Goal: Information Seeking & Learning: Find specific fact

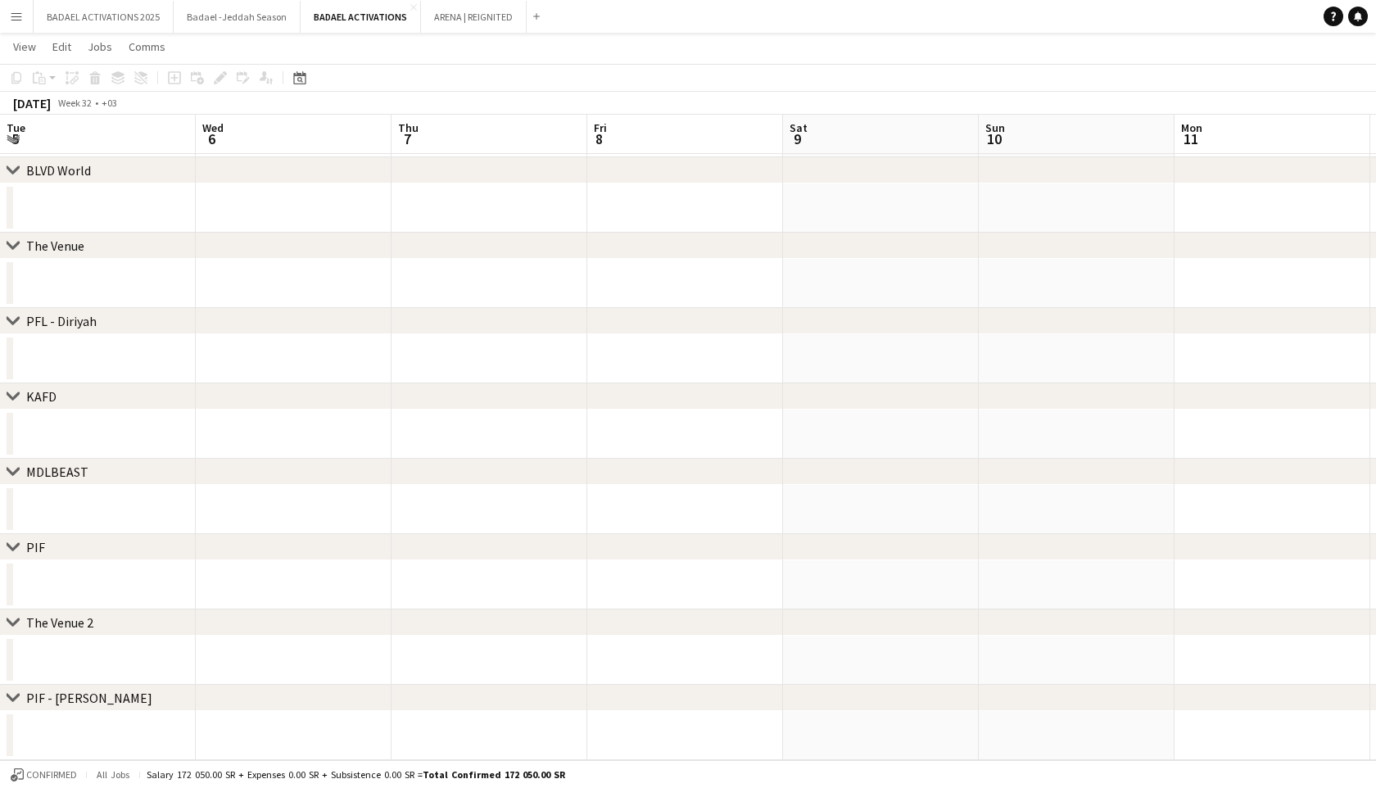
scroll to position [0, 362]
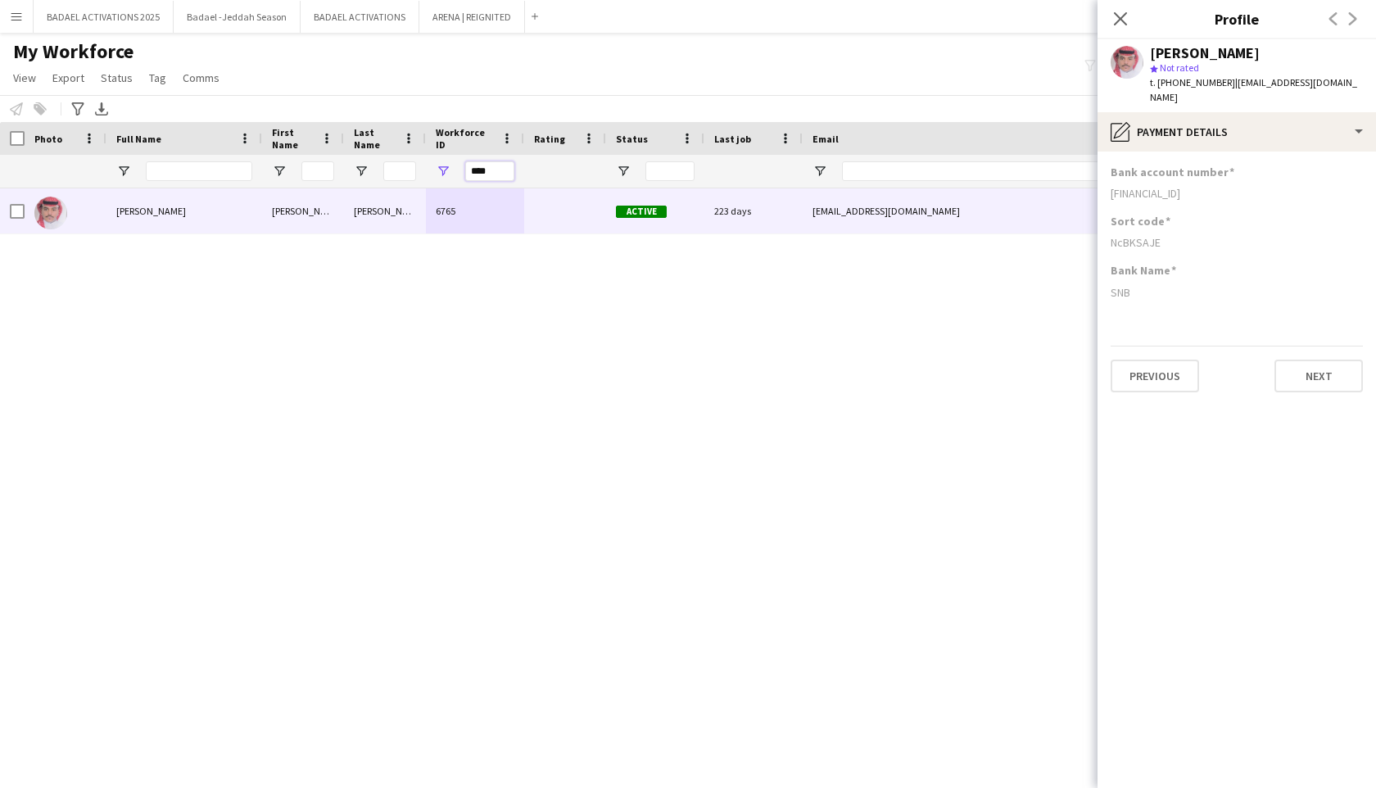
click at [487, 170] on input "****" at bounding box center [489, 171] width 49 height 20
paste input "Workforce ID Filter Input"
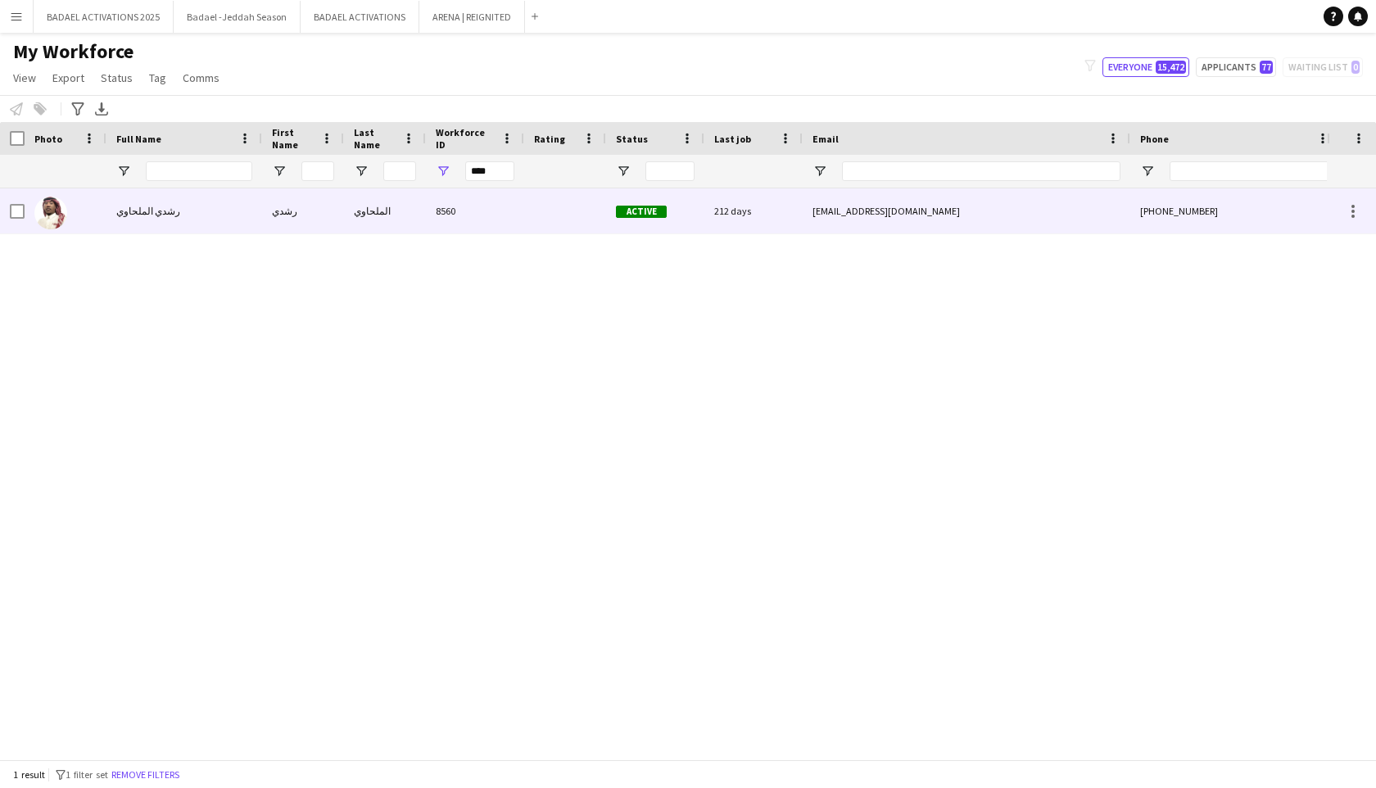
click at [524, 207] on div at bounding box center [565, 210] width 82 height 45
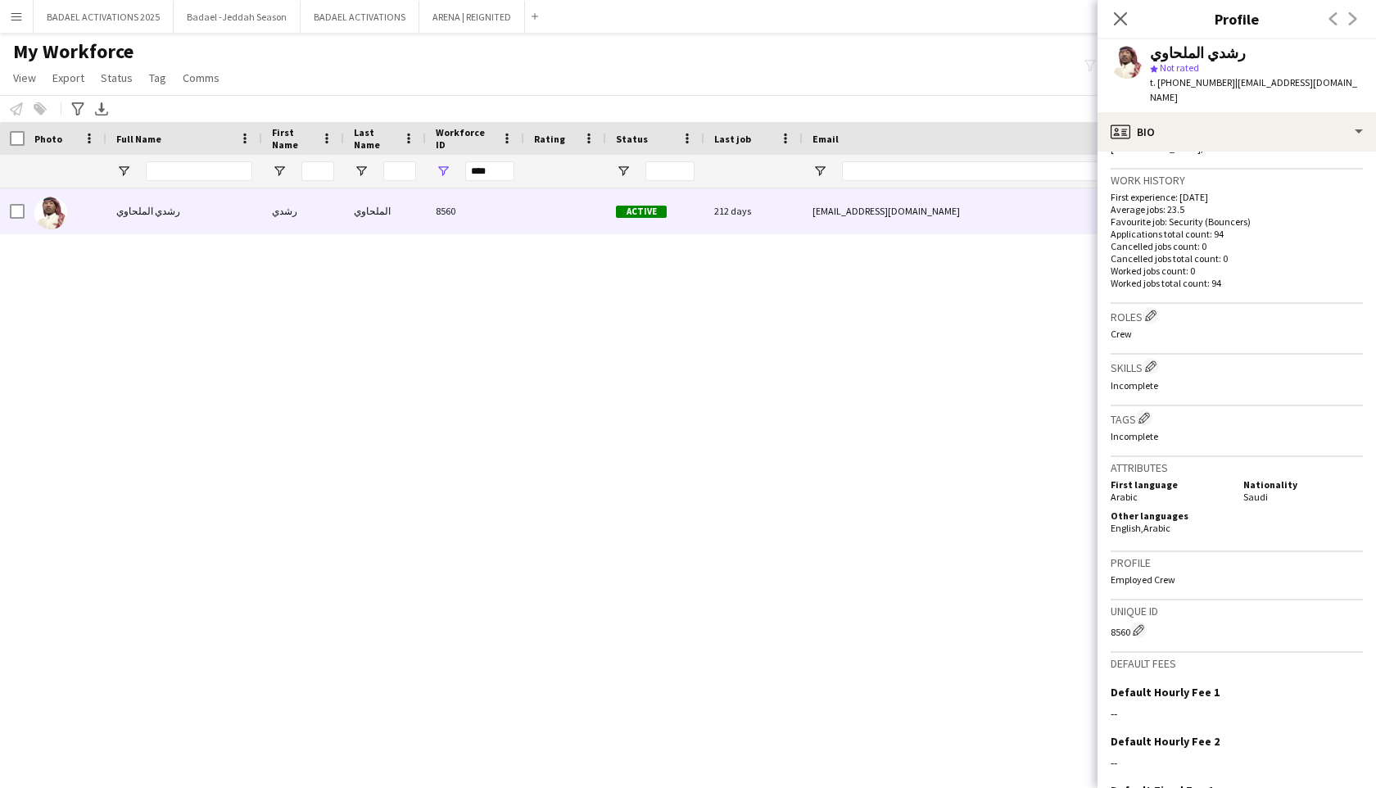
scroll to position [401, 0]
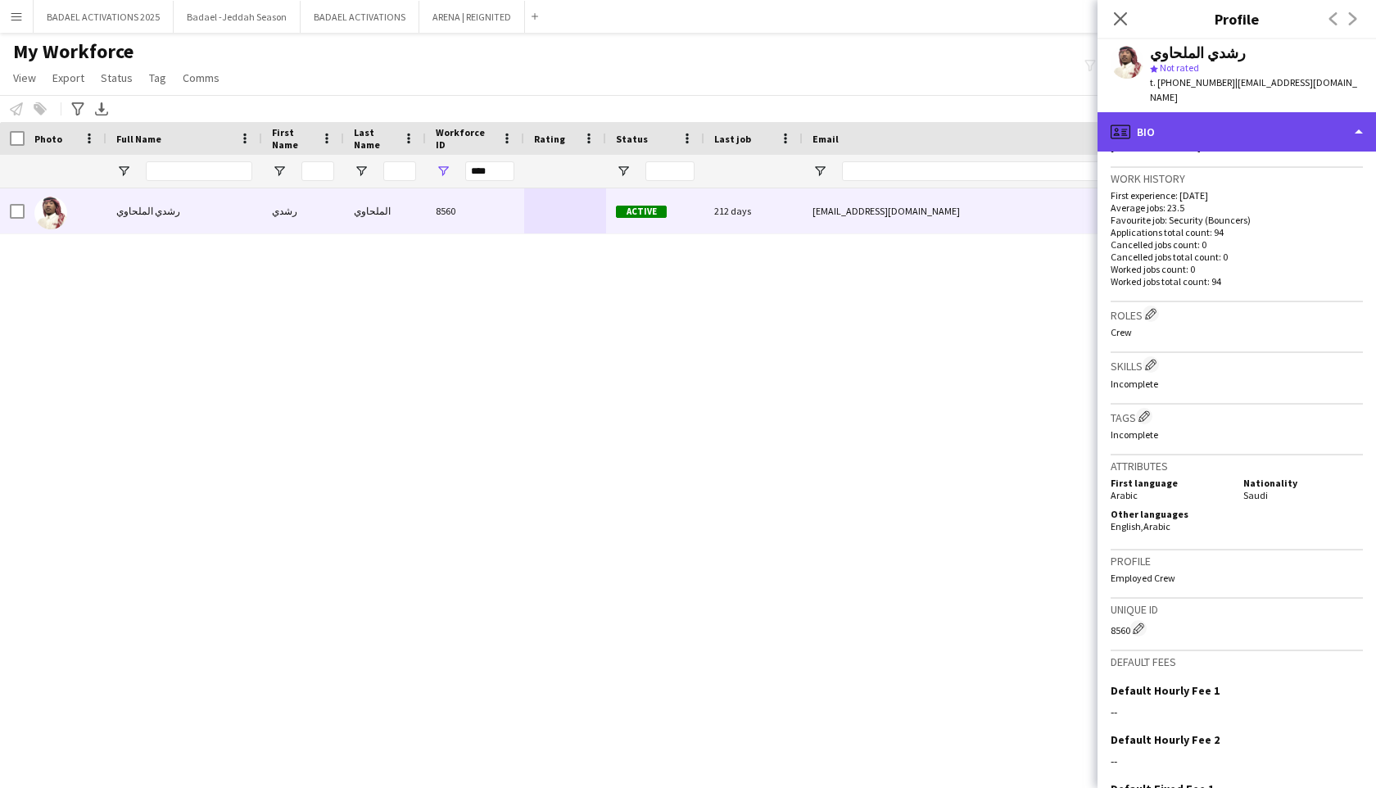
click at [1234, 112] on div "profile Bio" at bounding box center [1237, 131] width 279 height 39
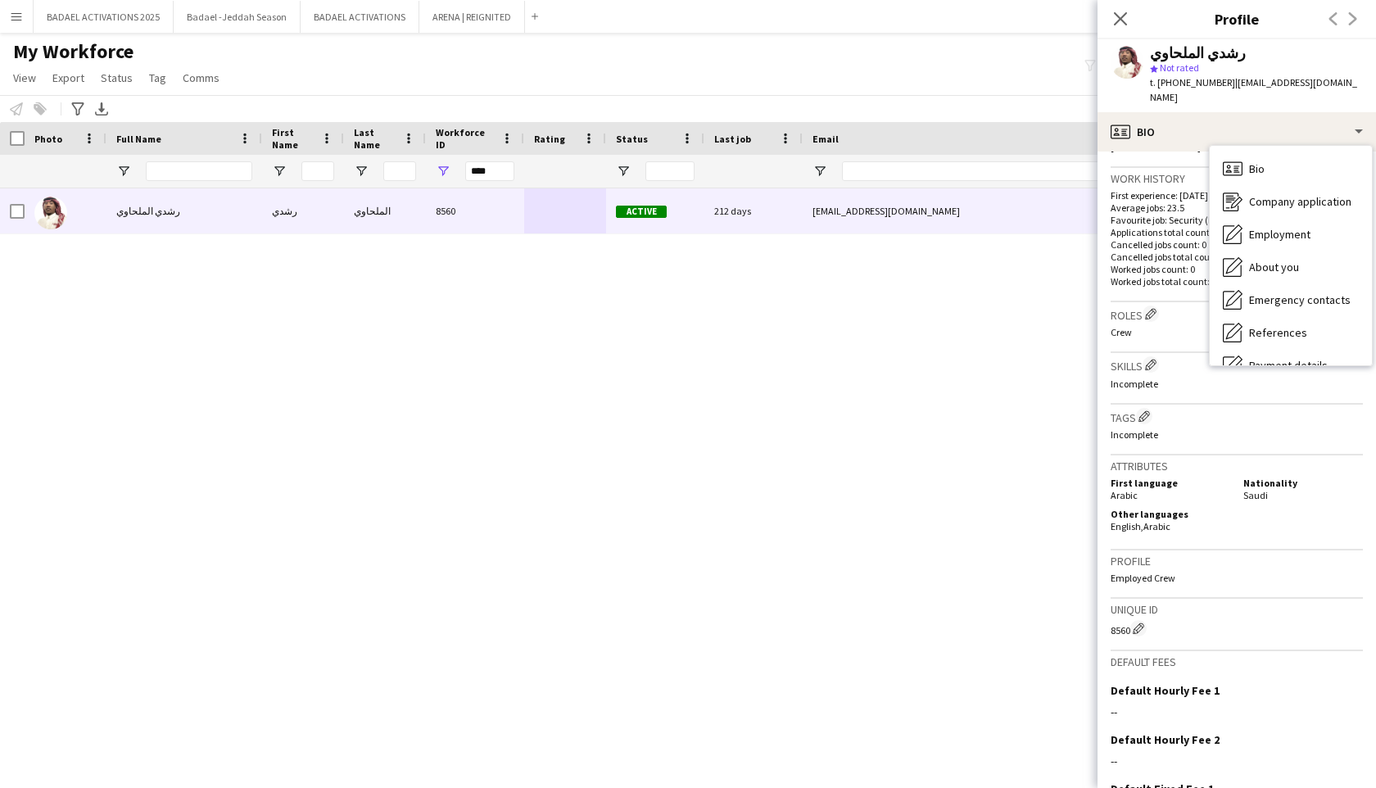
click at [1186, 226] on p "Applications total count: 94" at bounding box center [1237, 232] width 252 height 12
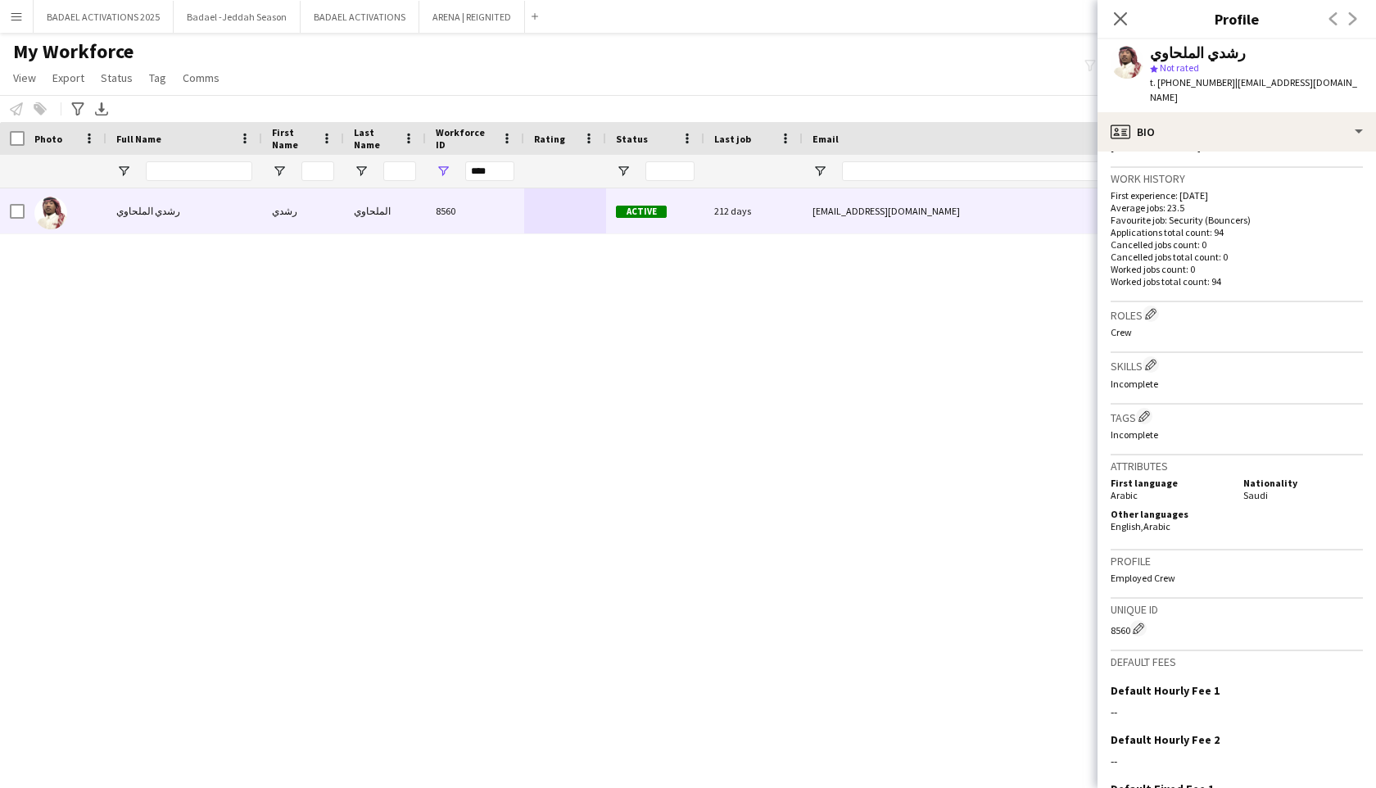
scroll to position [0, 0]
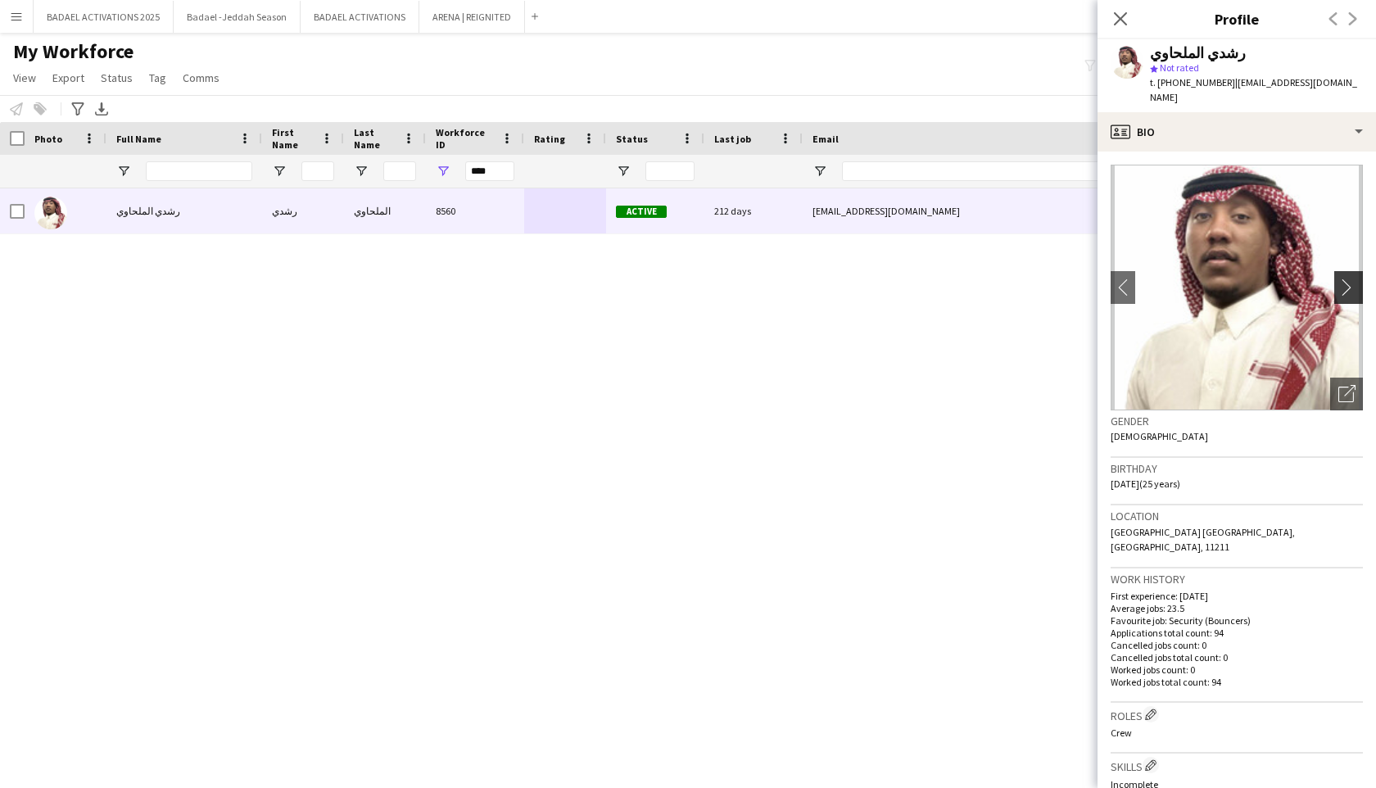
click at [1351, 279] on app-icon "chevron-right" at bounding box center [1351, 287] width 25 height 17
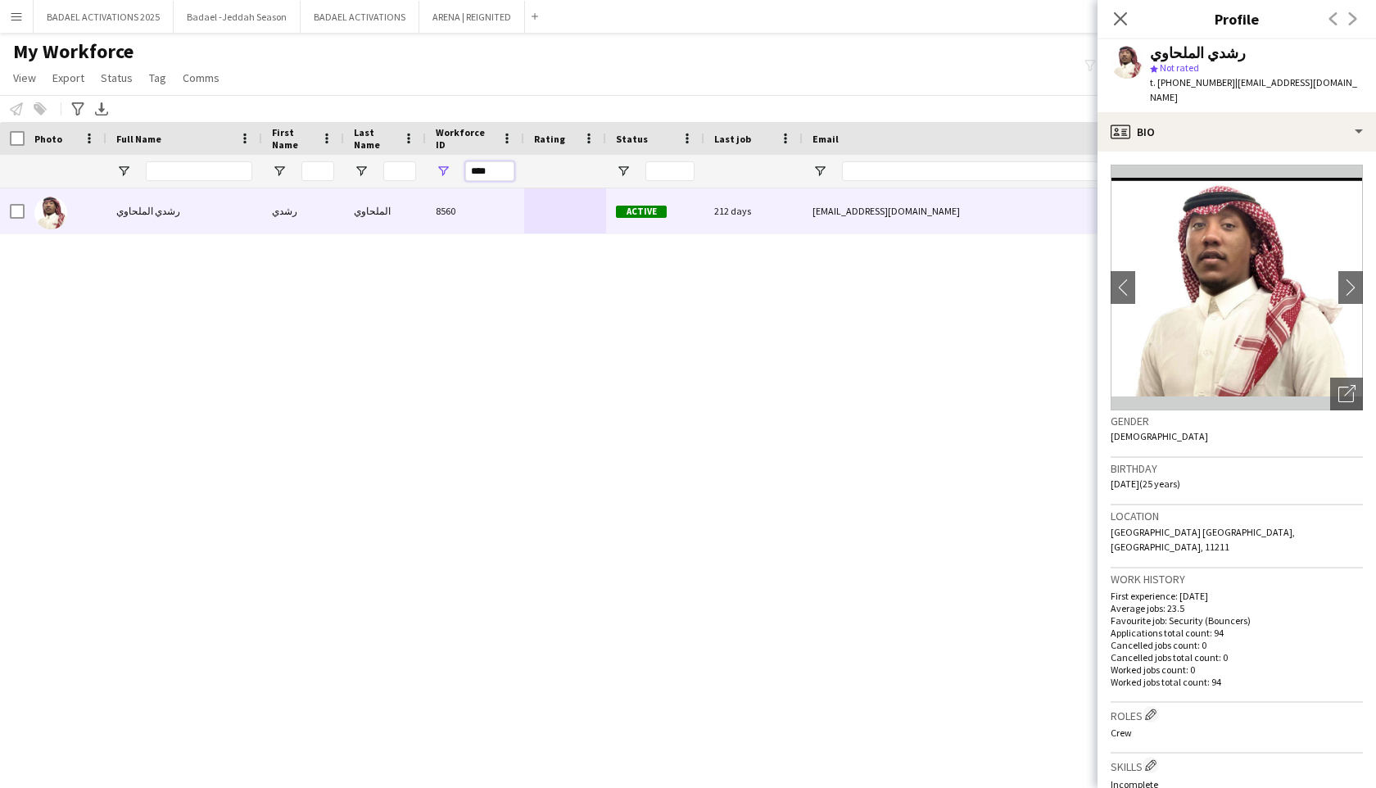
click at [472, 173] on input "****" at bounding box center [489, 171] width 49 height 20
type input "*"
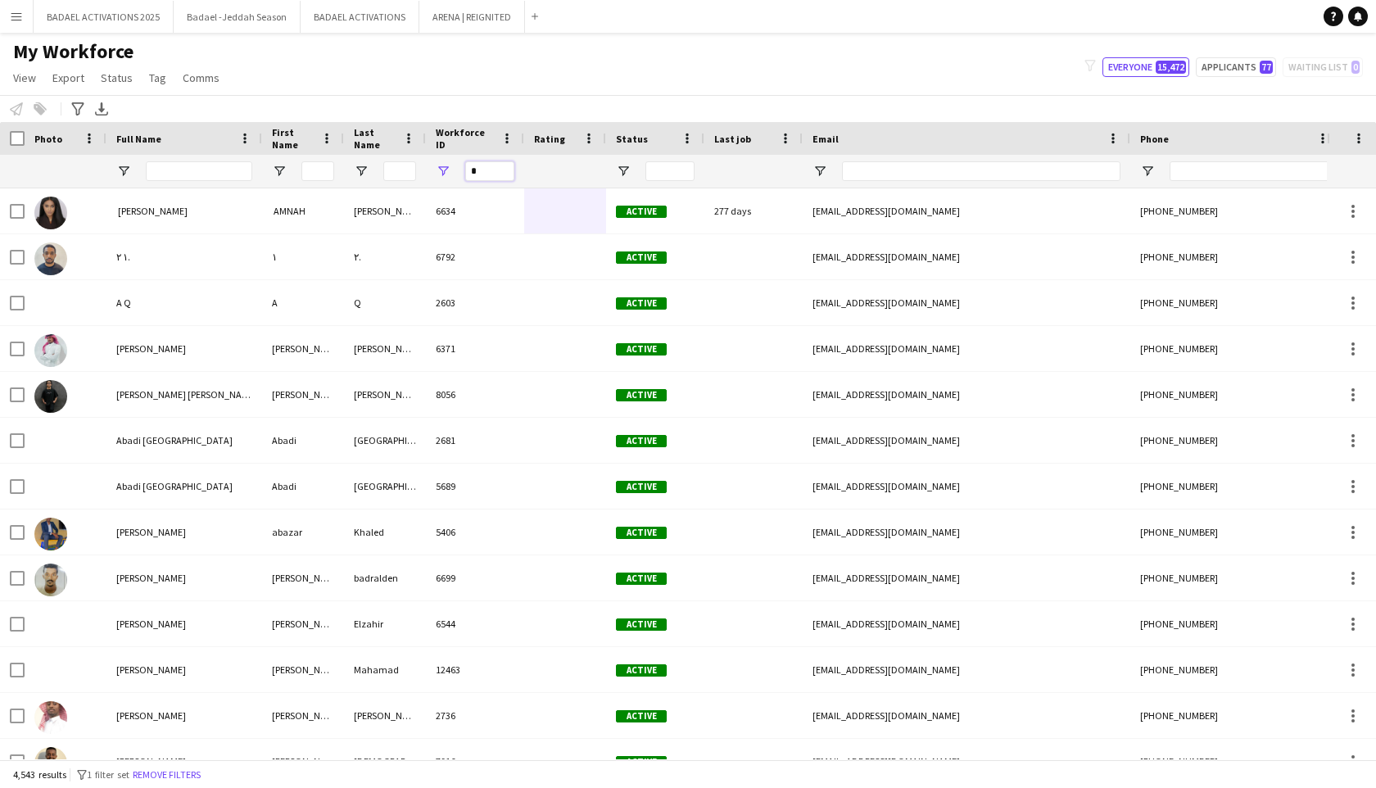
click at [479, 175] on input "*" at bounding box center [489, 171] width 49 height 20
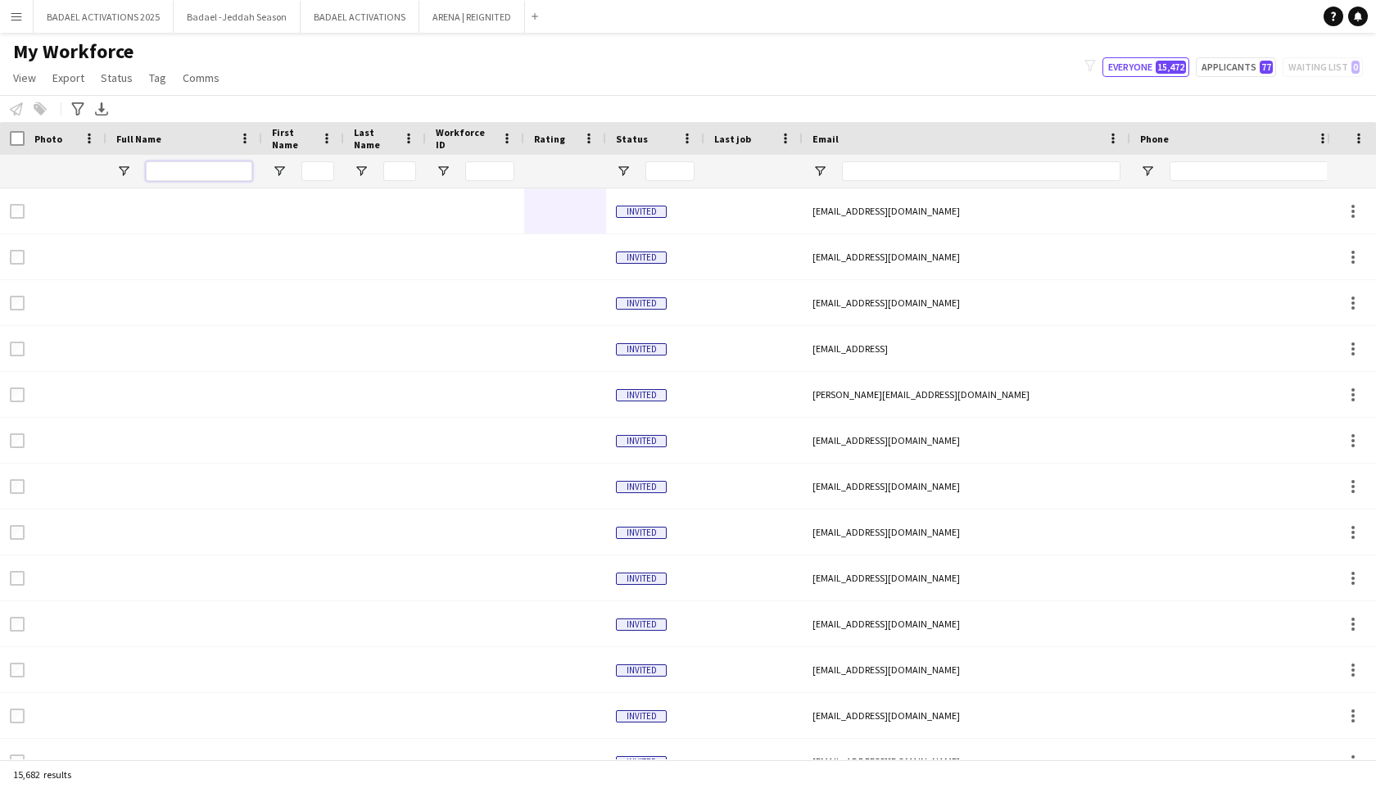
click at [177, 170] on input "Full Name Filter Input" at bounding box center [199, 171] width 106 height 20
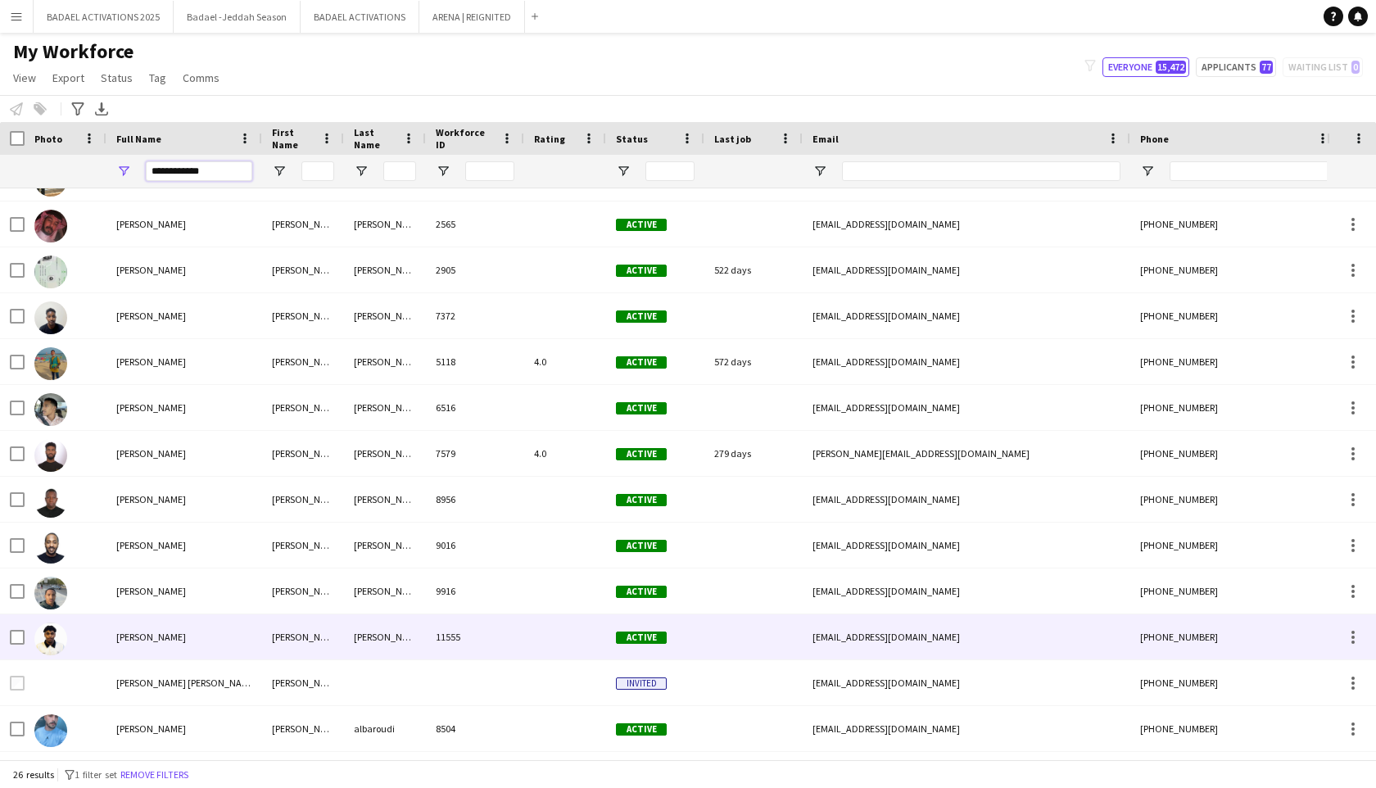
scroll to position [622, 0]
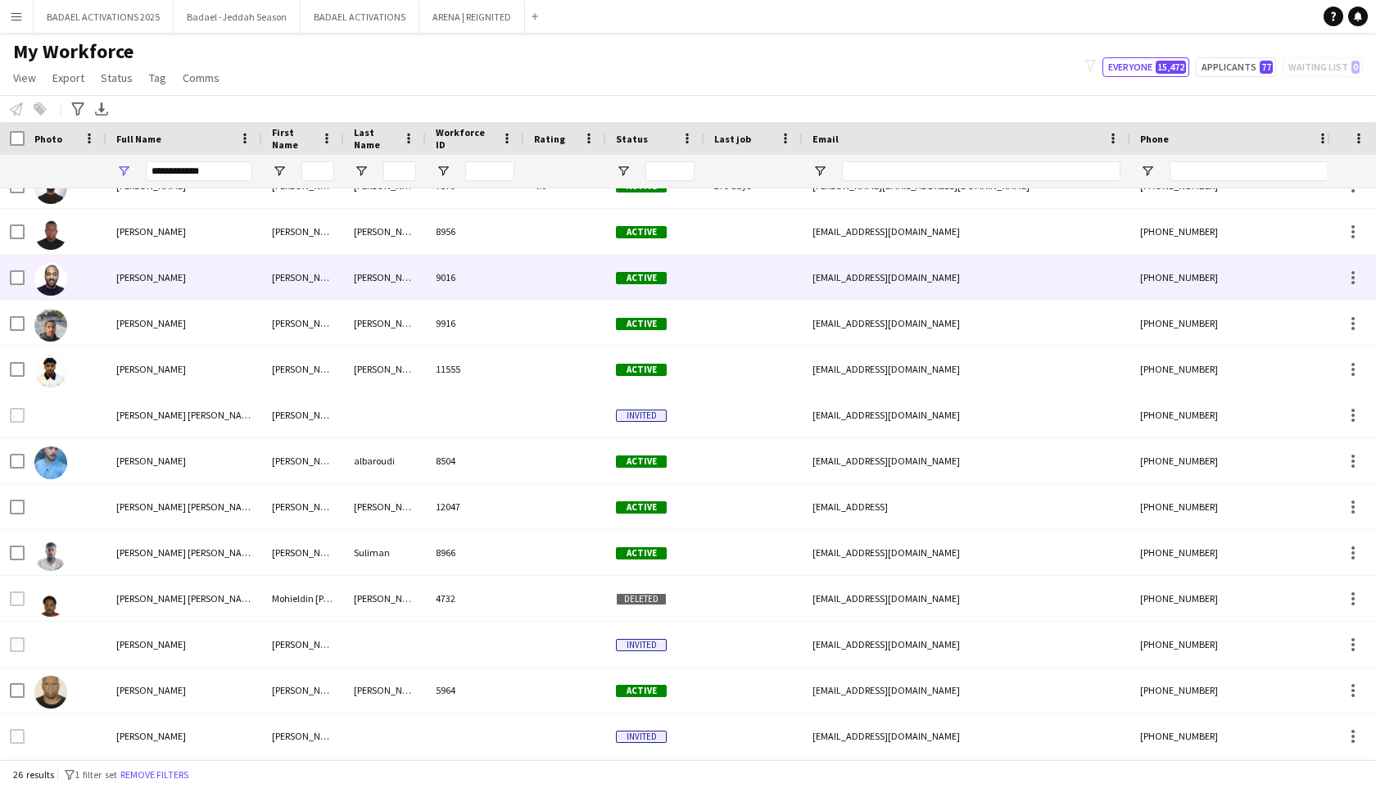
click at [251, 292] on div "[PERSON_NAME]" at bounding box center [184, 277] width 156 height 45
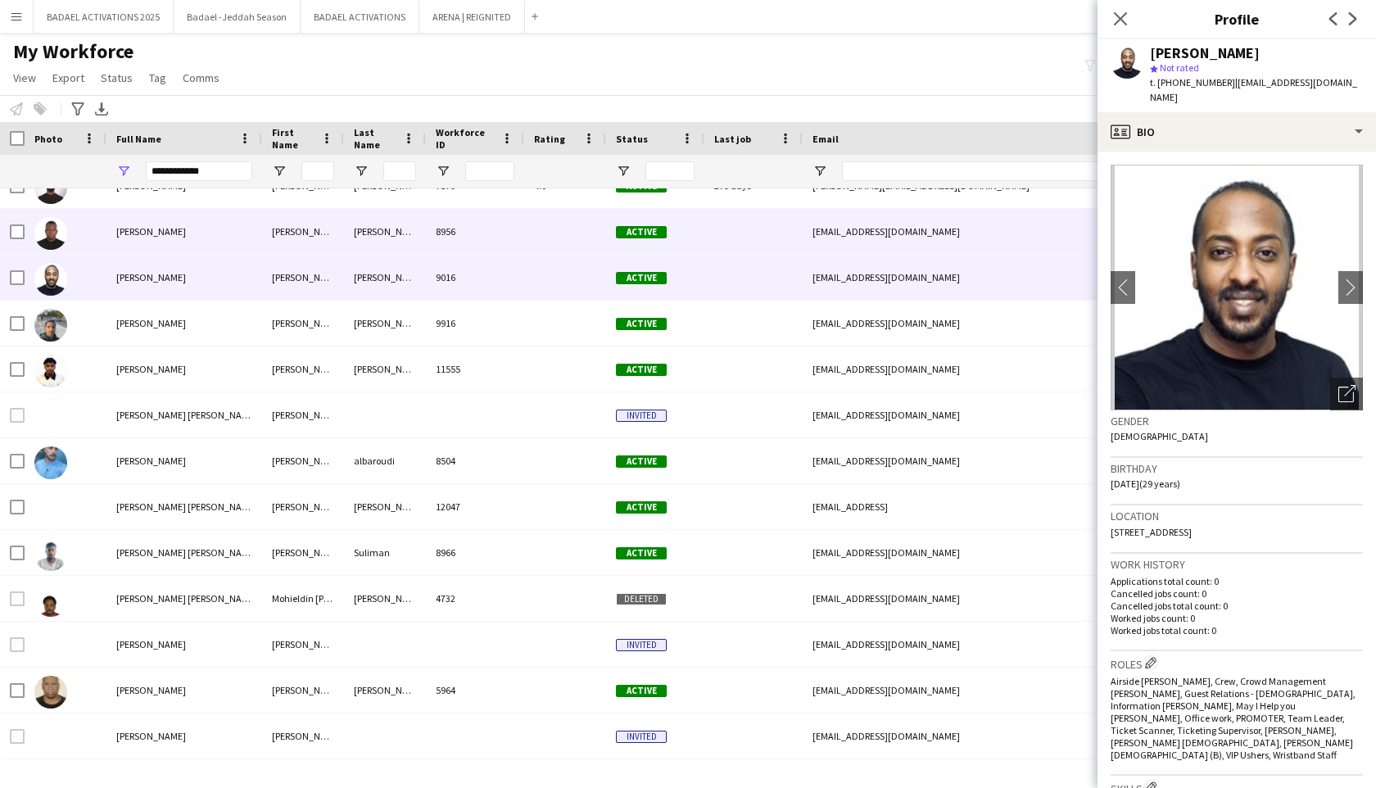
click at [256, 231] on div "[PERSON_NAME]" at bounding box center [184, 231] width 156 height 45
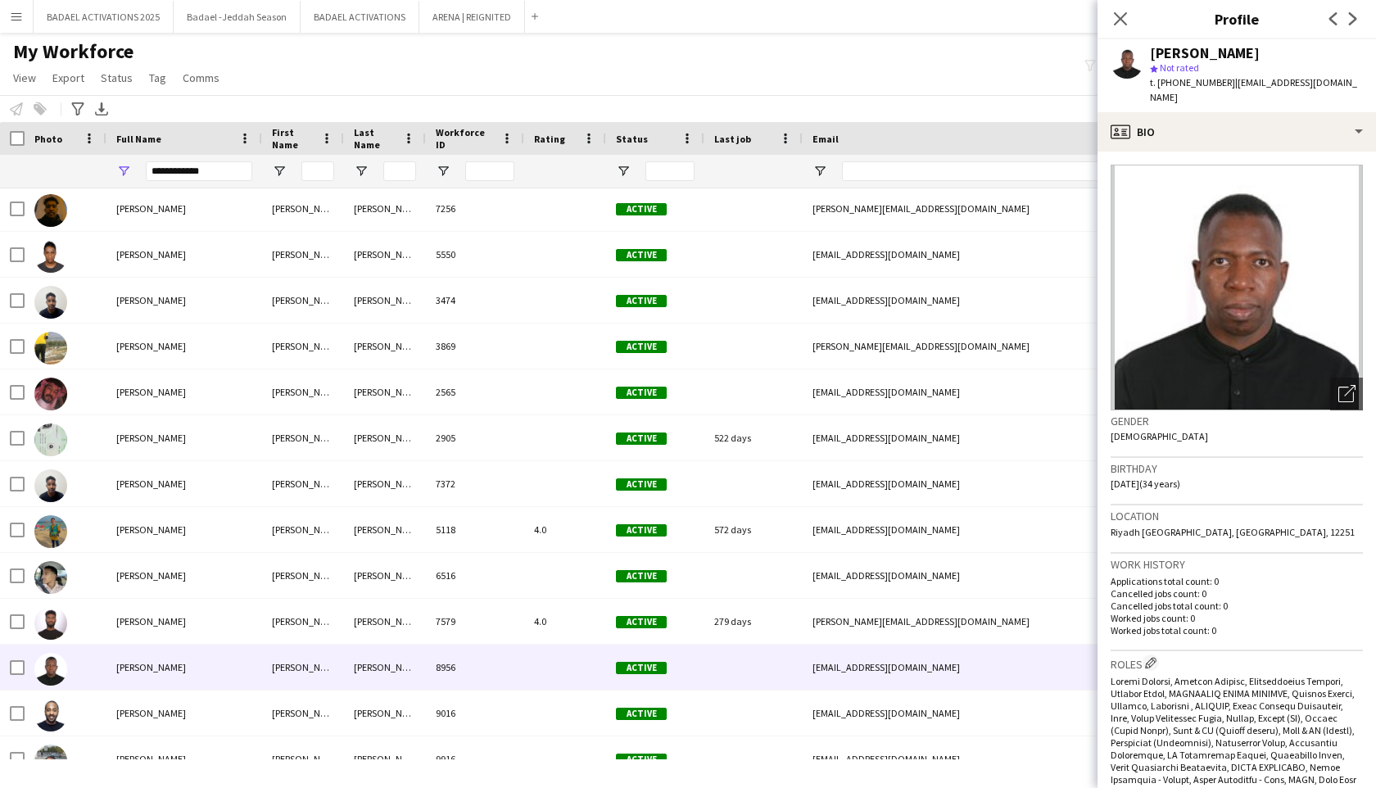
scroll to position [0, 0]
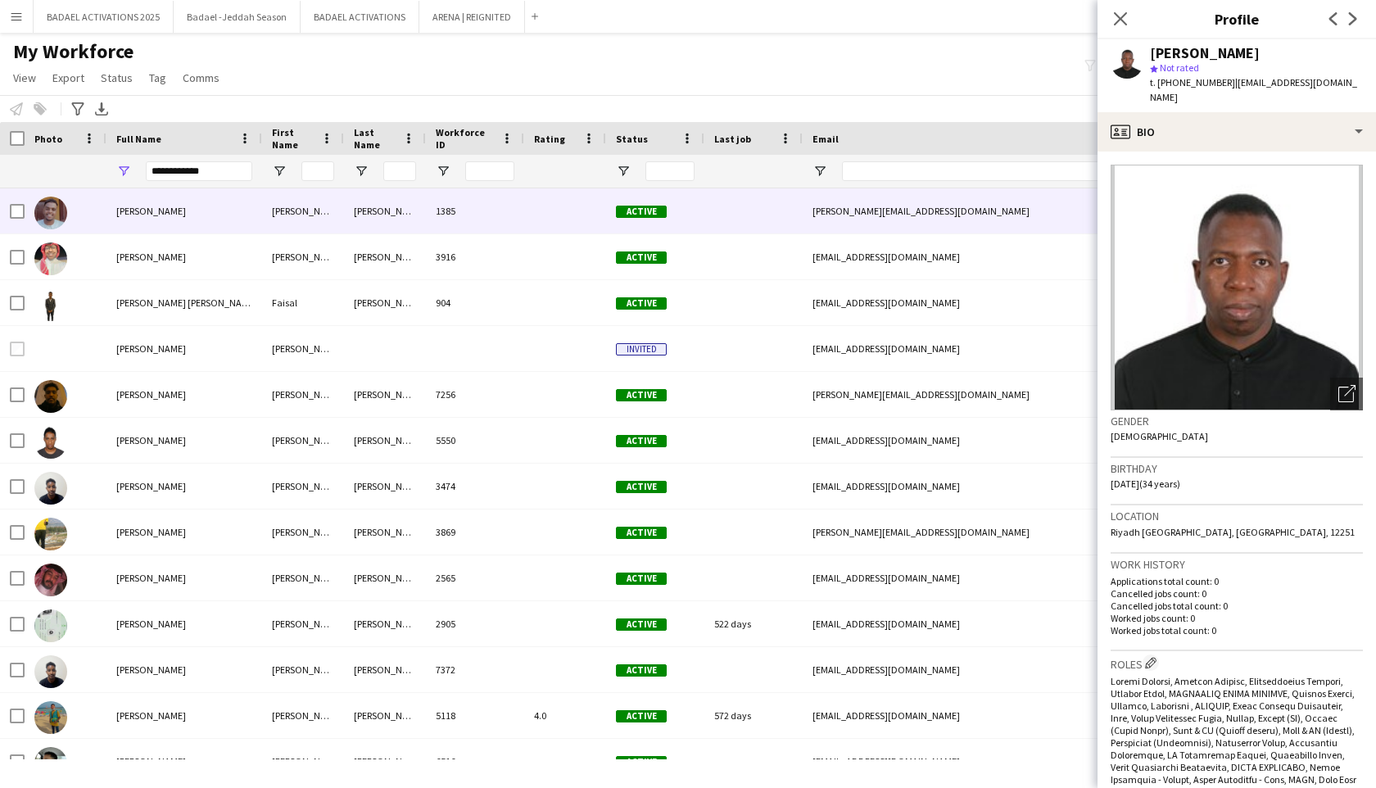
click at [302, 206] on div "[PERSON_NAME]" at bounding box center [303, 210] width 82 height 45
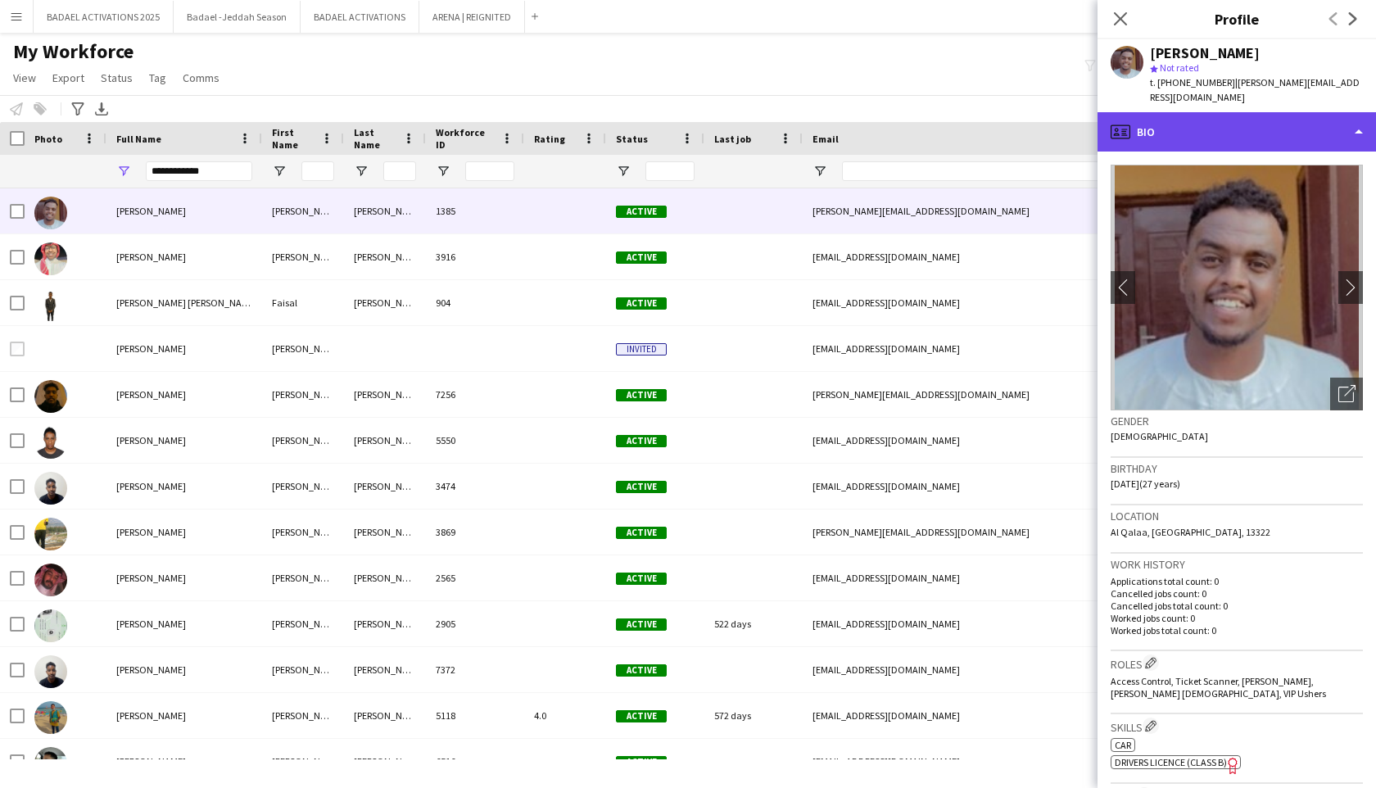
click at [1221, 125] on div "profile Bio" at bounding box center [1237, 131] width 279 height 39
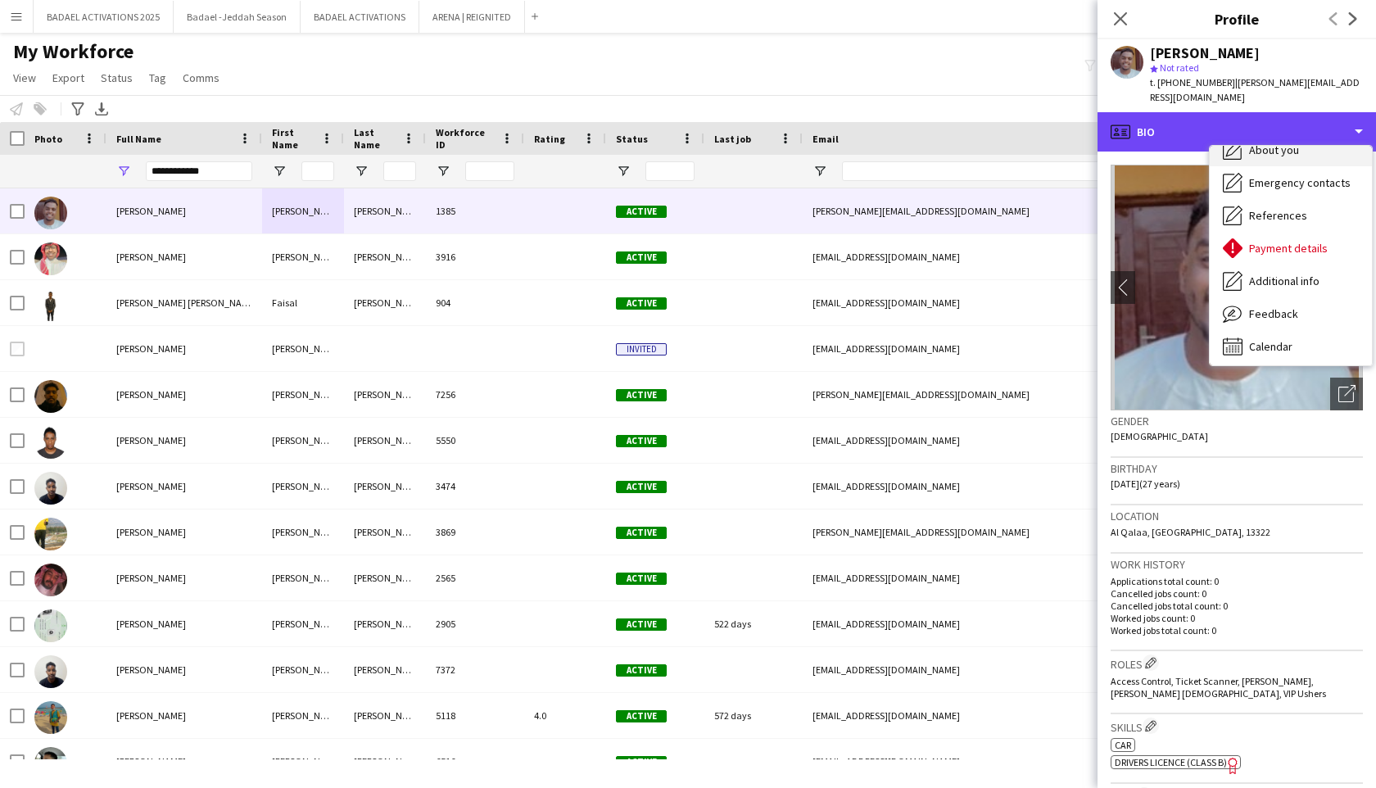
scroll to position [121, 0]
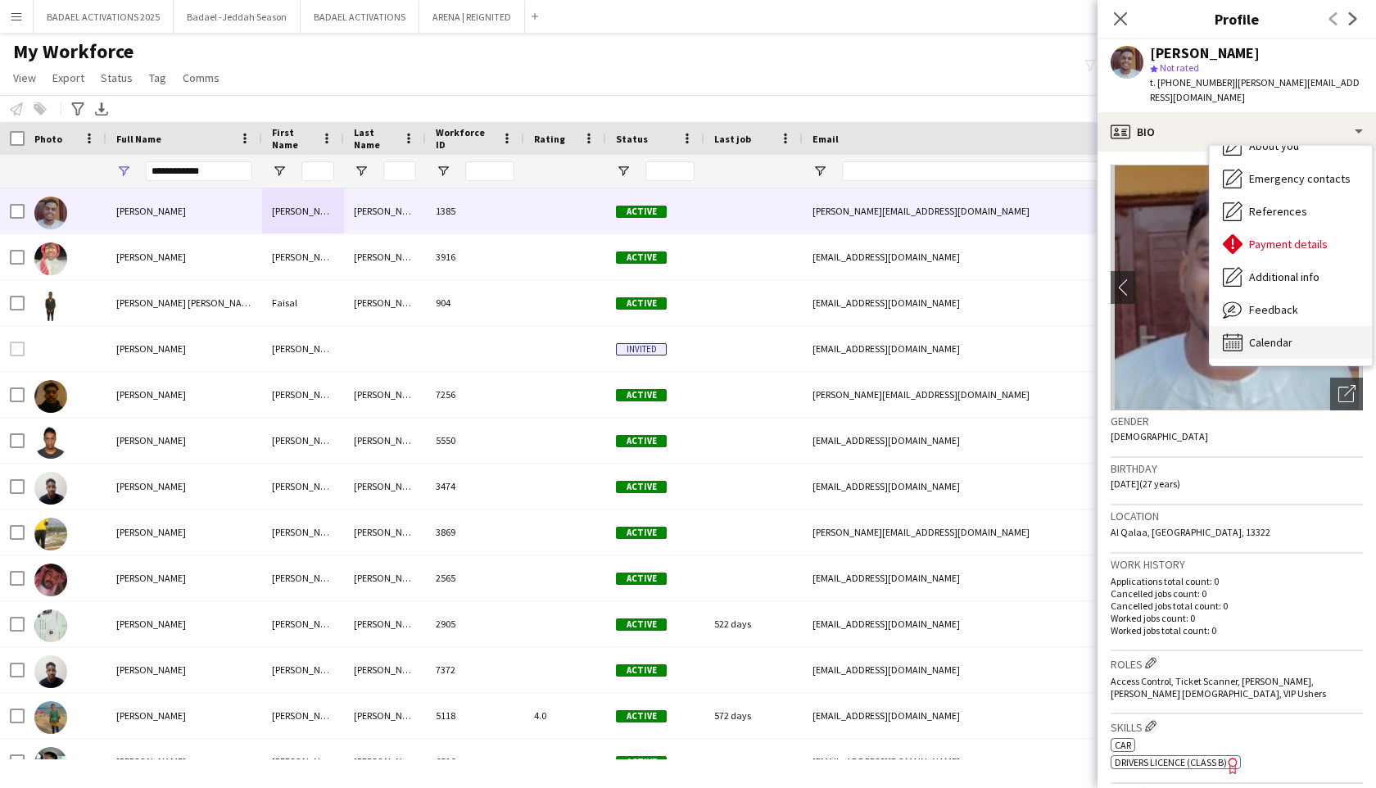
click at [1262, 335] on span "Calendar" at bounding box center [1270, 342] width 43 height 15
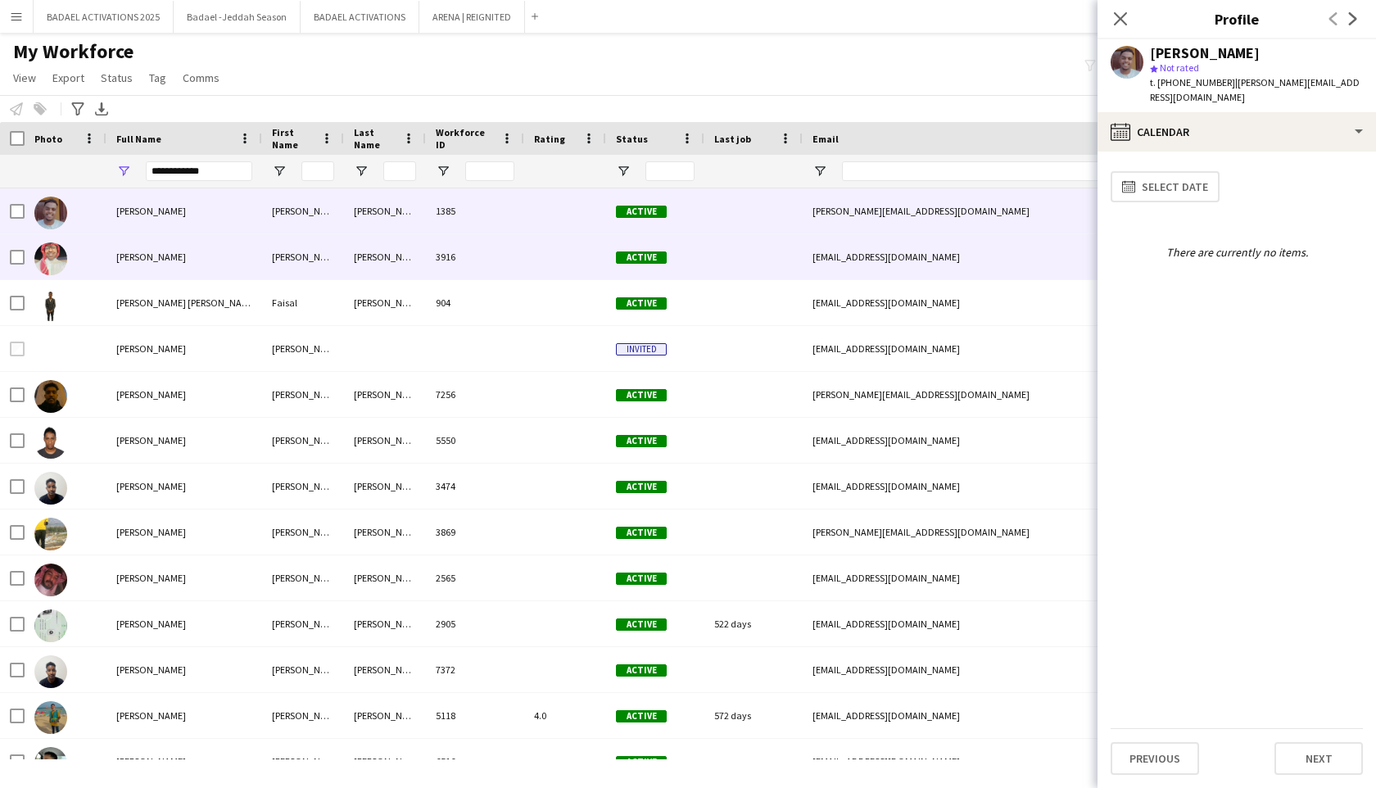
click at [464, 263] on div "3916" at bounding box center [475, 256] width 98 height 45
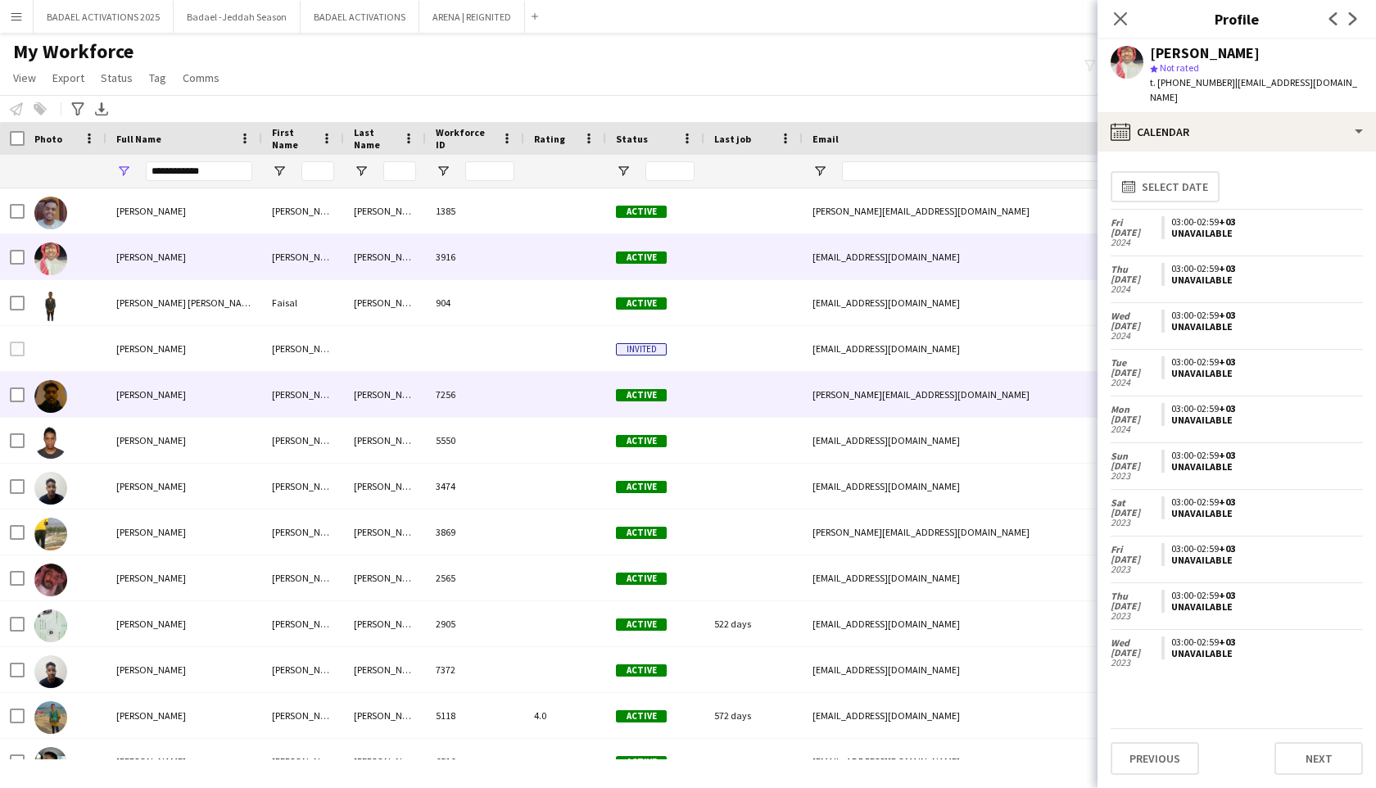
click at [446, 401] on div "7256" at bounding box center [475, 394] width 98 height 45
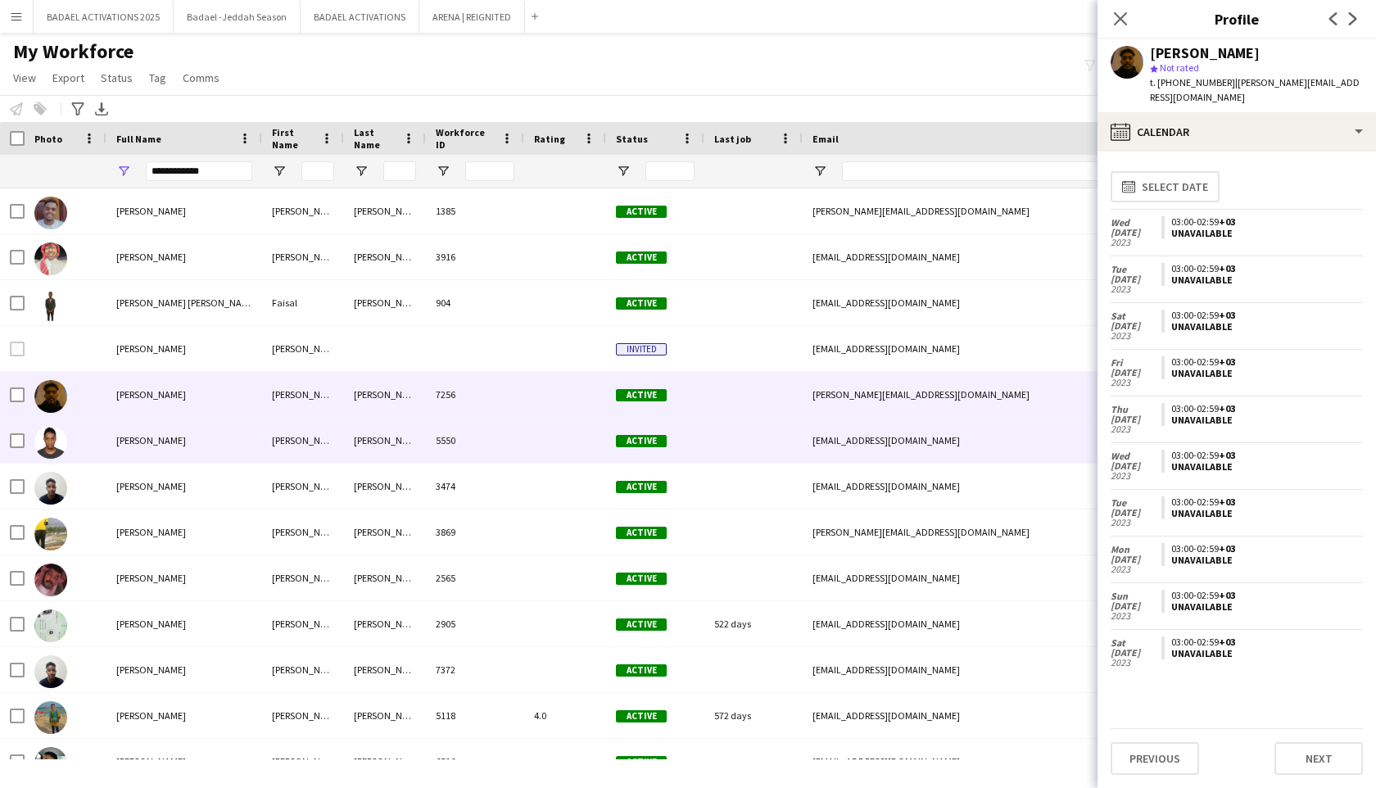
click at [444, 425] on div "5550" at bounding box center [475, 440] width 98 height 45
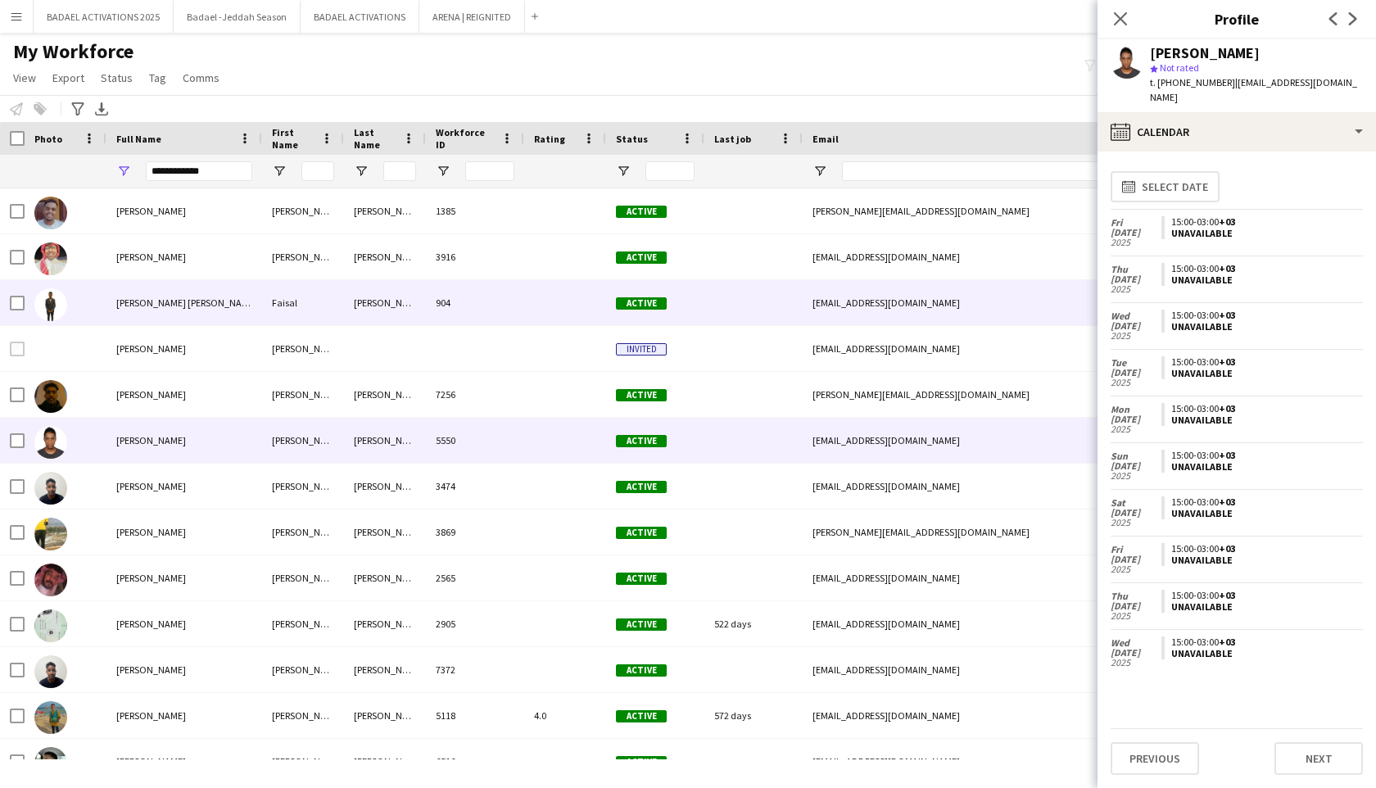
click at [426, 310] on div "904" at bounding box center [475, 302] width 98 height 45
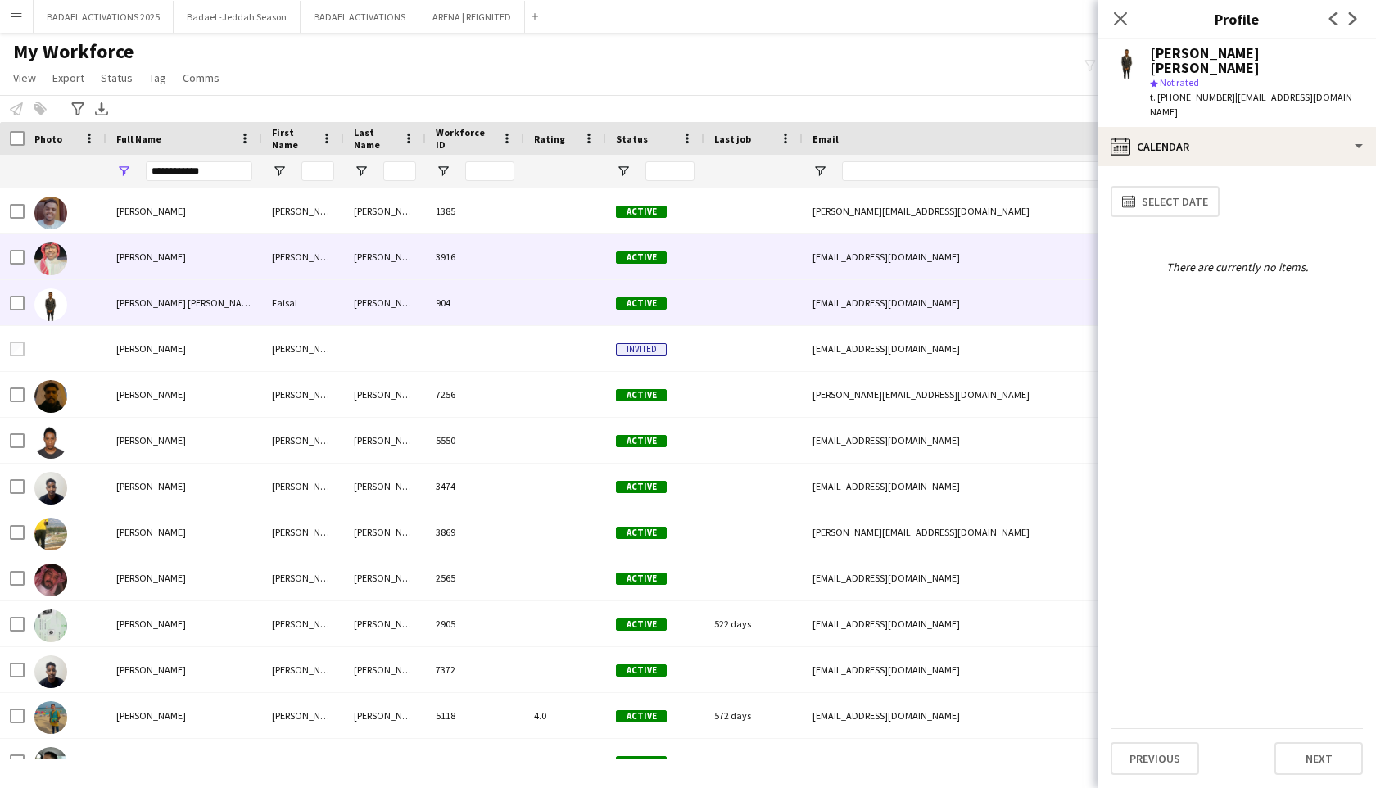
click at [426, 267] on div "3916" at bounding box center [475, 256] width 98 height 45
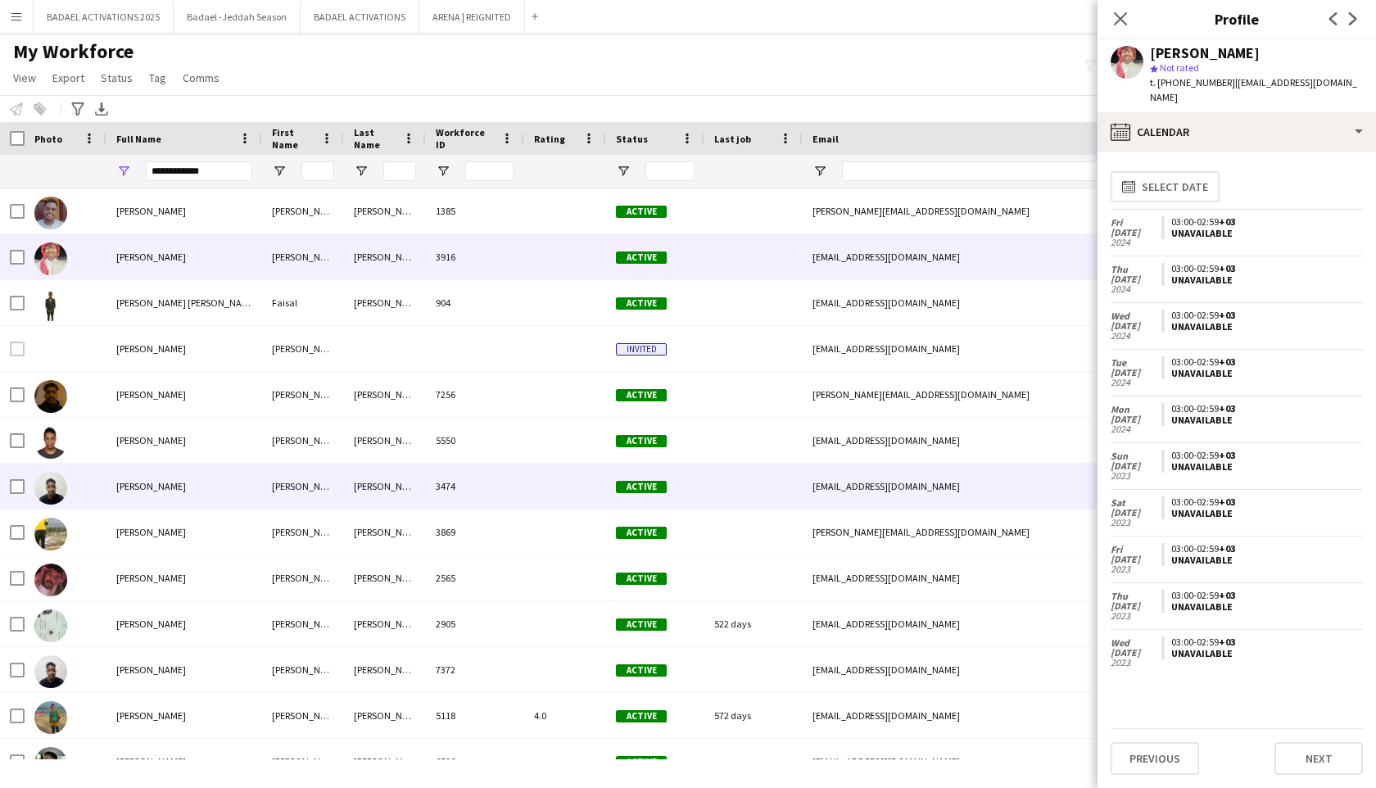
click at [392, 472] on div "[PERSON_NAME]" at bounding box center [385, 486] width 82 height 45
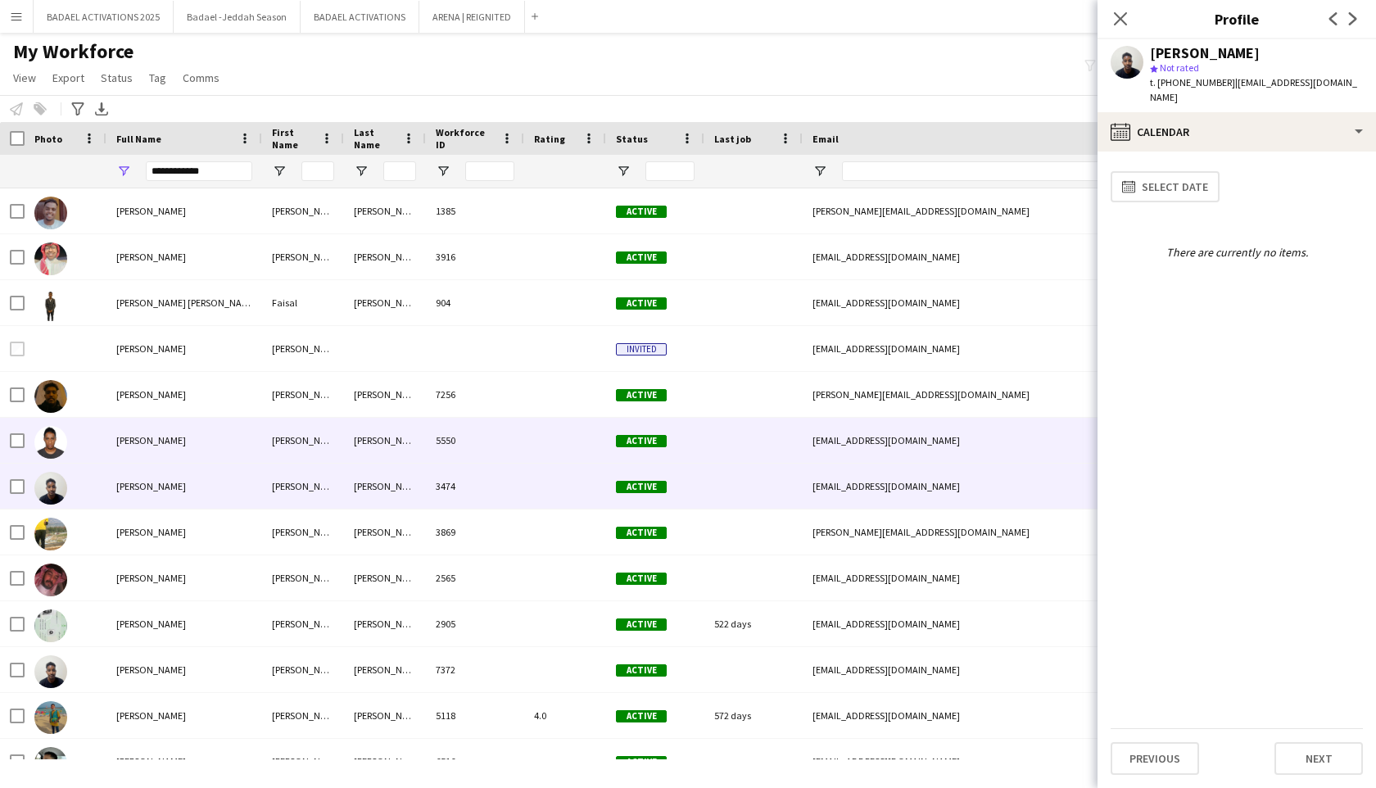
click at [396, 433] on div "[PERSON_NAME]" at bounding box center [385, 440] width 82 height 45
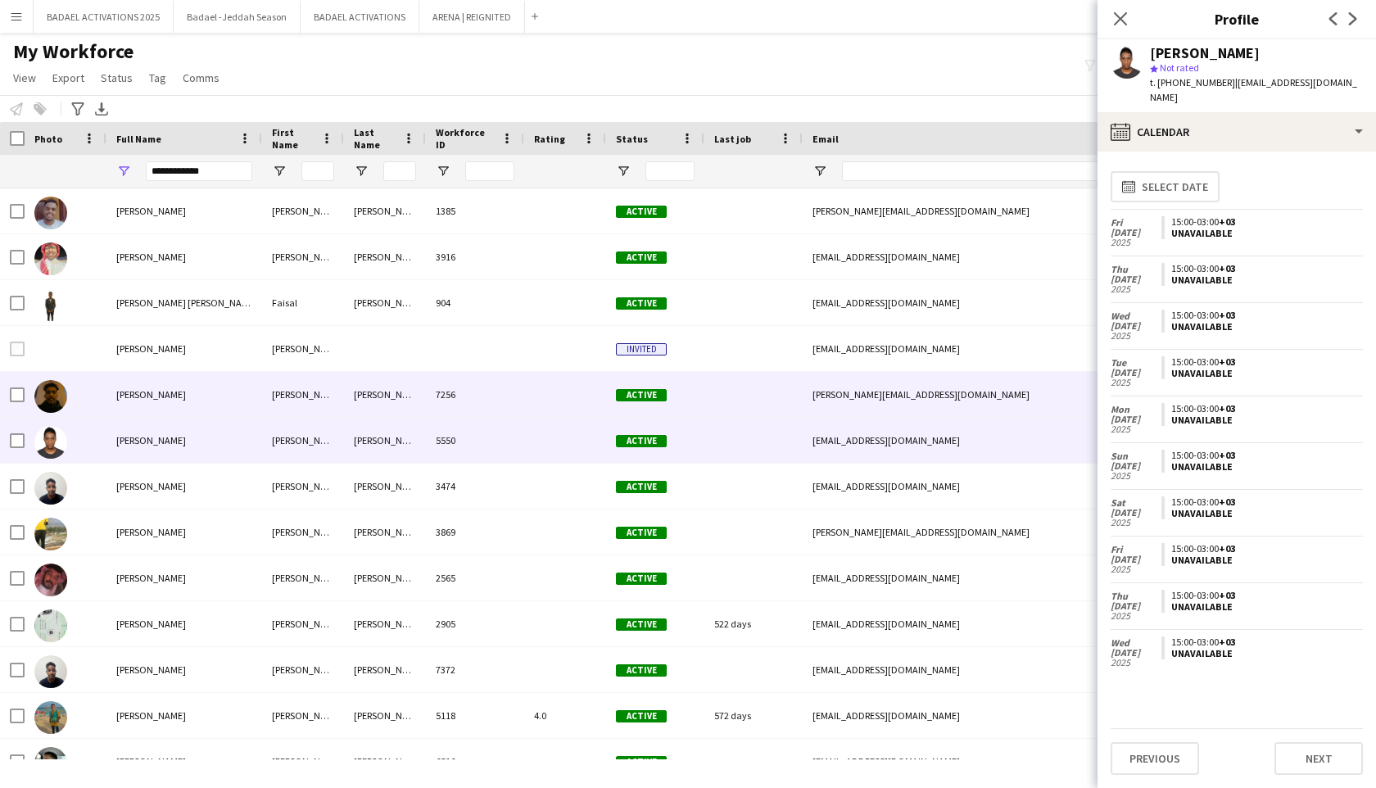
click at [397, 407] on div "[PERSON_NAME]" at bounding box center [385, 394] width 82 height 45
click at [398, 446] on div "[PERSON_NAME]" at bounding box center [385, 440] width 82 height 45
click at [400, 407] on div "[PERSON_NAME]" at bounding box center [385, 394] width 82 height 45
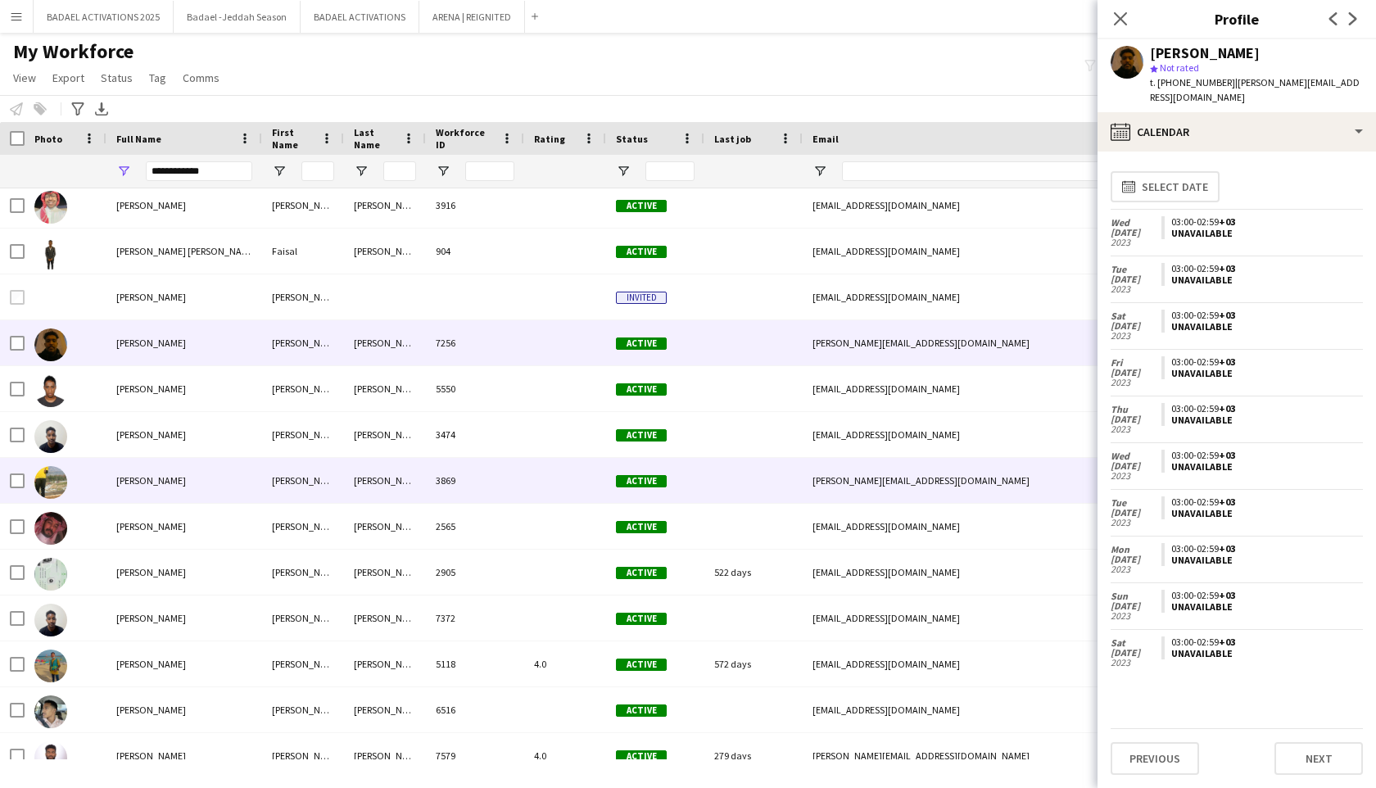
scroll to position [62, 0]
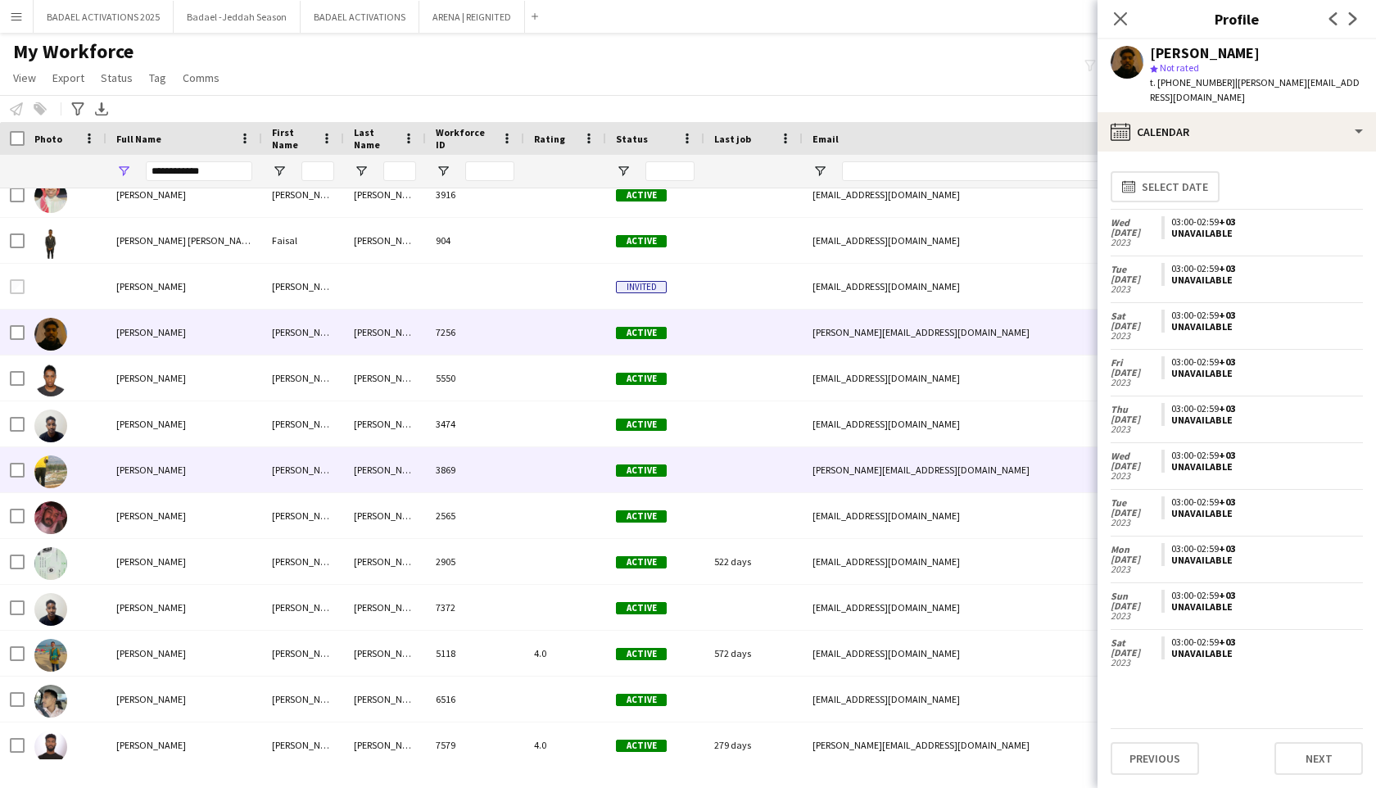
click at [400, 462] on div "[PERSON_NAME]" at bounding box center [385, 469] width 82 height 45
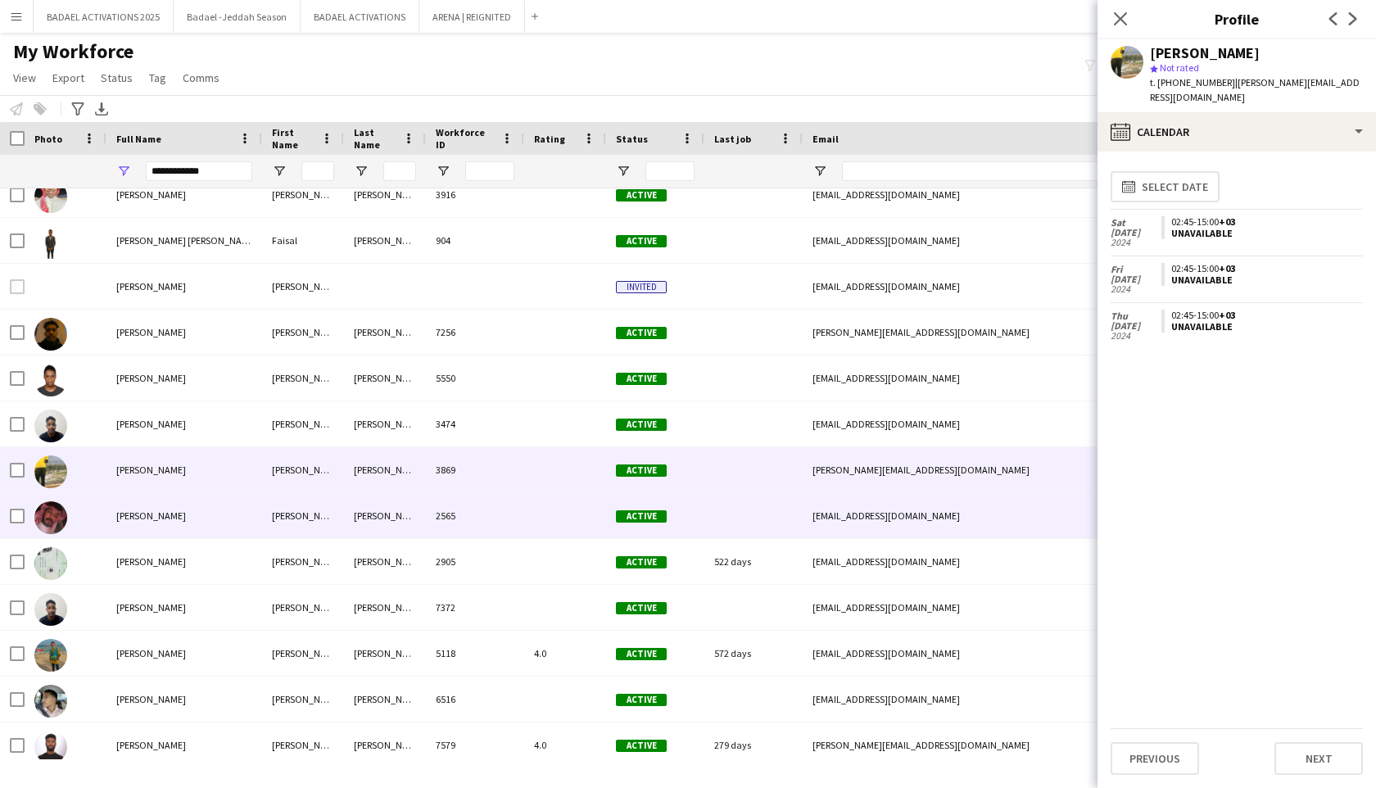
click at [401, 498] on div "[PERSON_NAME]" at bounding box center [385, 515] width 82 height 45
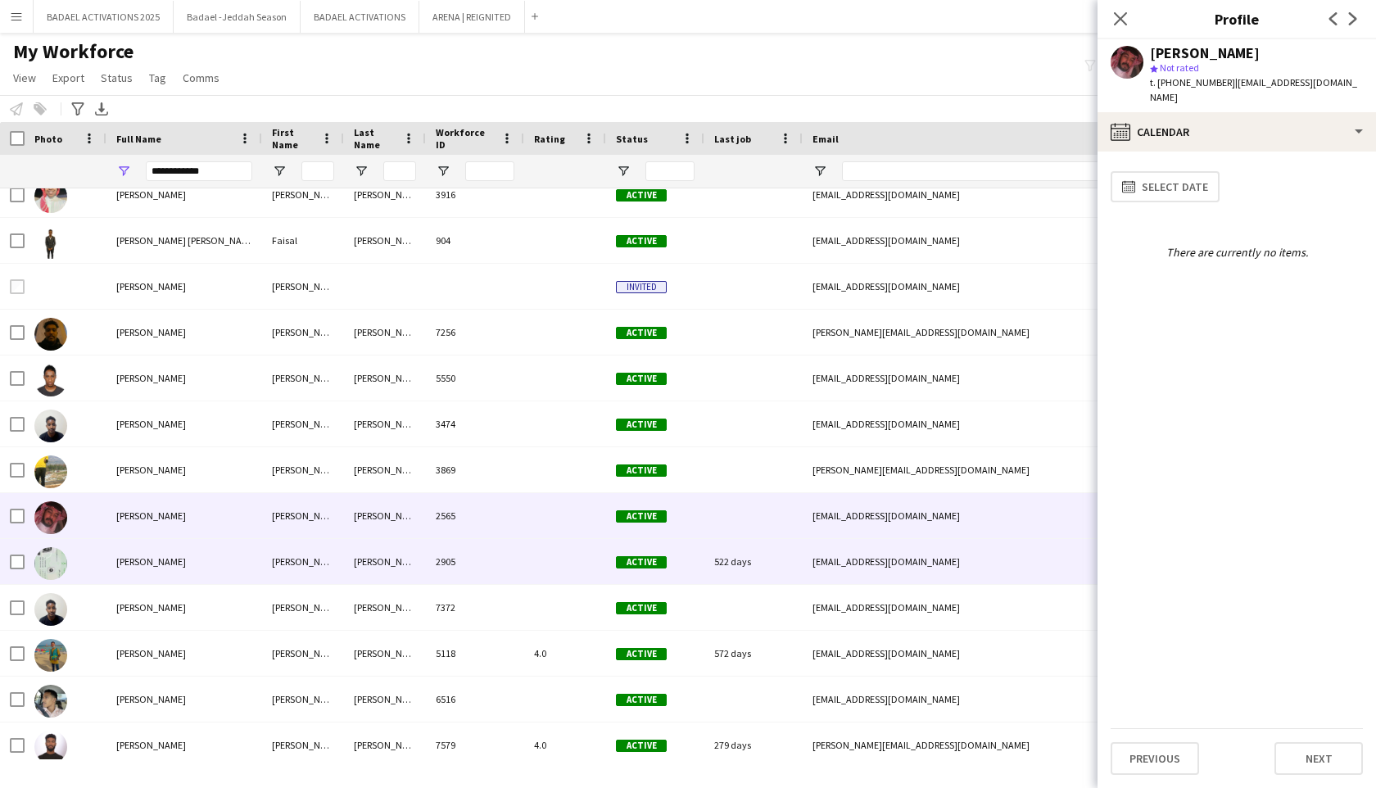
click at [404, 551] on div "[PERSON_NAME]" at bounding box center [385, 561] width 82 height 45
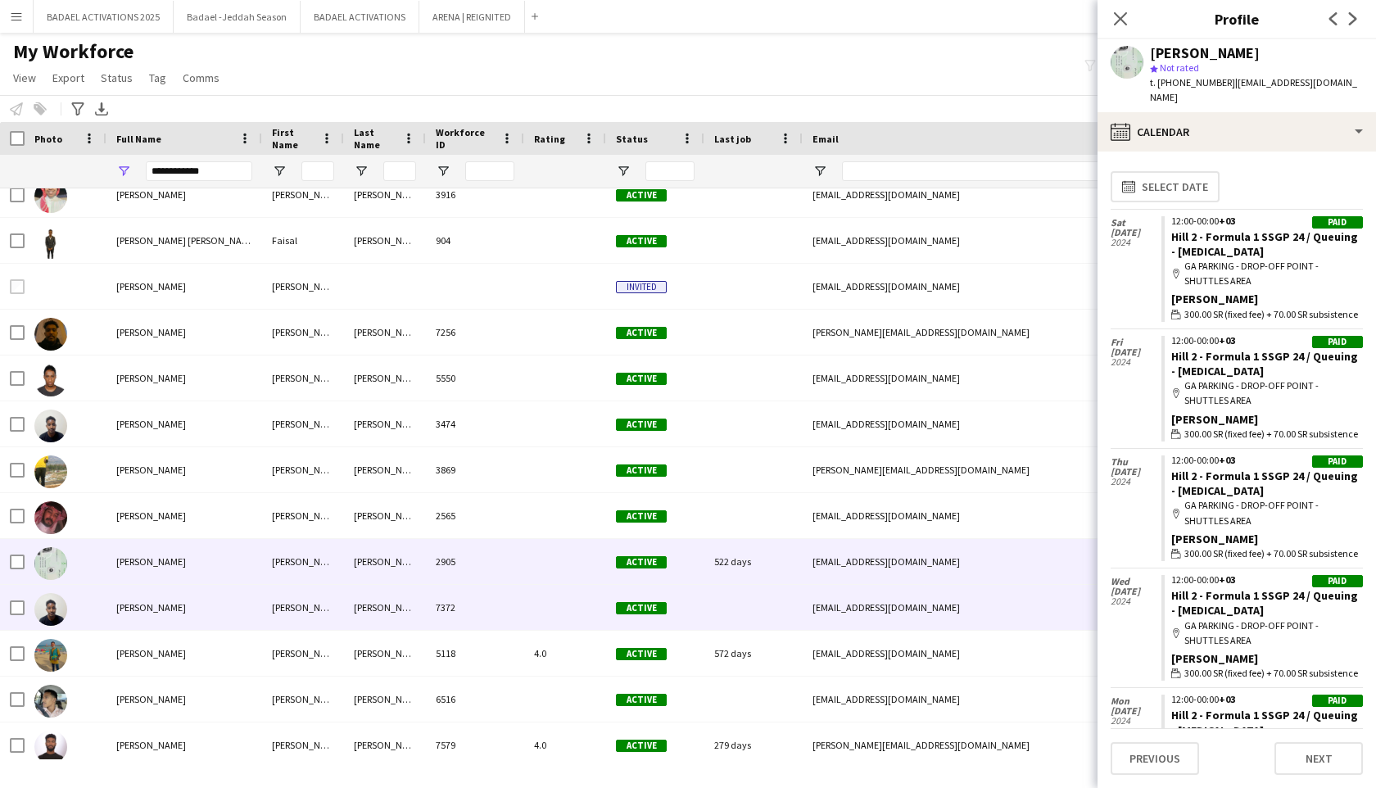
click at [403, 600] on div "[PERSON_NAME]" at bounding box center [385, 607] width 82 height 45
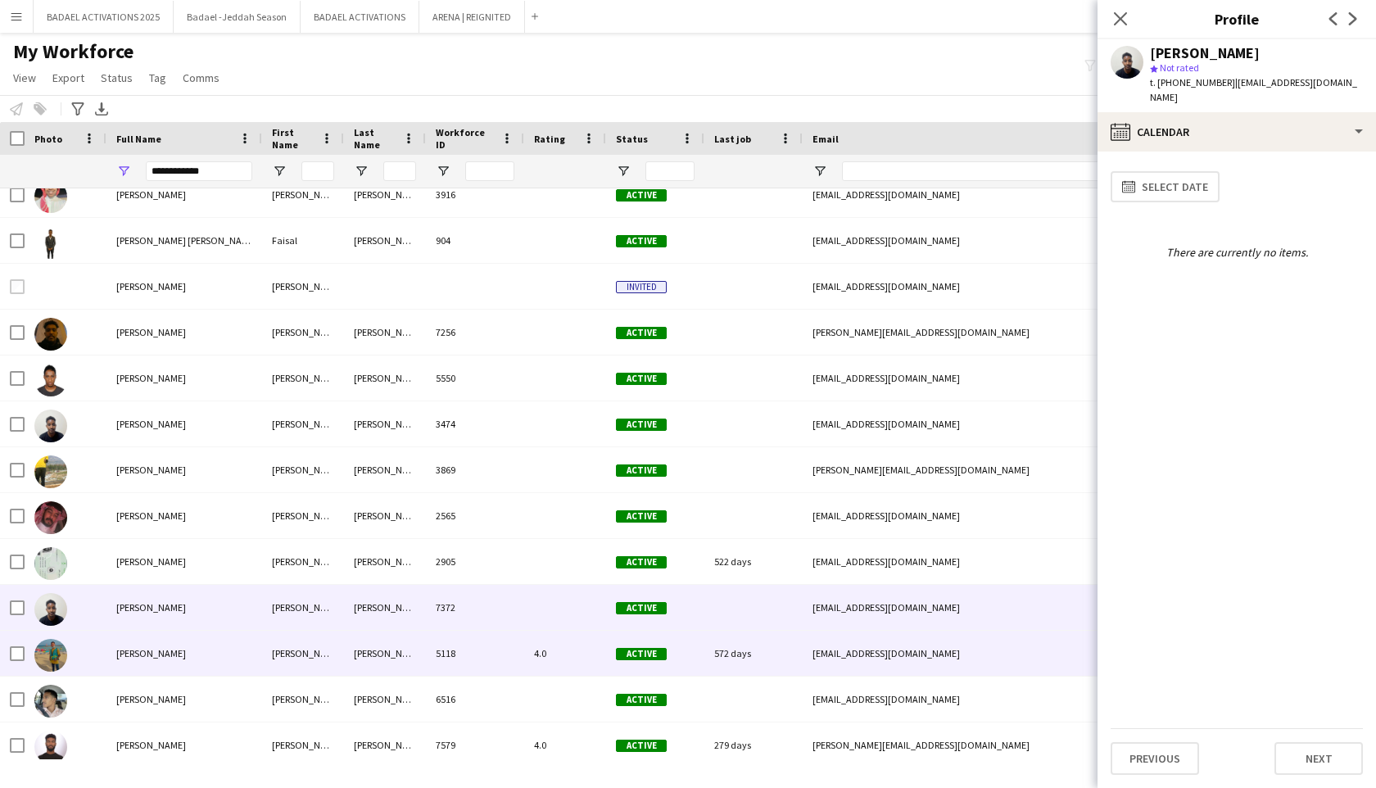
click at [403, 653] on div "[PERSON_NAME]" at bounding box center [385, 653] width 82 height 45
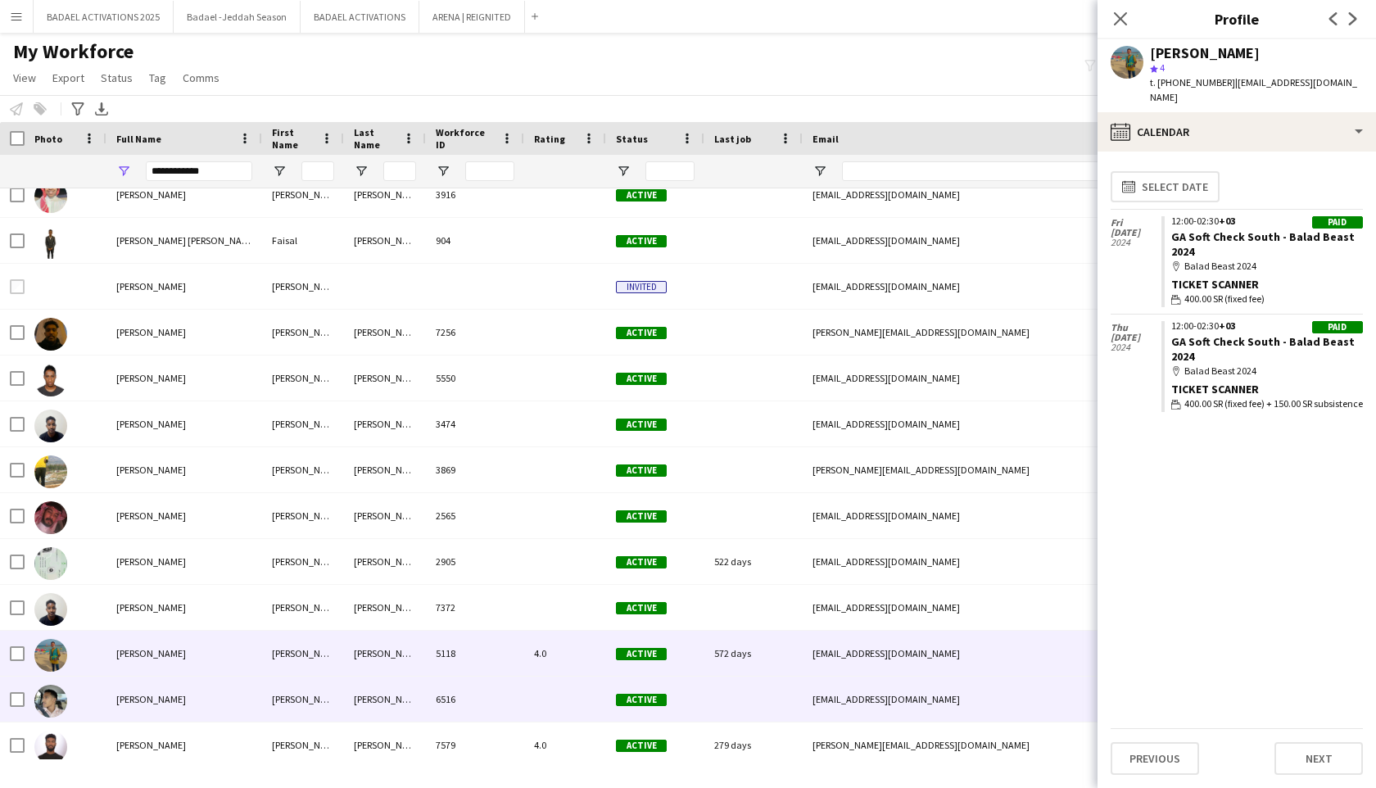
click at [406, 690] on div "[PERSON_NAME]" at bounding box center [385, 699] width 82 height 45
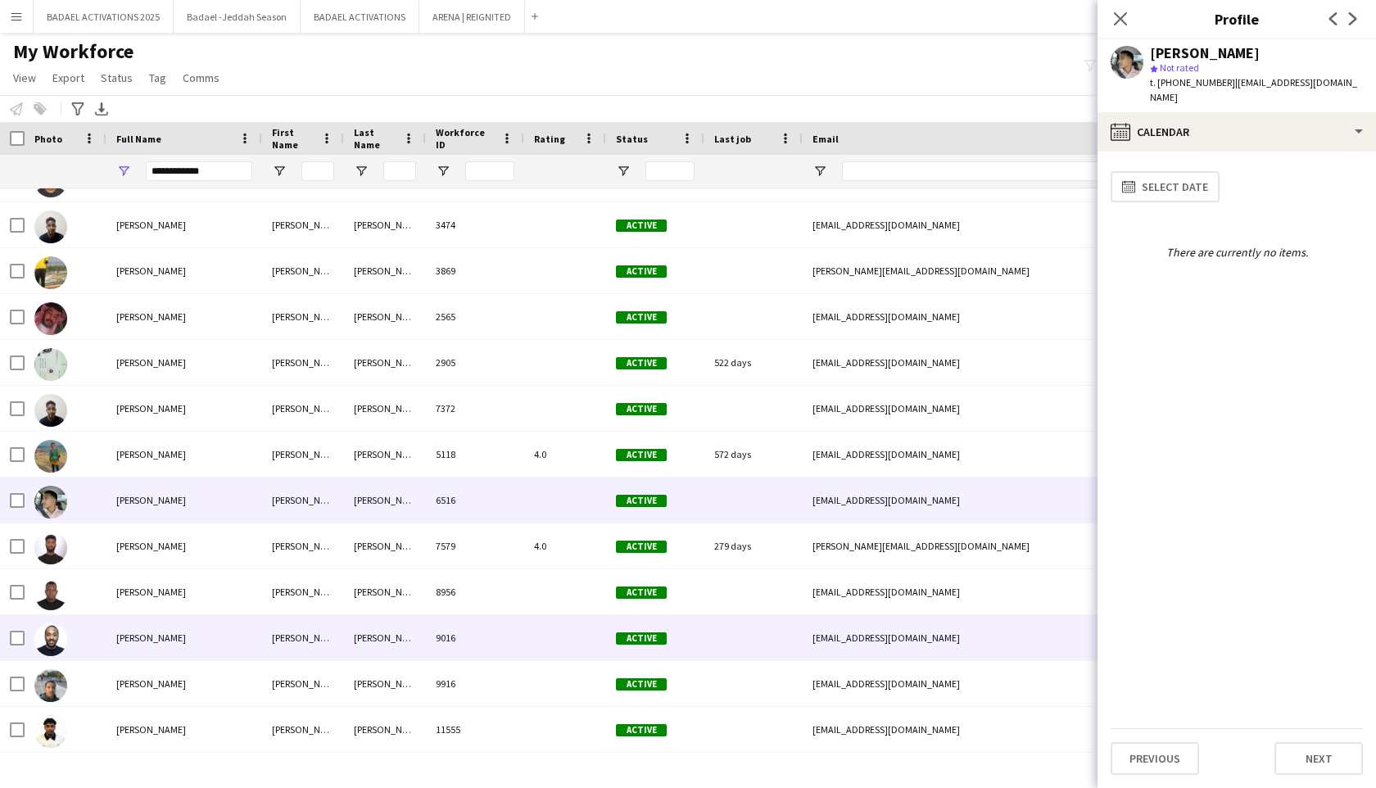
scroll to position [273, 0]
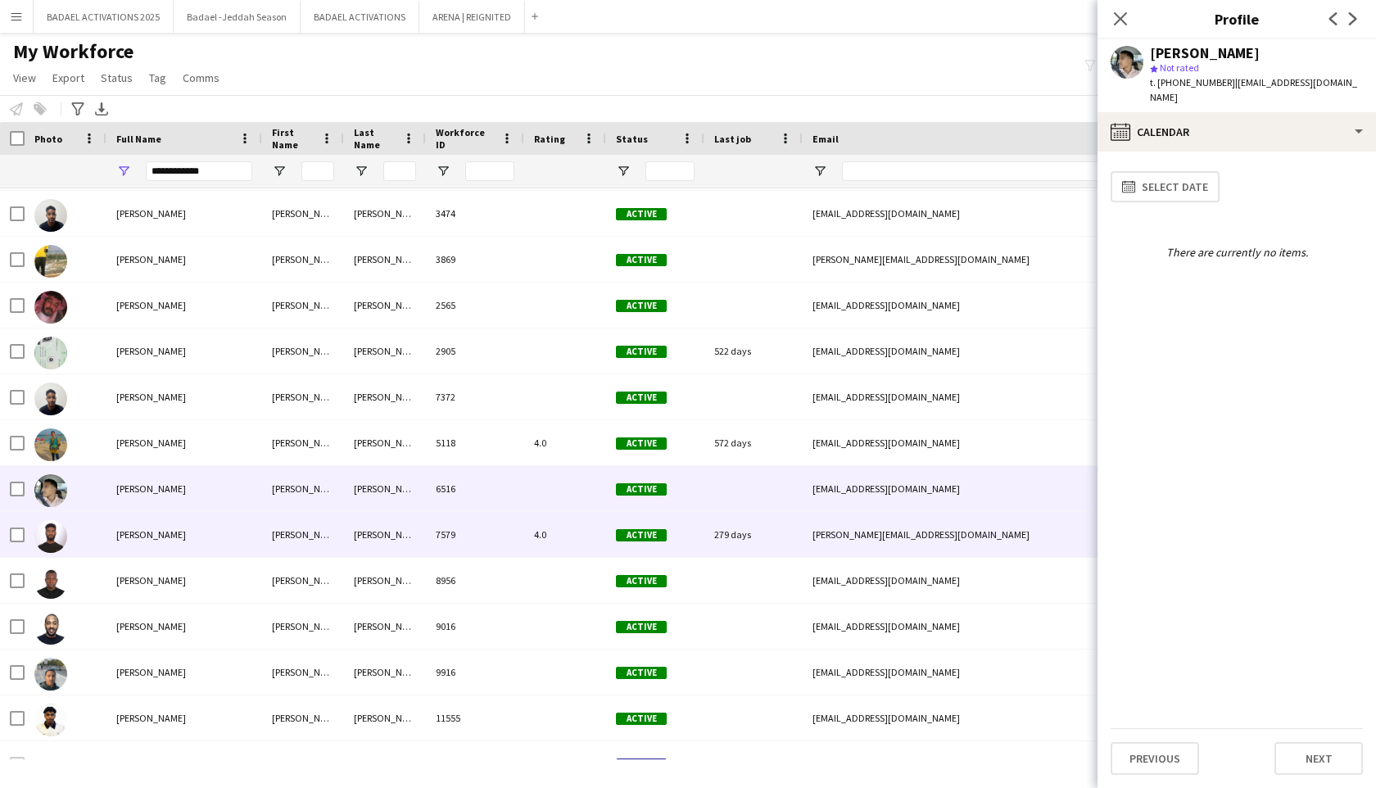
click at [408, 549] on div "[PERSON_NAME]" at bounding box center [385, 534] width 82 height 45
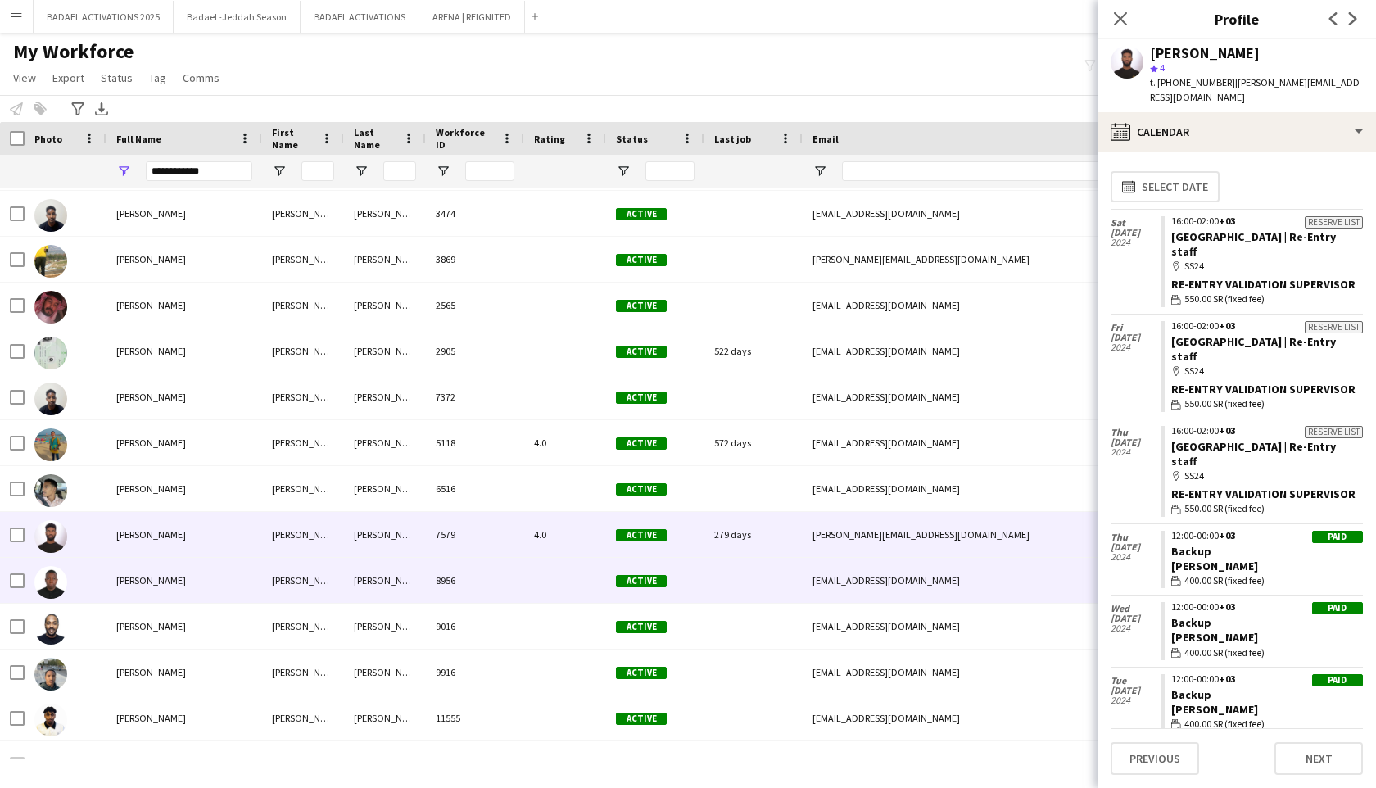
click at [409, 582] on div "[PERSON_NAME]" at bounding box center [385, 580] width 82 height 45
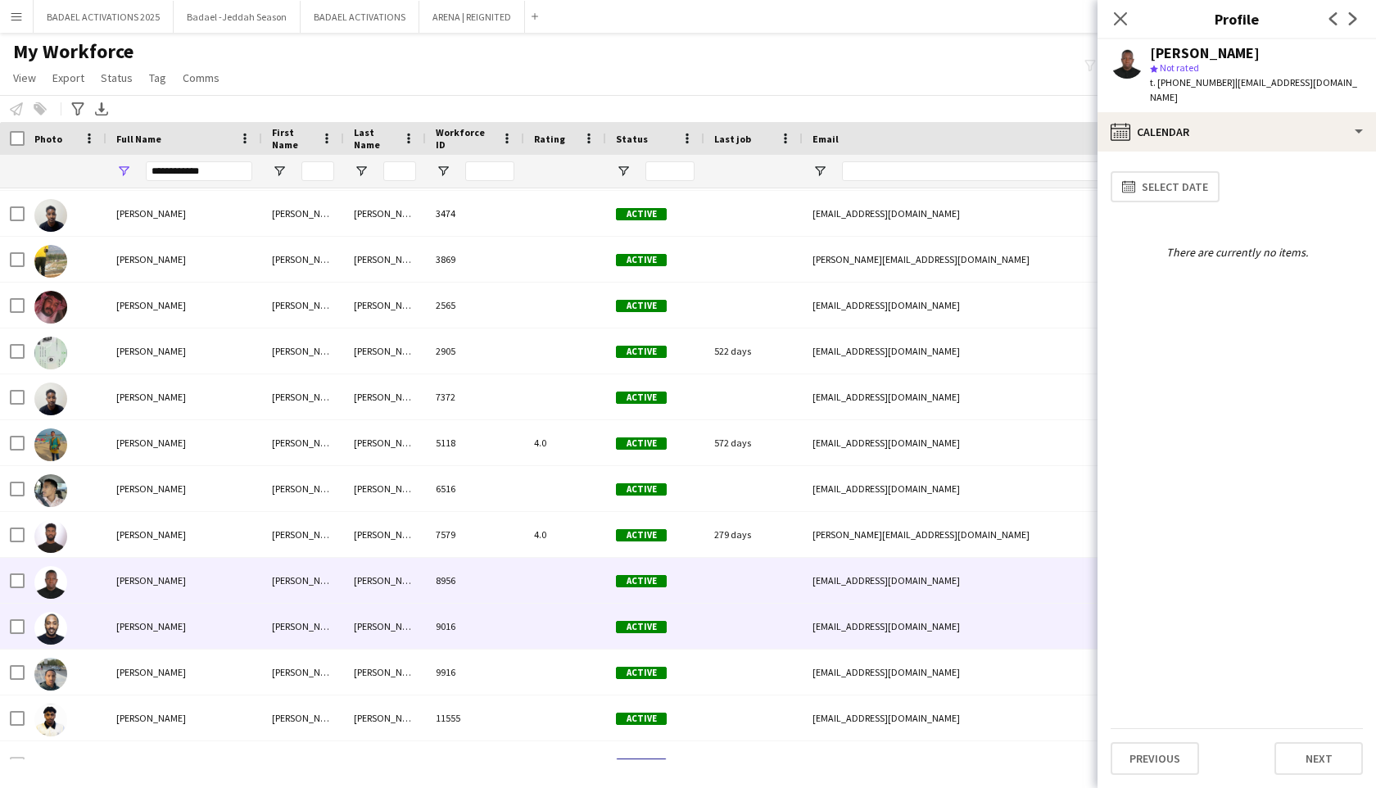
click at [403, 630] on div "[PERSON_NAME]" at bounding box center [385, 626] width 82 height 45
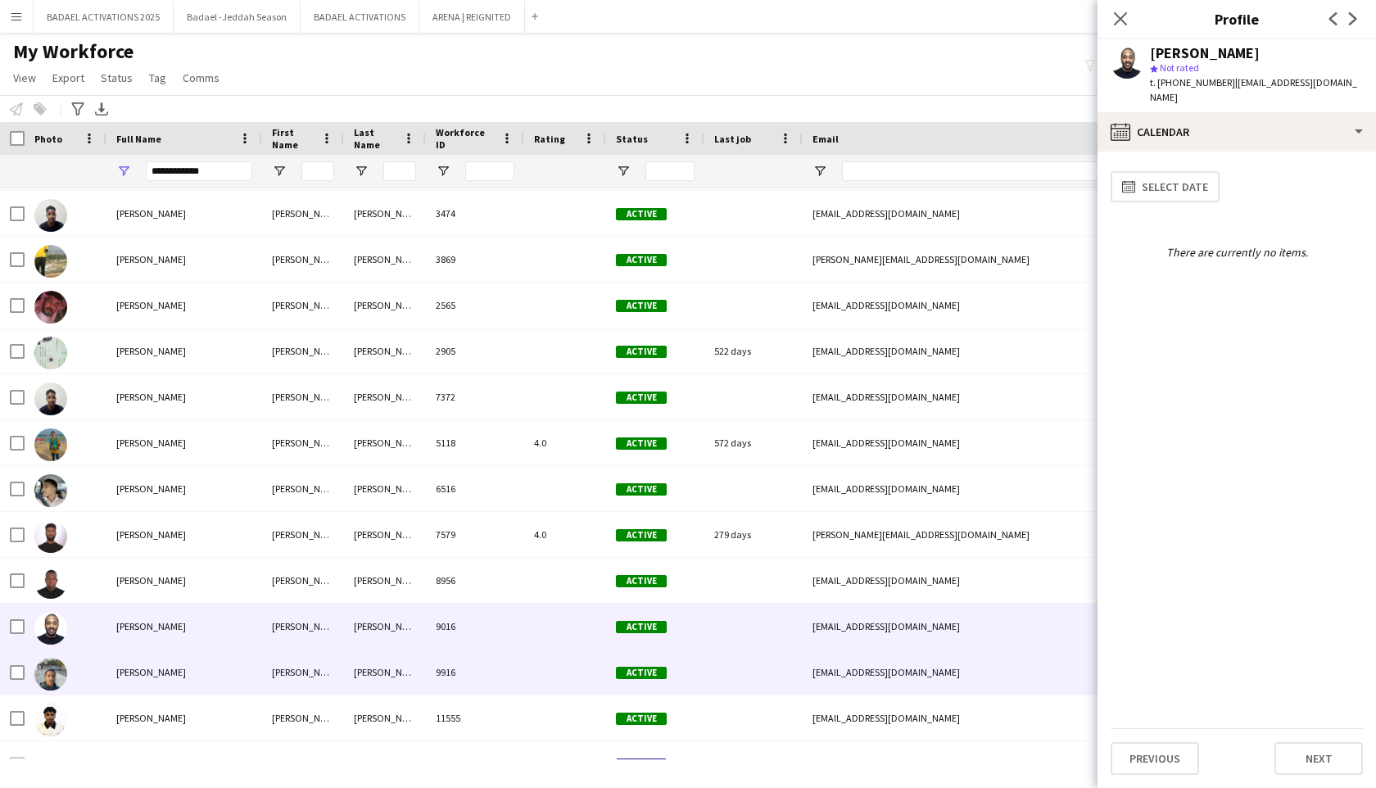
click at [404, 670] on div "[PERSON_NAME]" at bounding box center [385, 672] width 82 height 45
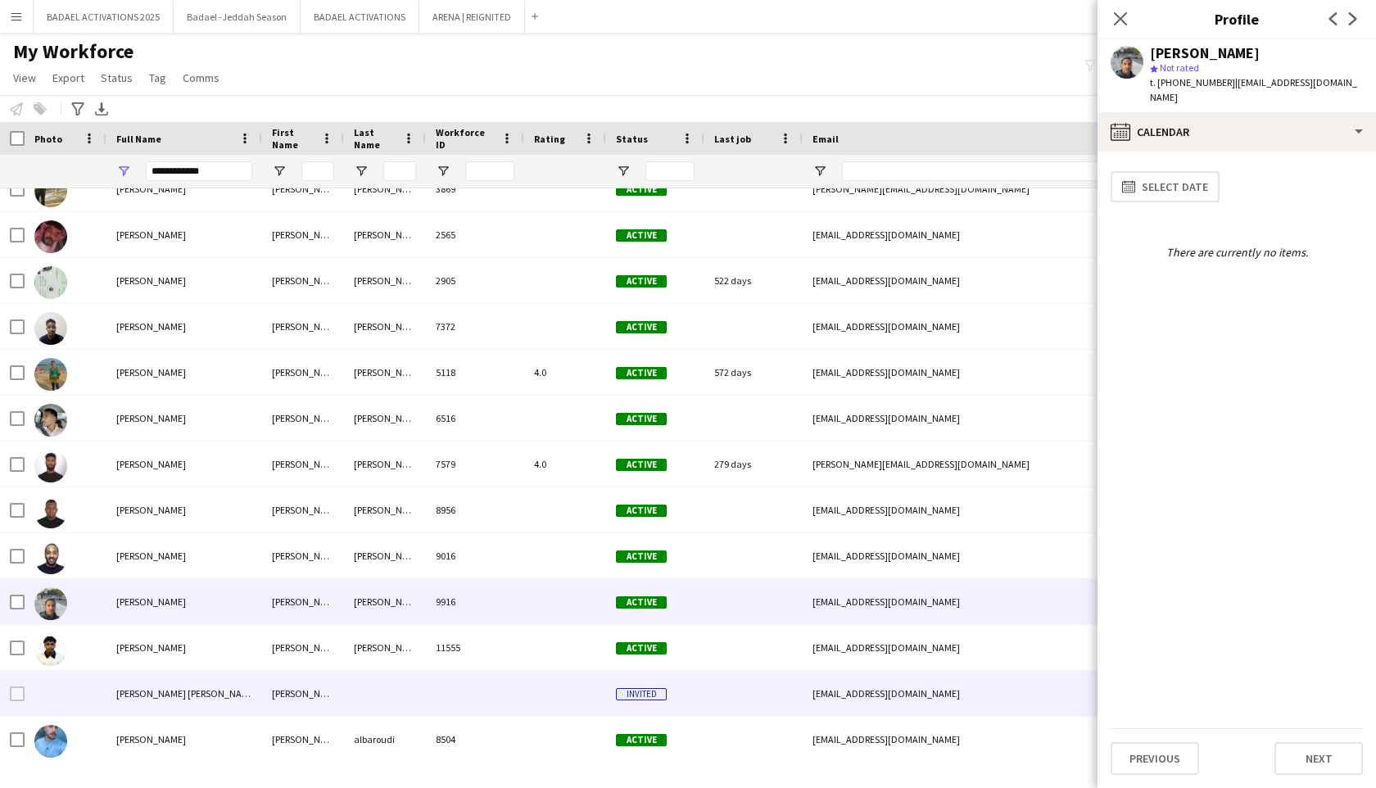
scroll to position [351, 0]
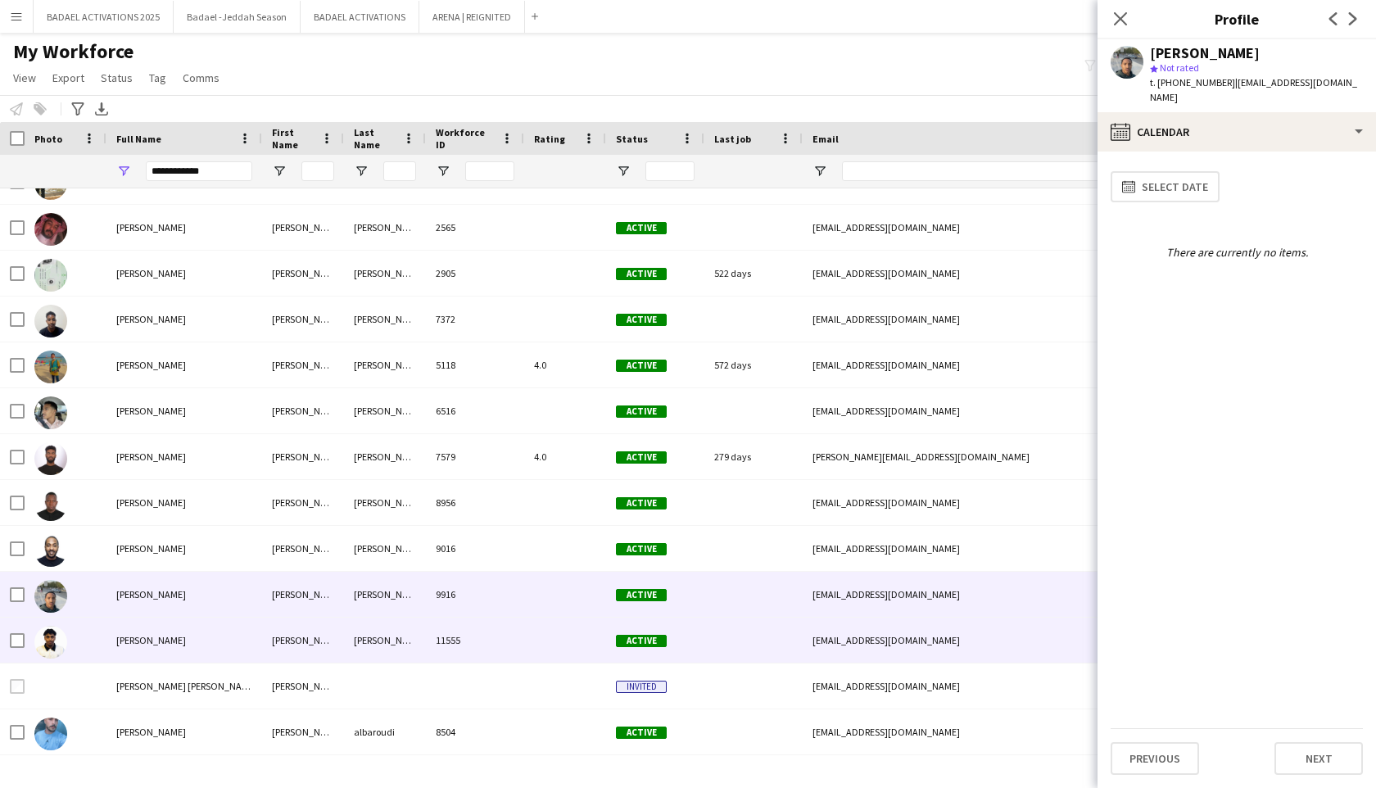
click at [407, 645] on div "[PERSON_NAME]" at bounding box center [385, 640] width 82 height 45
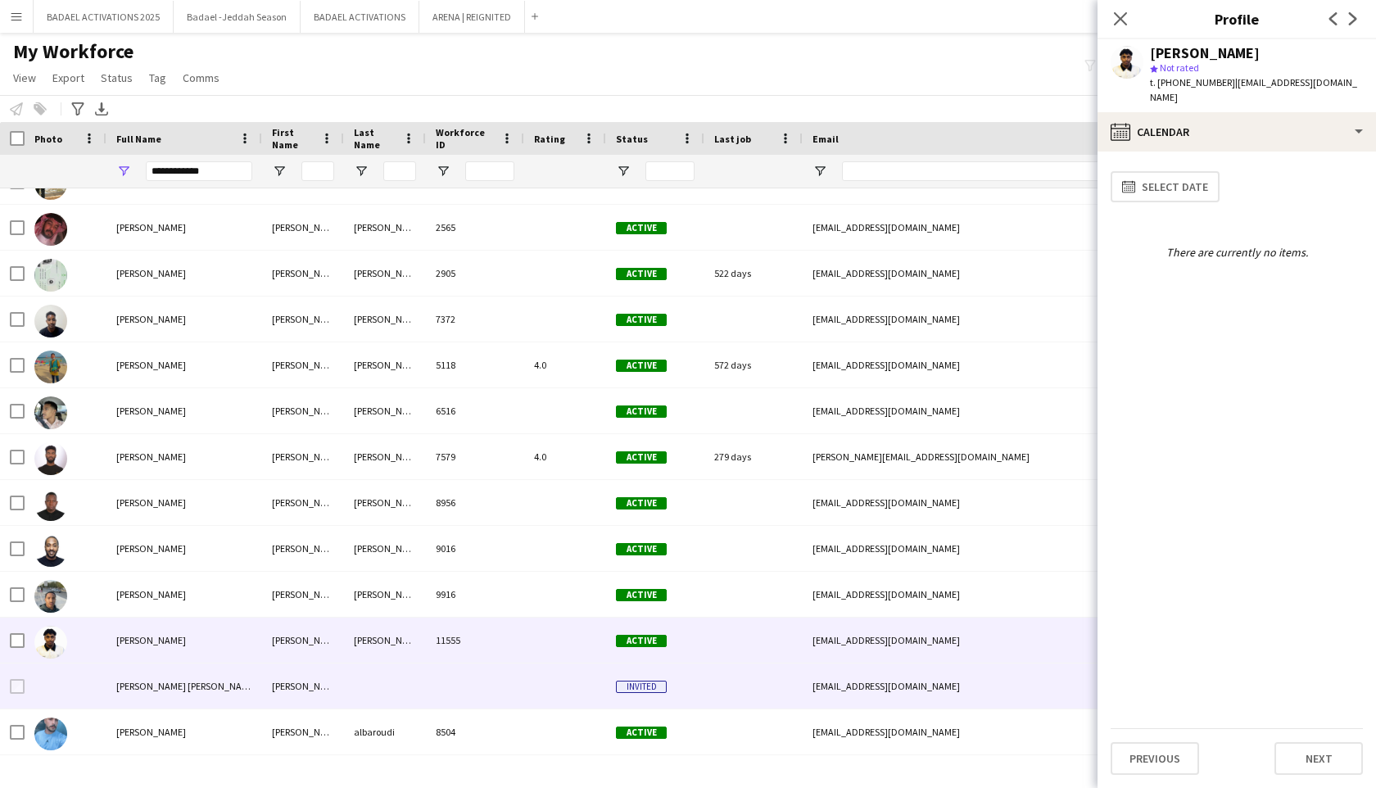
click at [403, 689] on div at bounding box center [385, 686] width 82 height 45
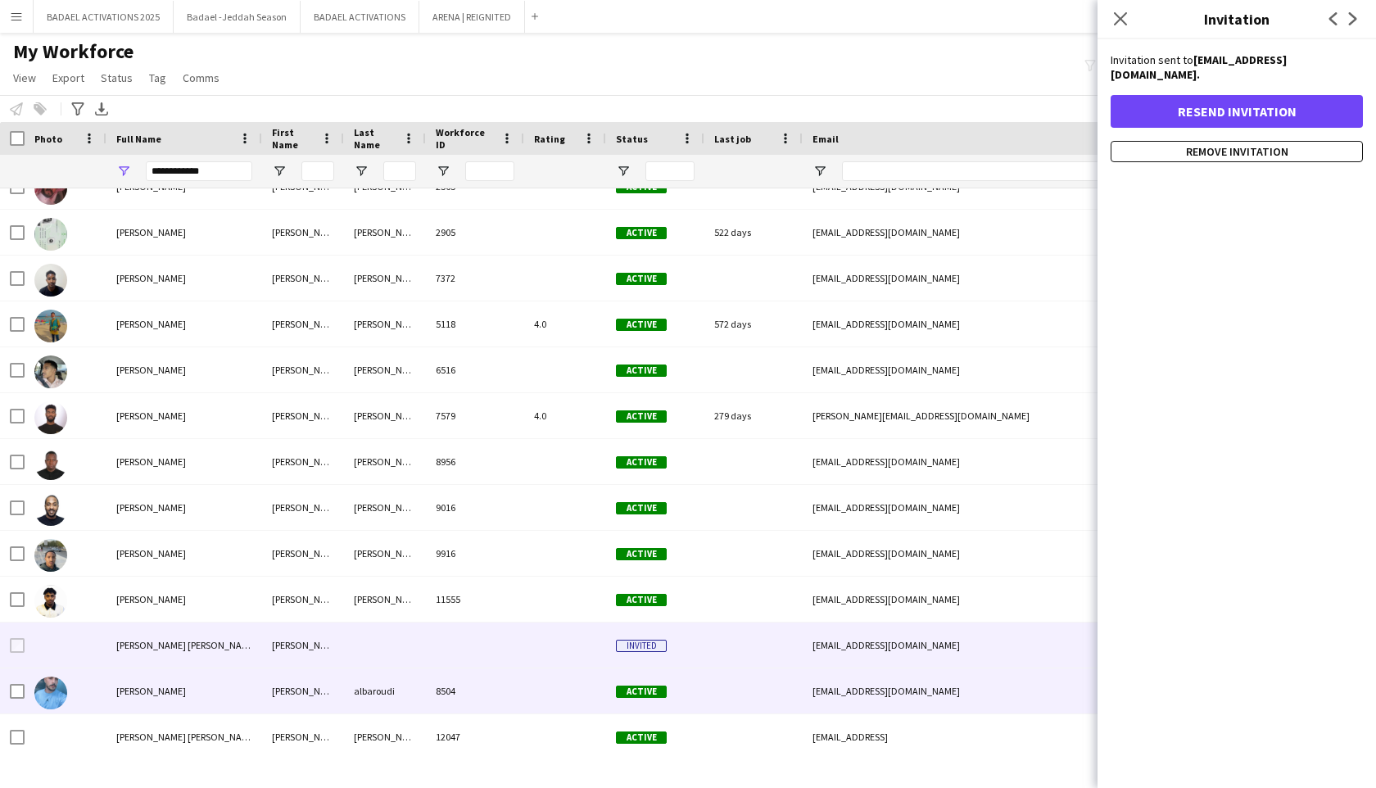
scroll to position [392, 0]
click at [403, 699] on div "albaroudi" at bounding box center [385, 690] width 82 height 45
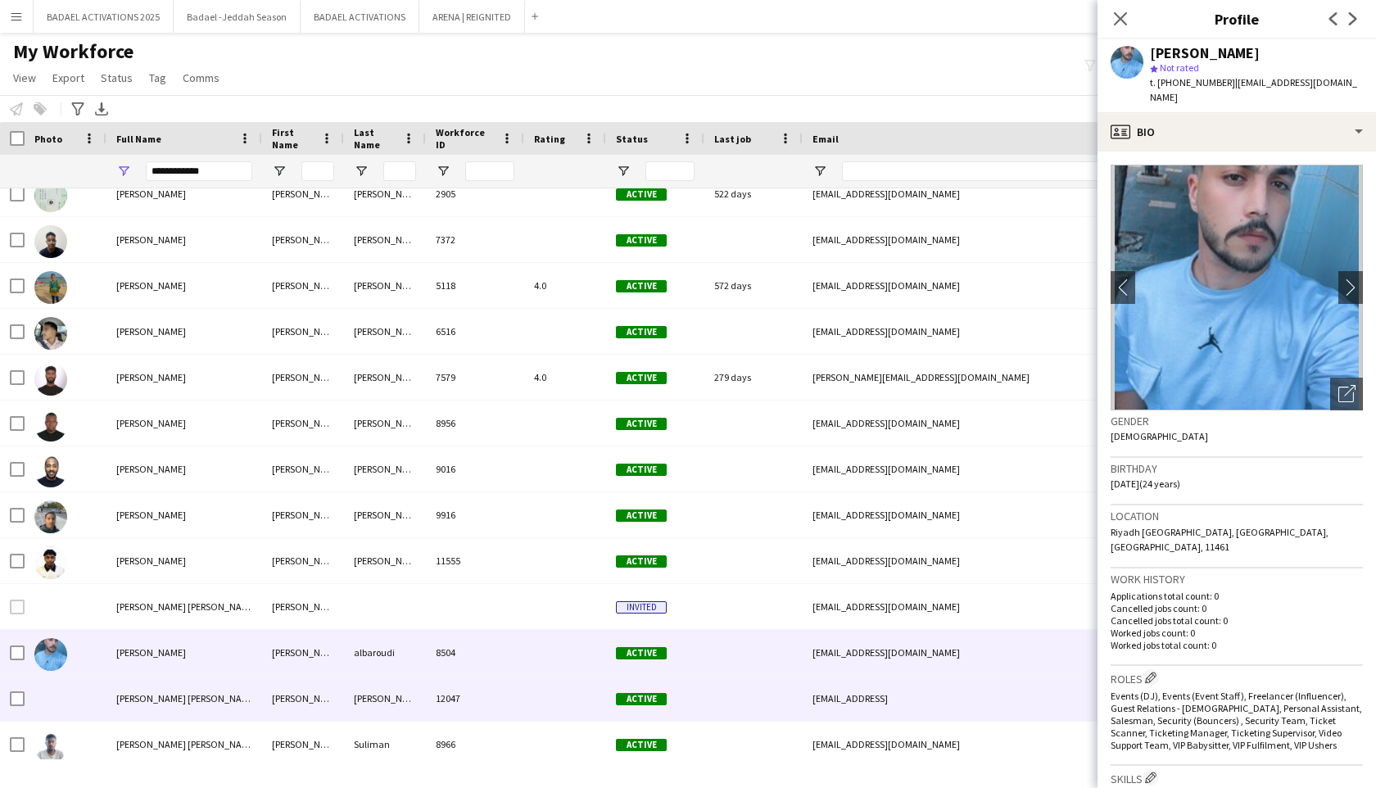
scroll to position [434, 0]
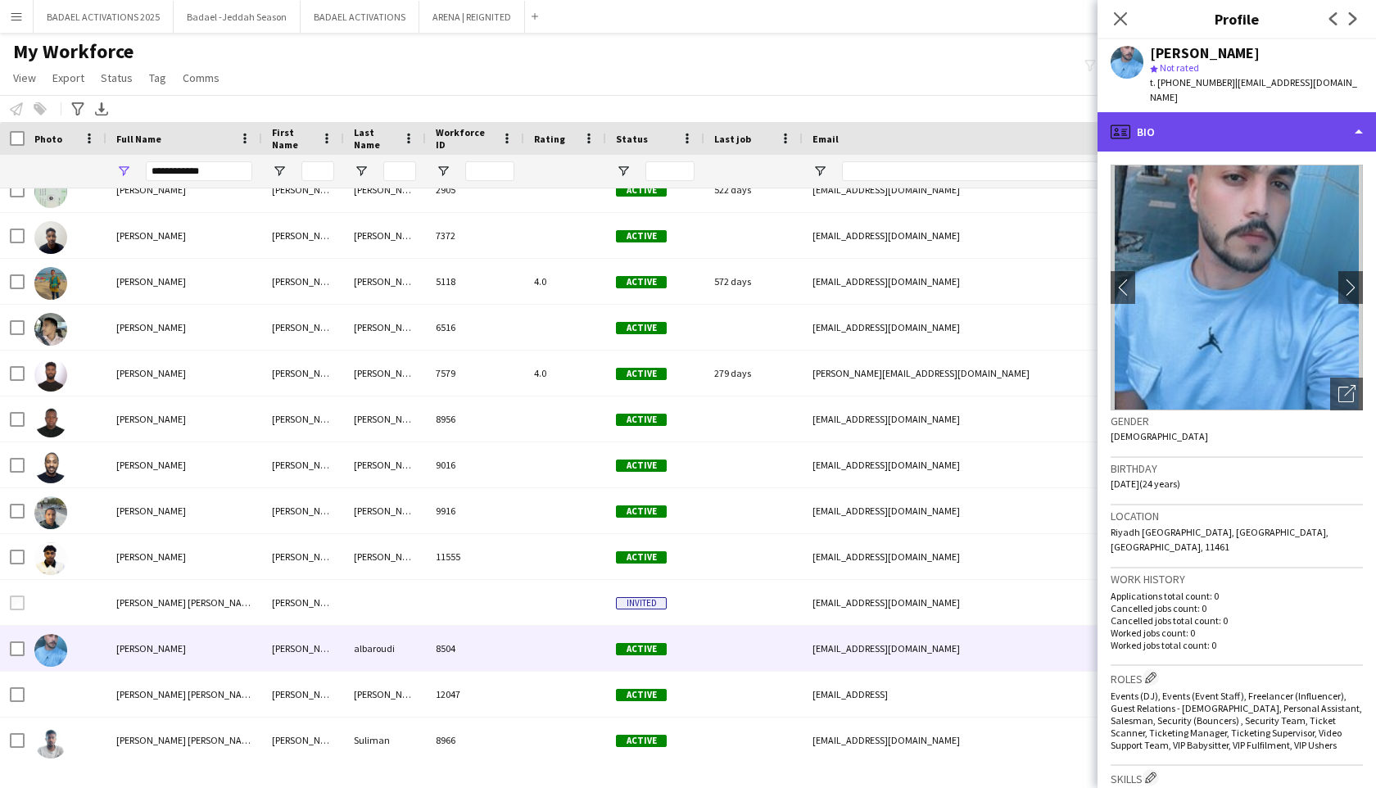
click at [1221, 117] on div "profile Bio" at bounding box center [1237, 131] width 279 height 39
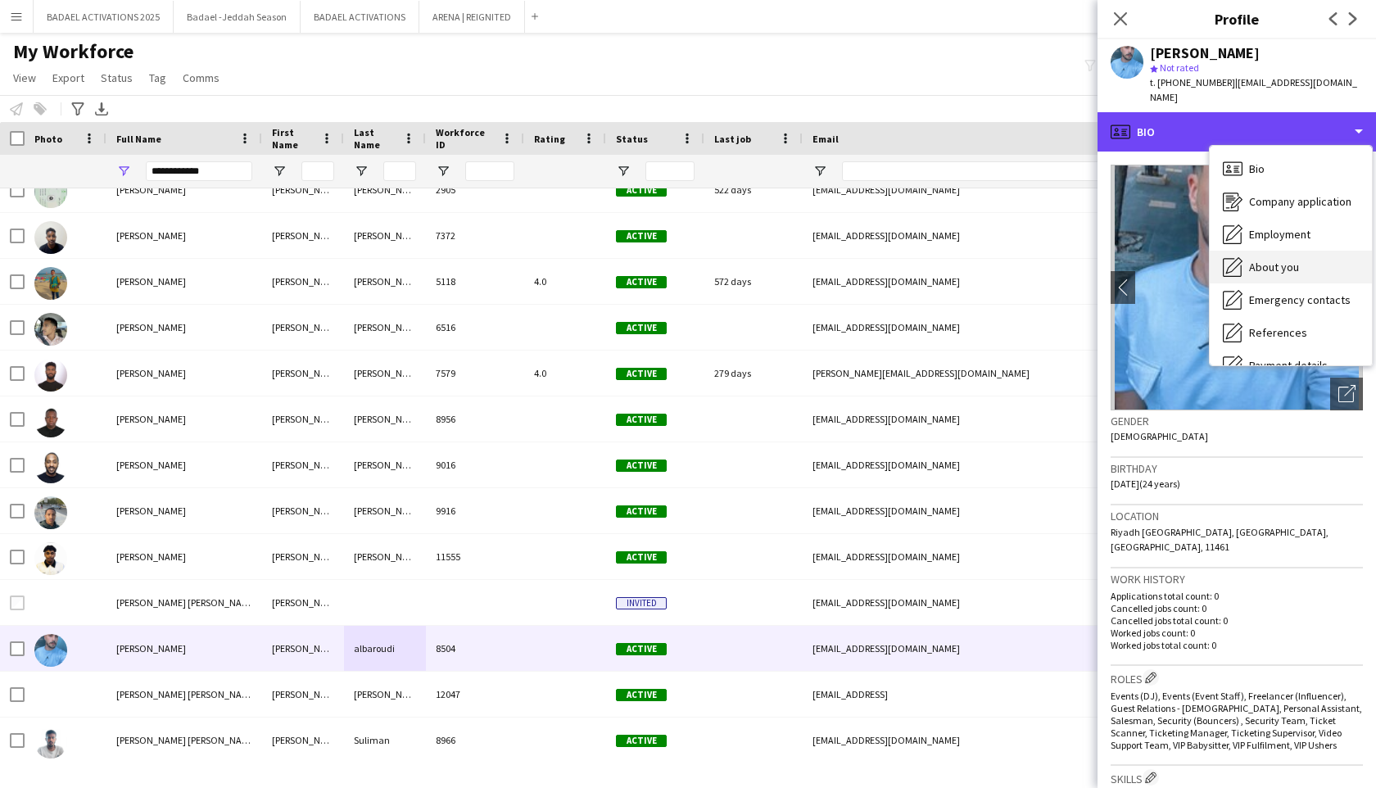
scroll to position [121, 0]
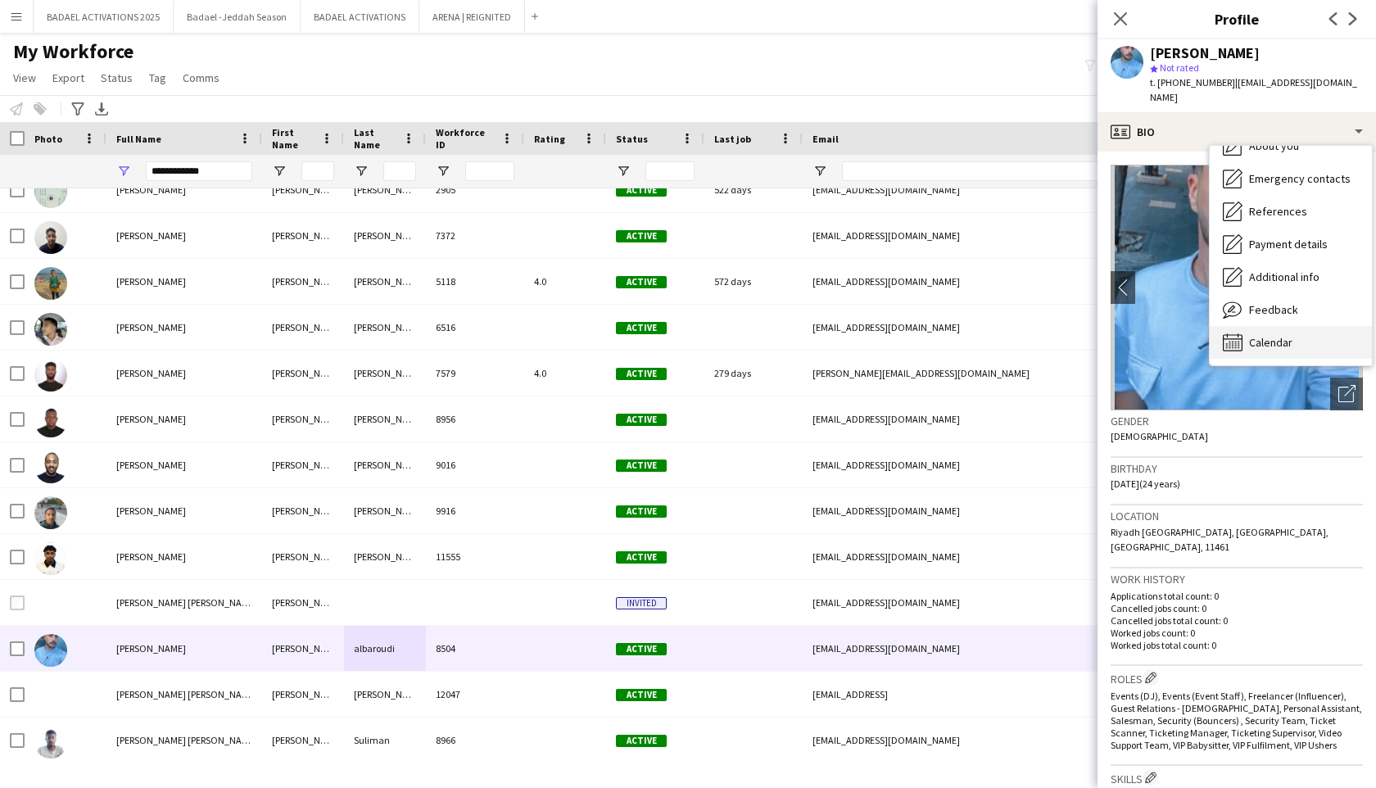
click at [1258, 339] on div "Calendar Calendar" at bounding box center [1291, 342] width 162 height 33
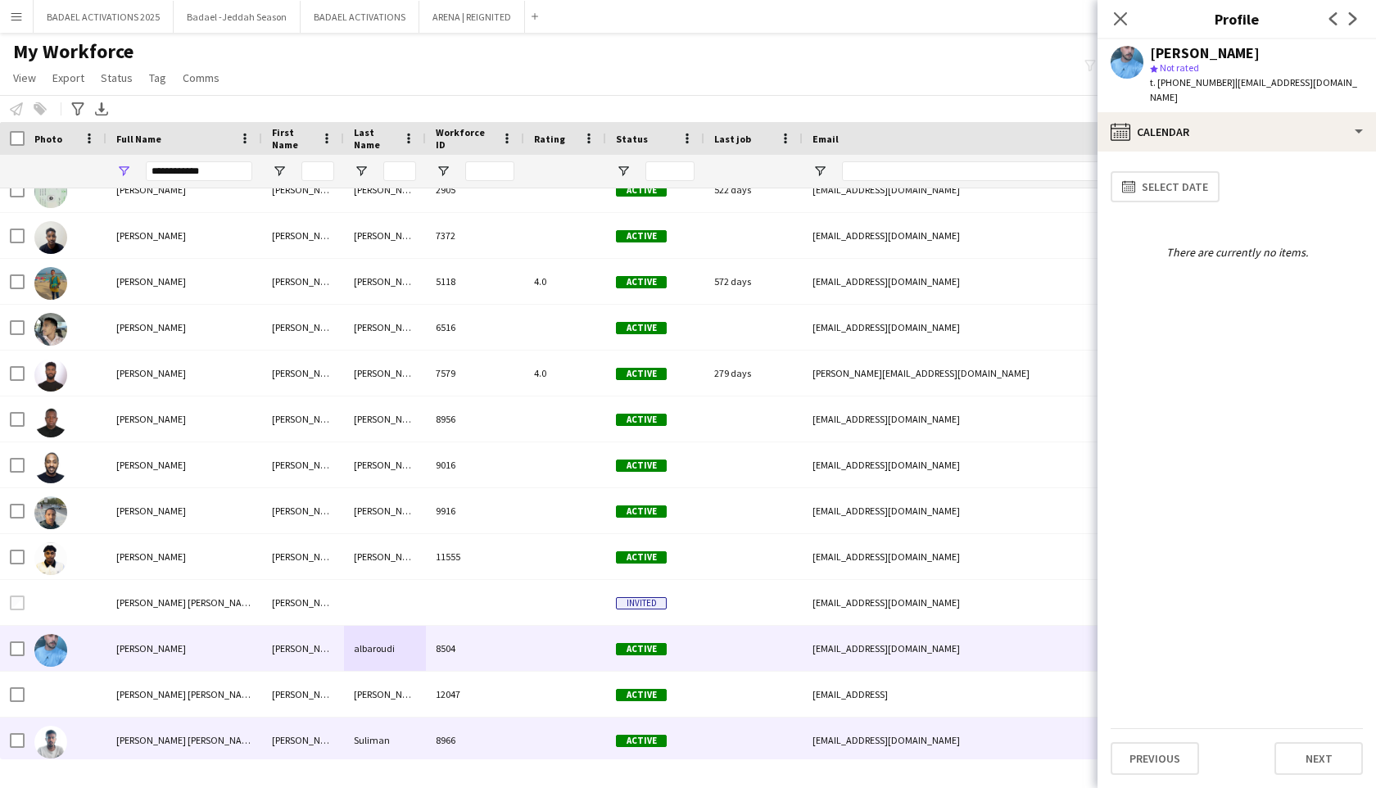
click at [496, 718] on div "8966" at bounding box center [475, 740] width 98 height 45
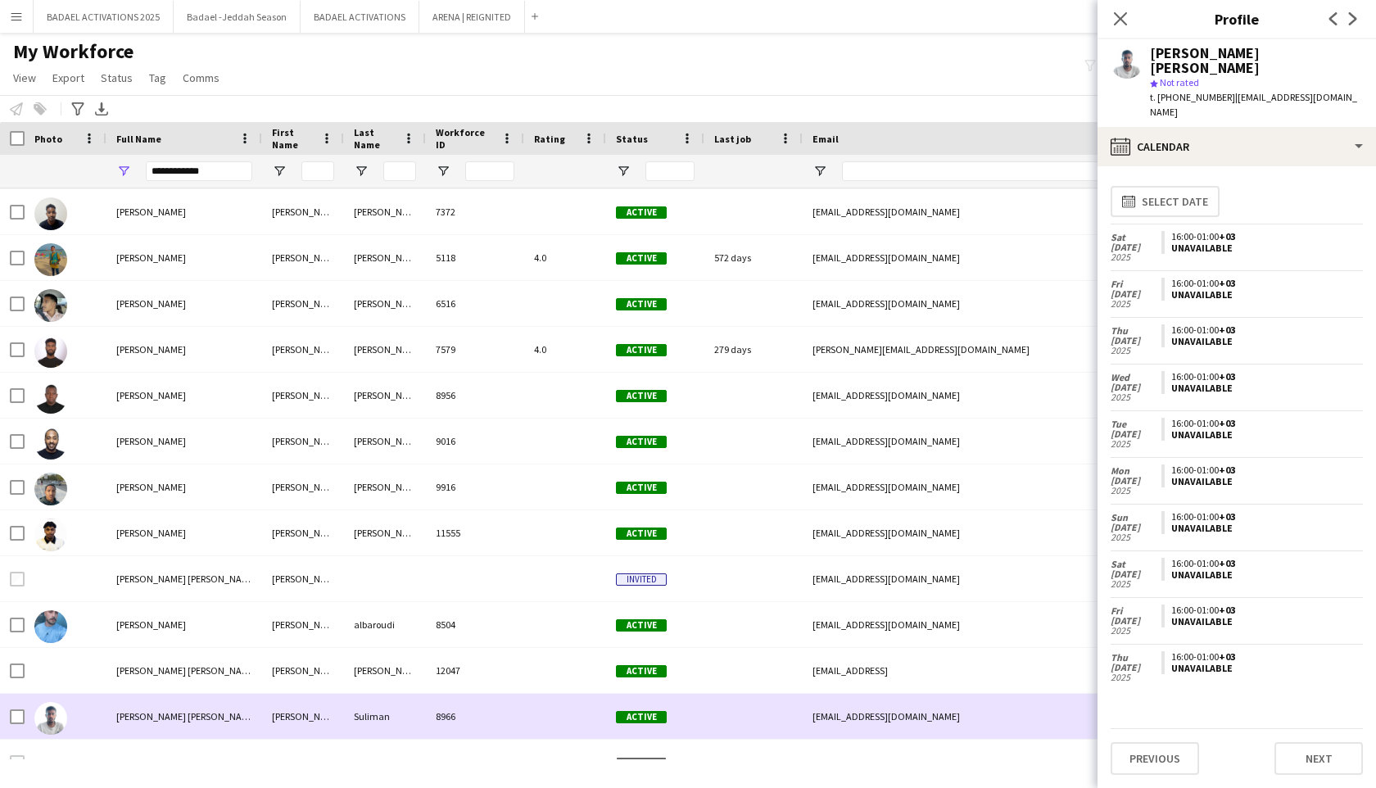
scroll to position [473, 0]
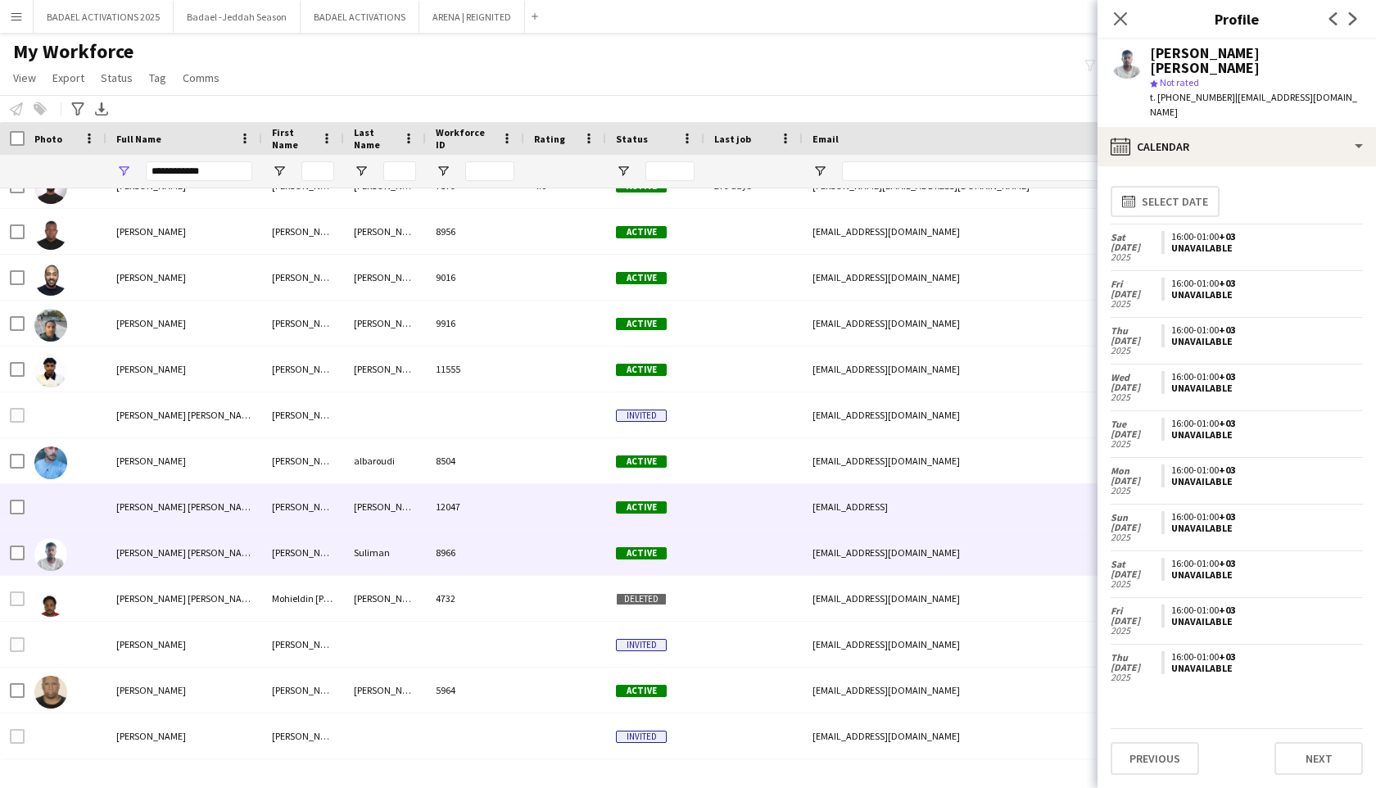
click at [485, 520] on div "12047" at bounding box center [475, 506] width 98 height 45
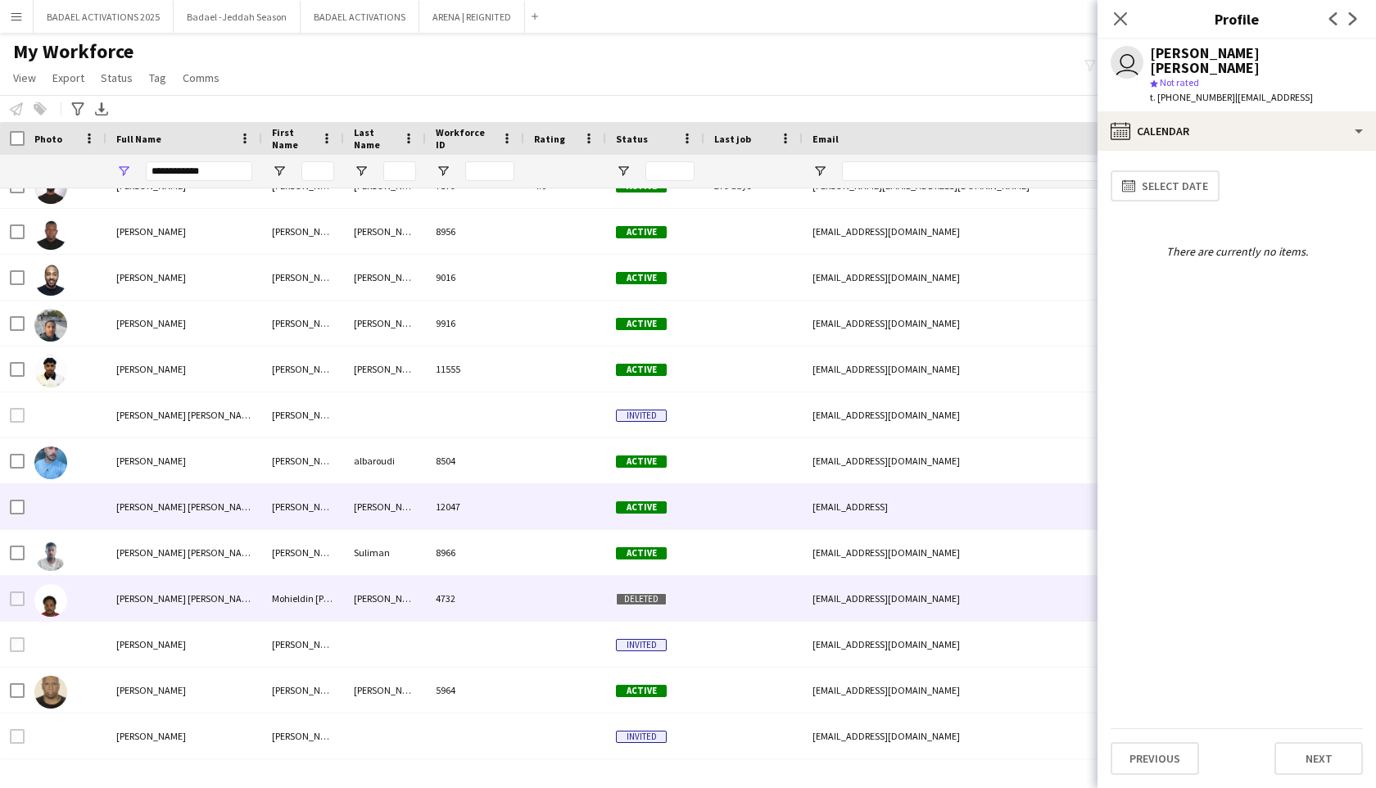
click at [478, 614] on div "4732" at bounding box center [475, 598] width 98 height 45
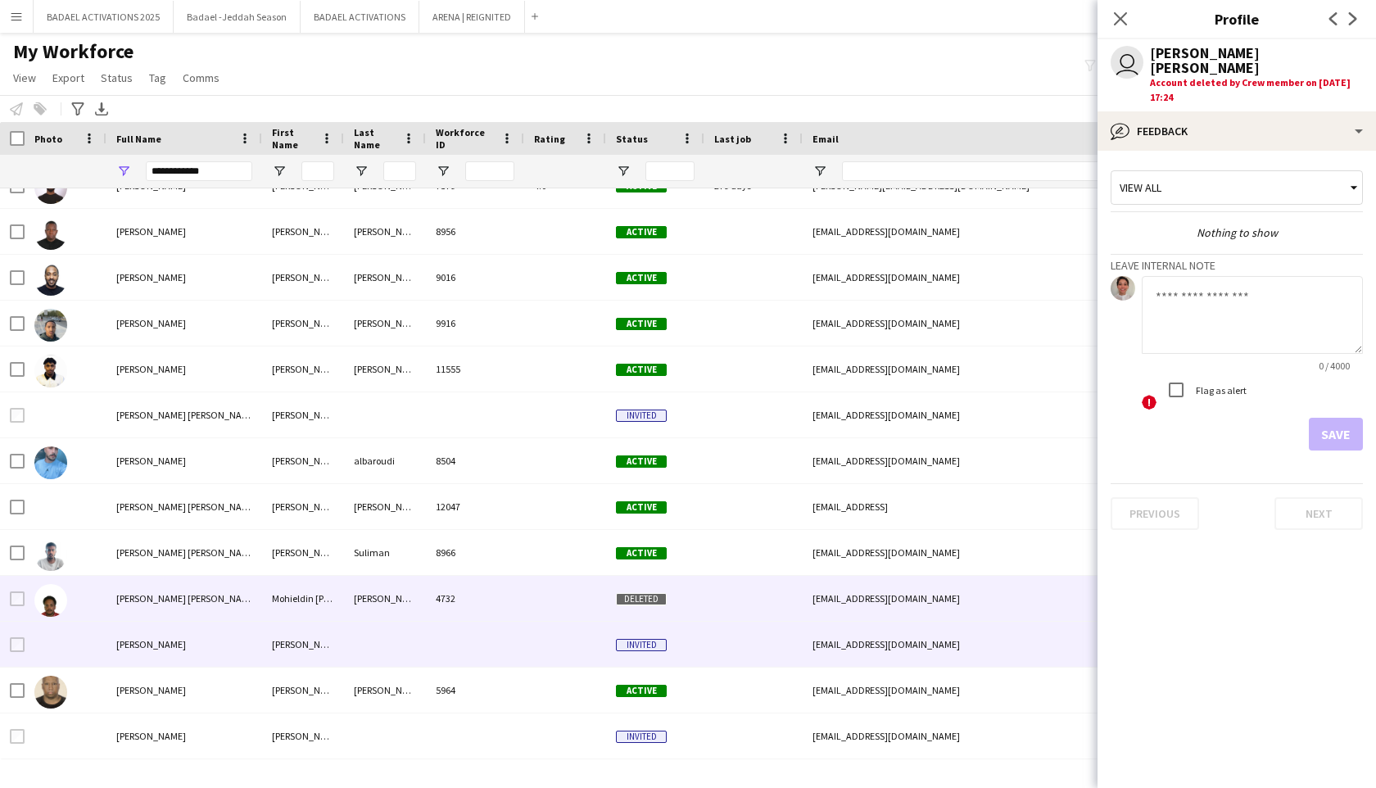
click at [478, 647] on div at bounding box center [475, 644] width 98 height 45
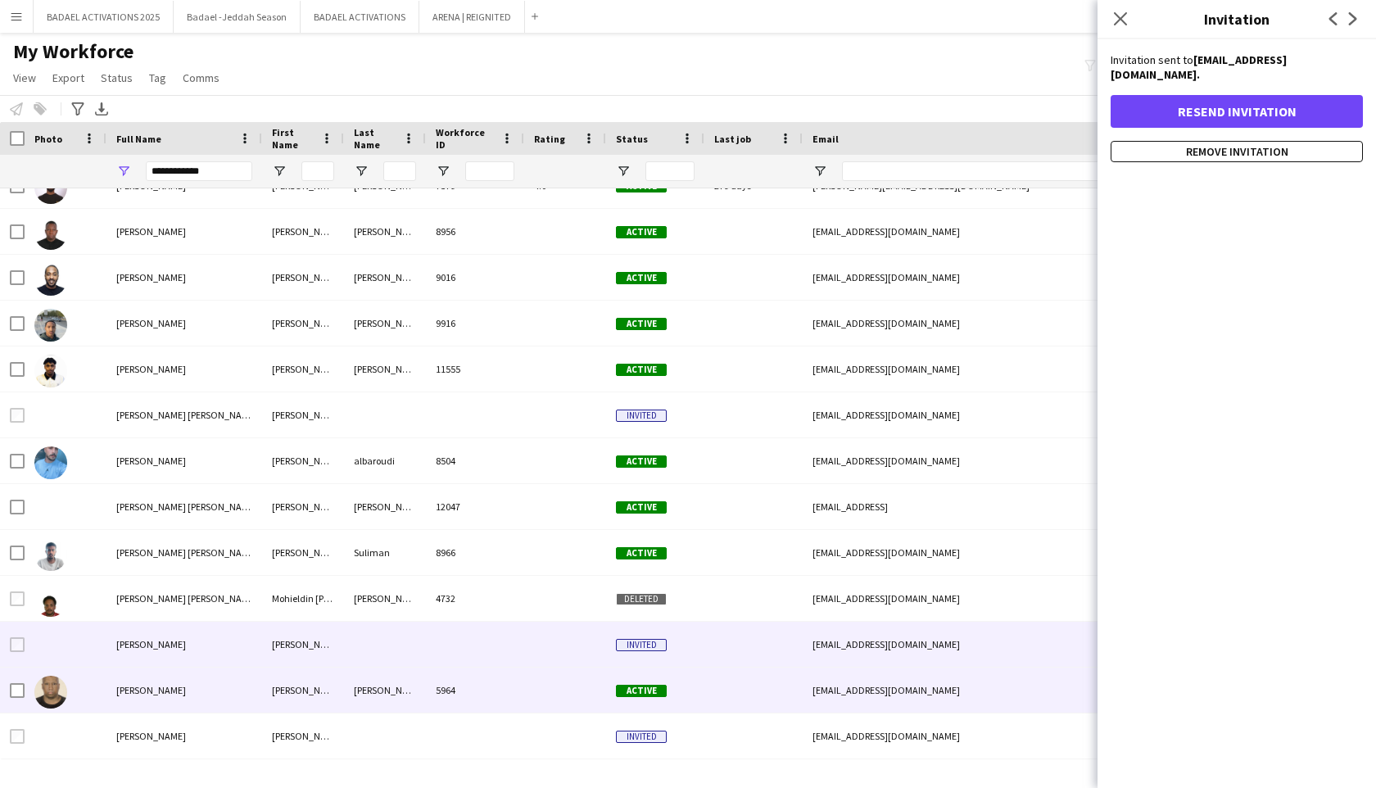
click at [473, 684] on div "5964" at bounding box center [475, 690] width 98 height 45
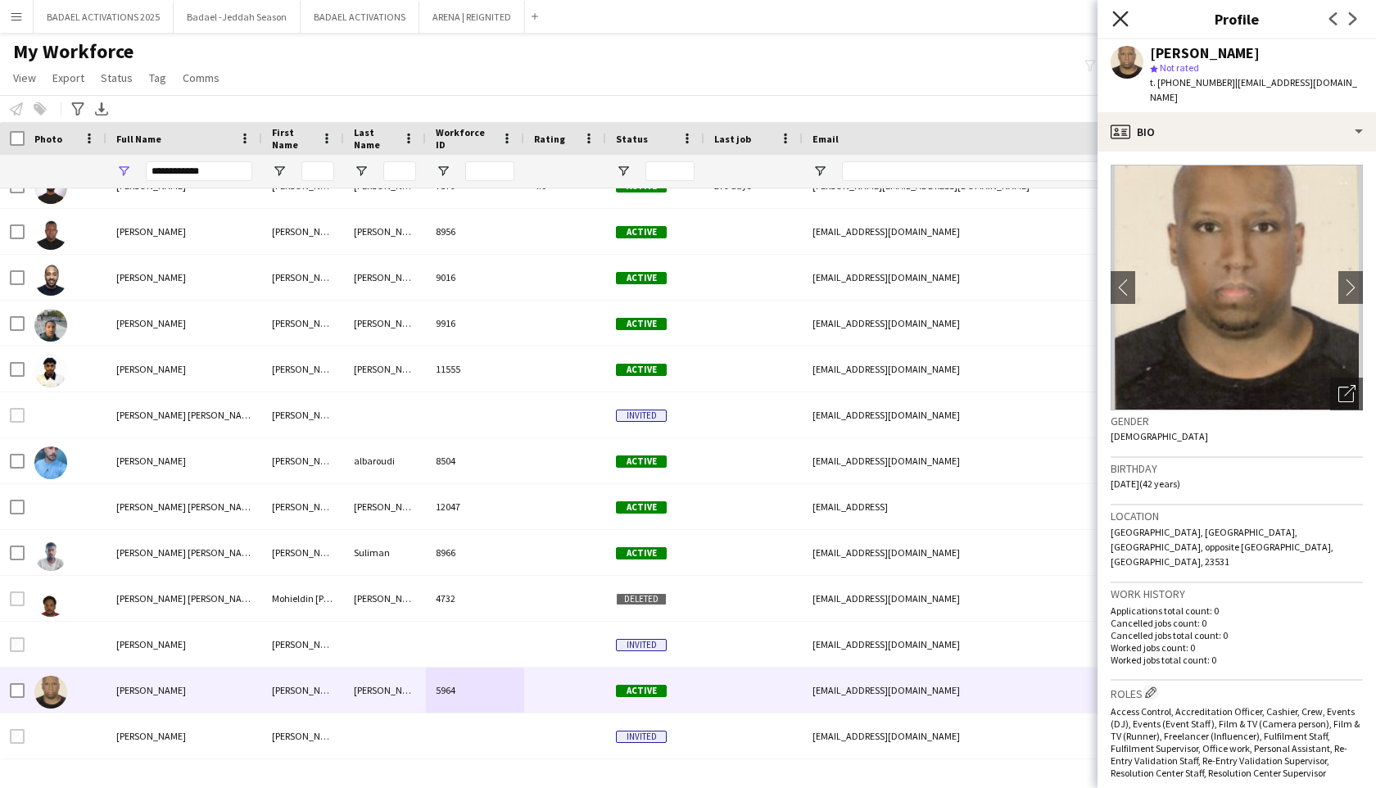
click at [1124, 15] on icon at bounding box center [1120, 19] width 16 height 16
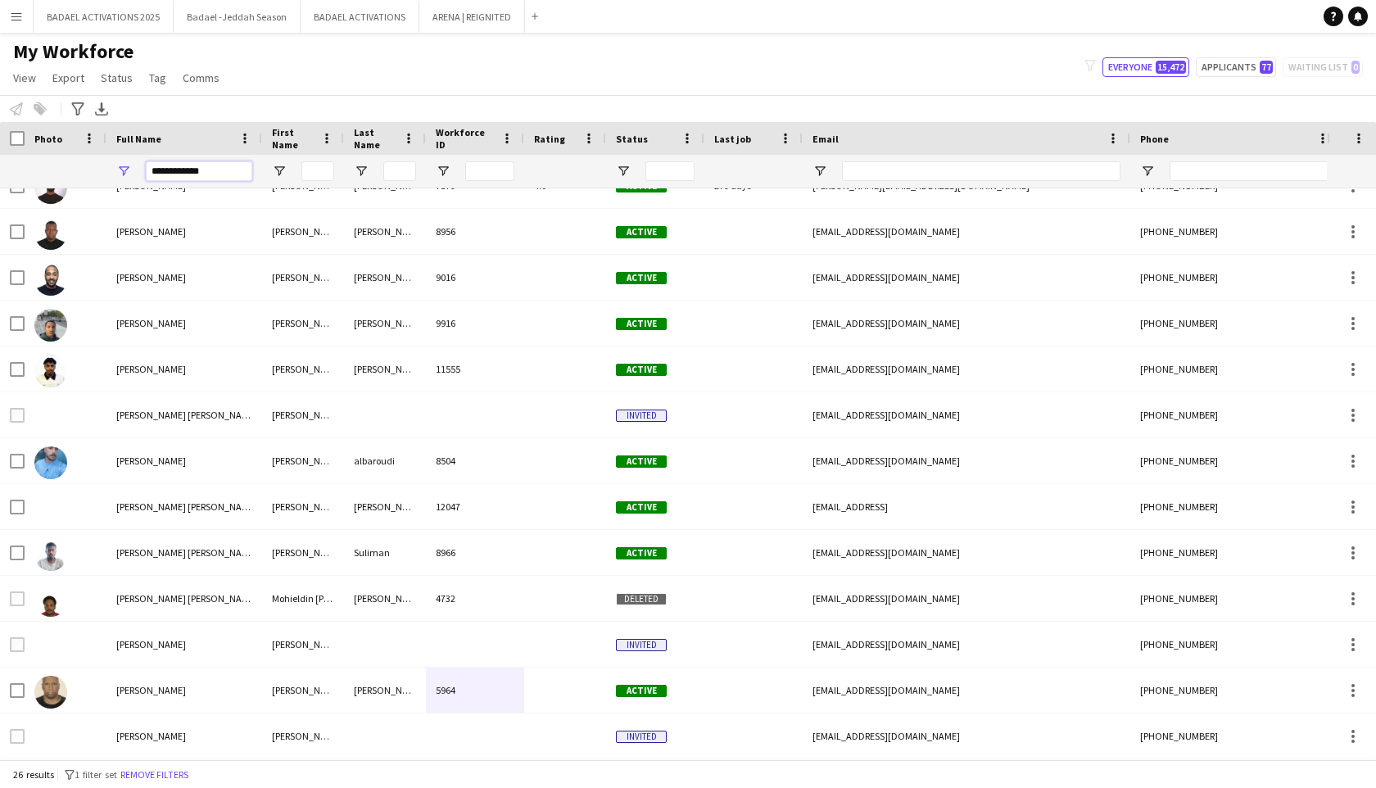
click at [232, 162] on input "**********" at bounding box center [199, 171] width 106 height 20
paste input "*****"
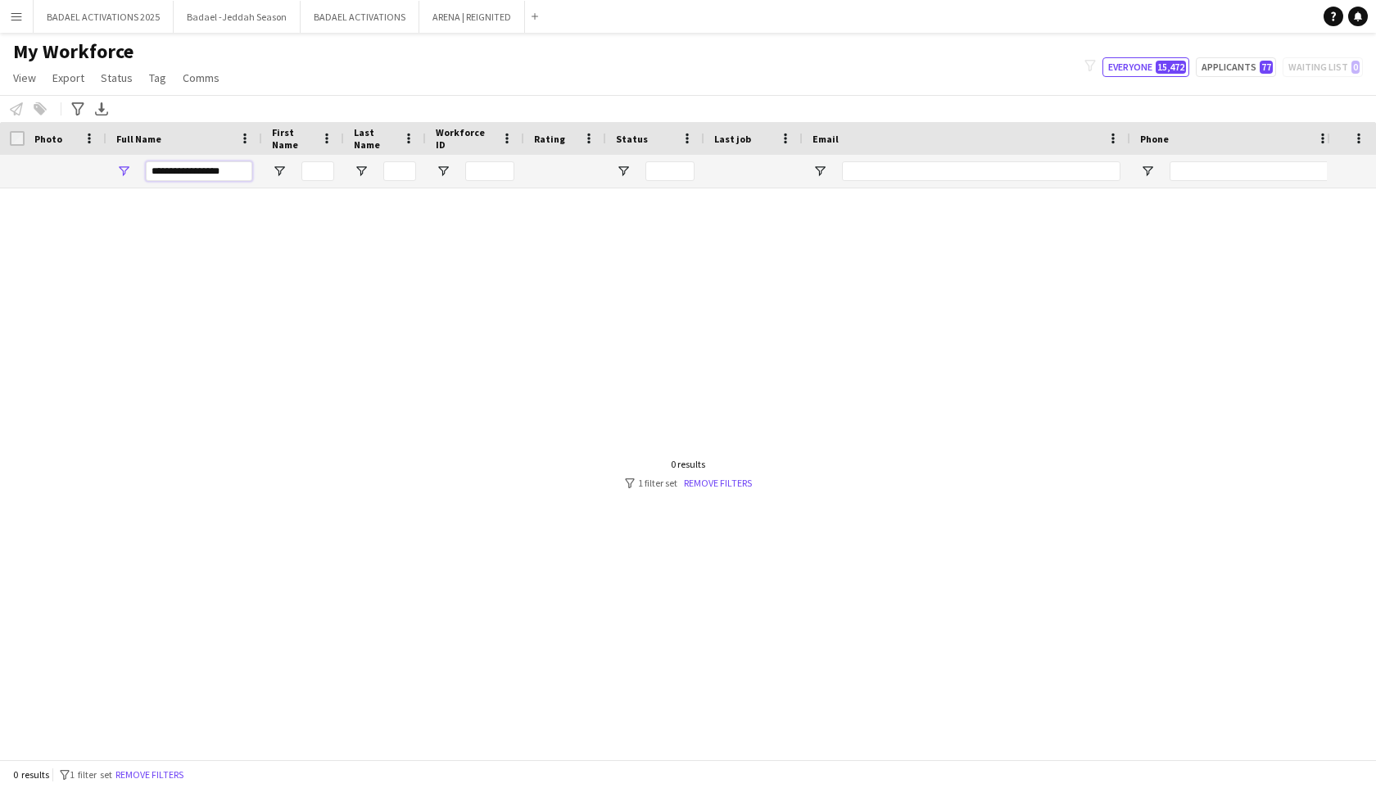
drag, startPoint x: 203, startPoint y: 172, endPoint x: 89, endPoint y: 172, distance: 113.9
click at [89, 172] on div "**********" at bounding box center [806, 171] width 1612 height 33
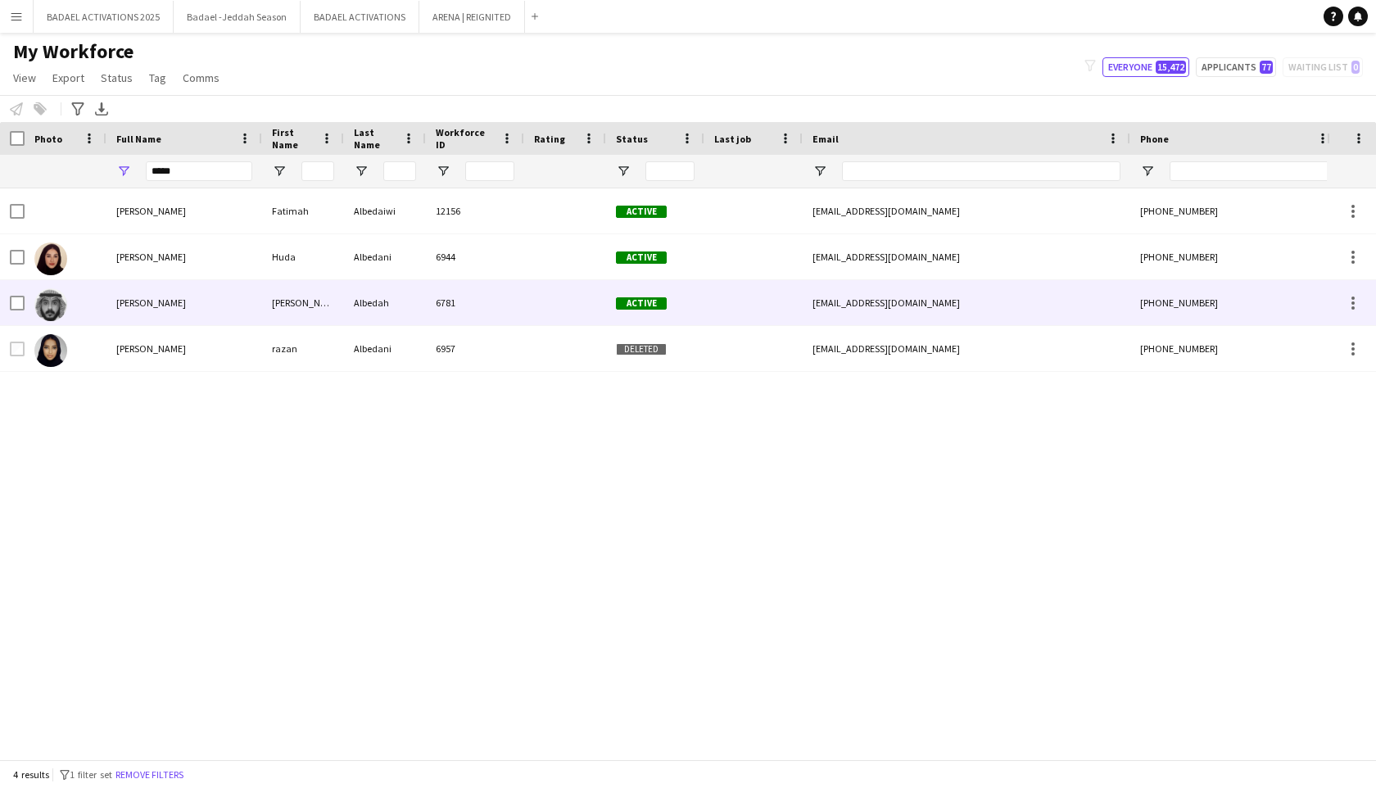
click at [188, 310] on div "[PERSON_NAME]" at bounding box center [184, 302] width 156 height 45
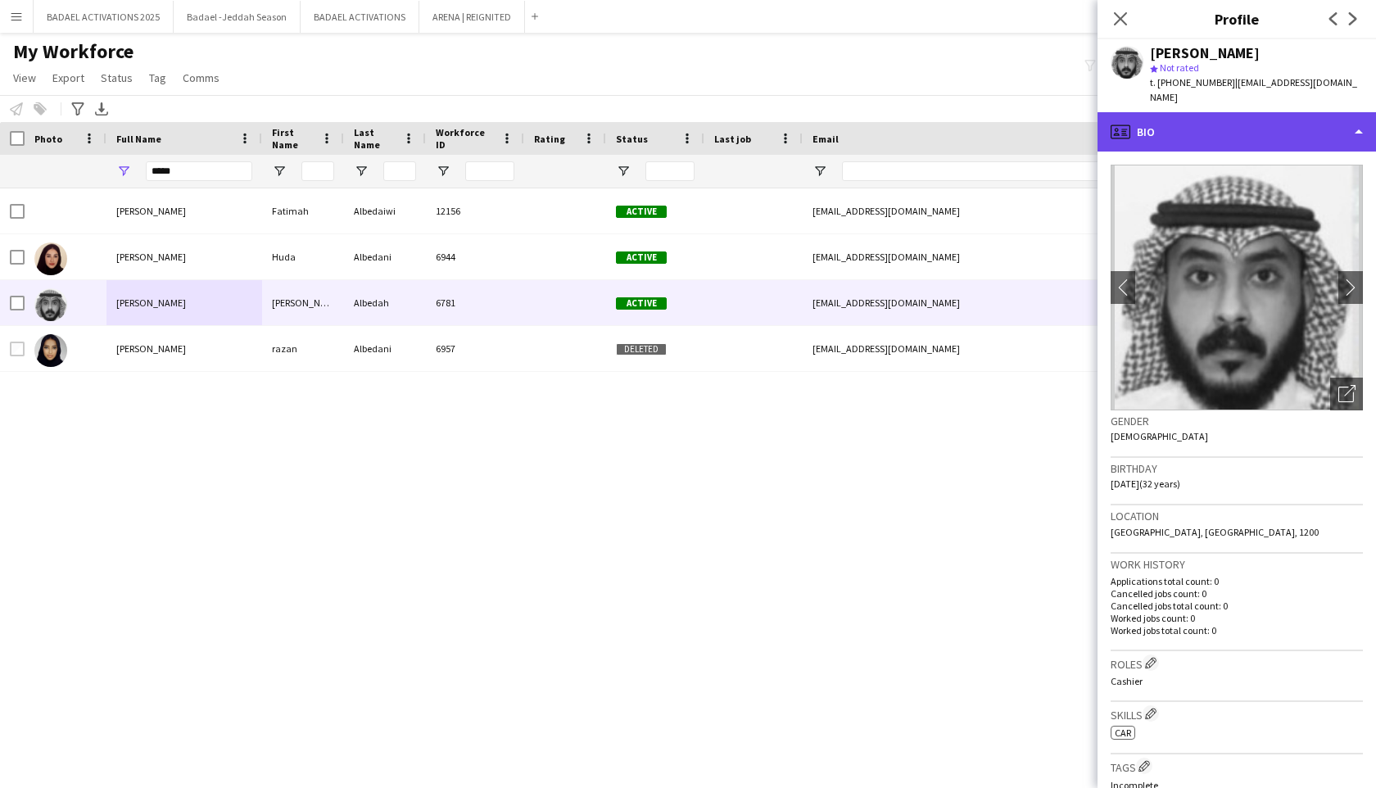
click at [1228, 132] on div "profile Bio" at bounding box center [1237, 131] width 279 height 39
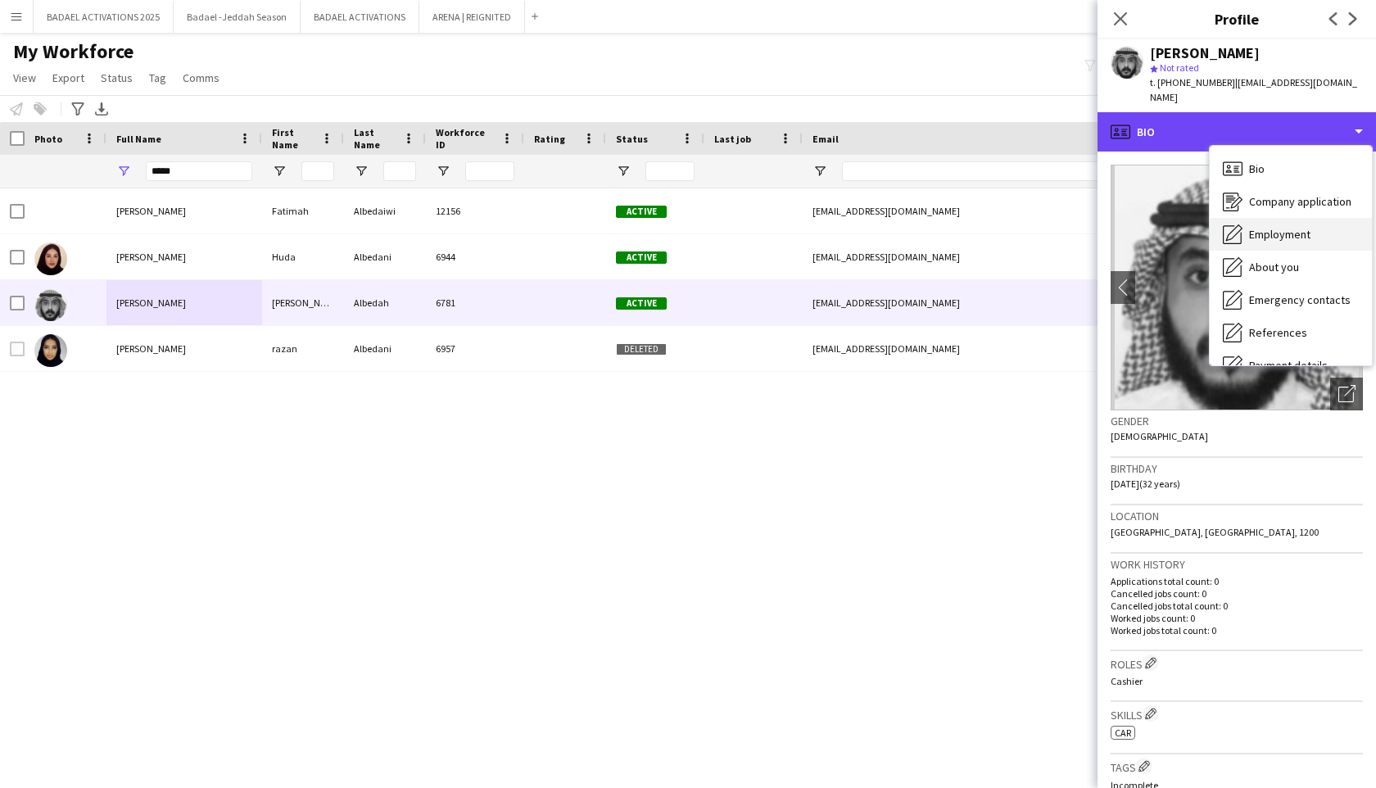
scroll to position [121, 0]
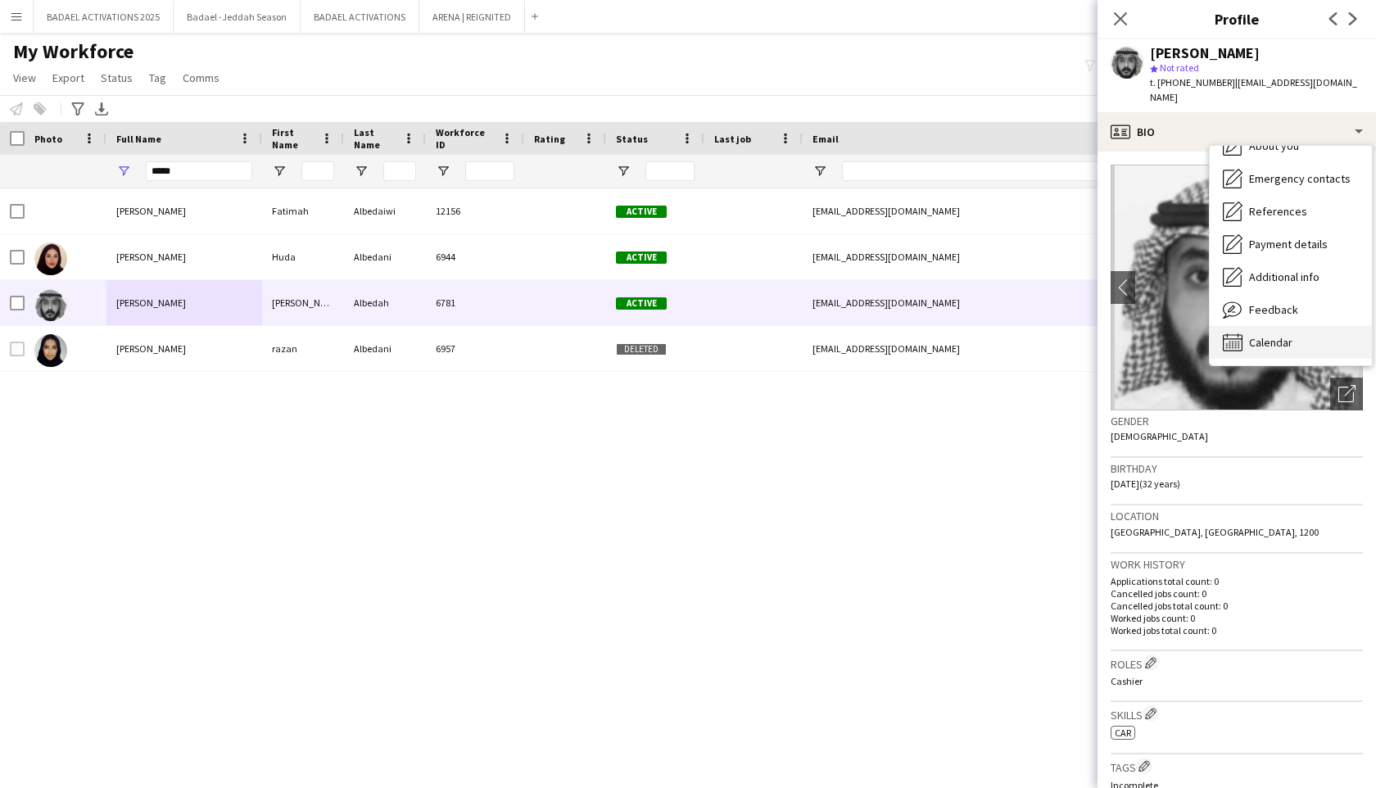
click at [1275, 345] on span "Calendar" at bounding box center [1270, 342] width 43 height 15
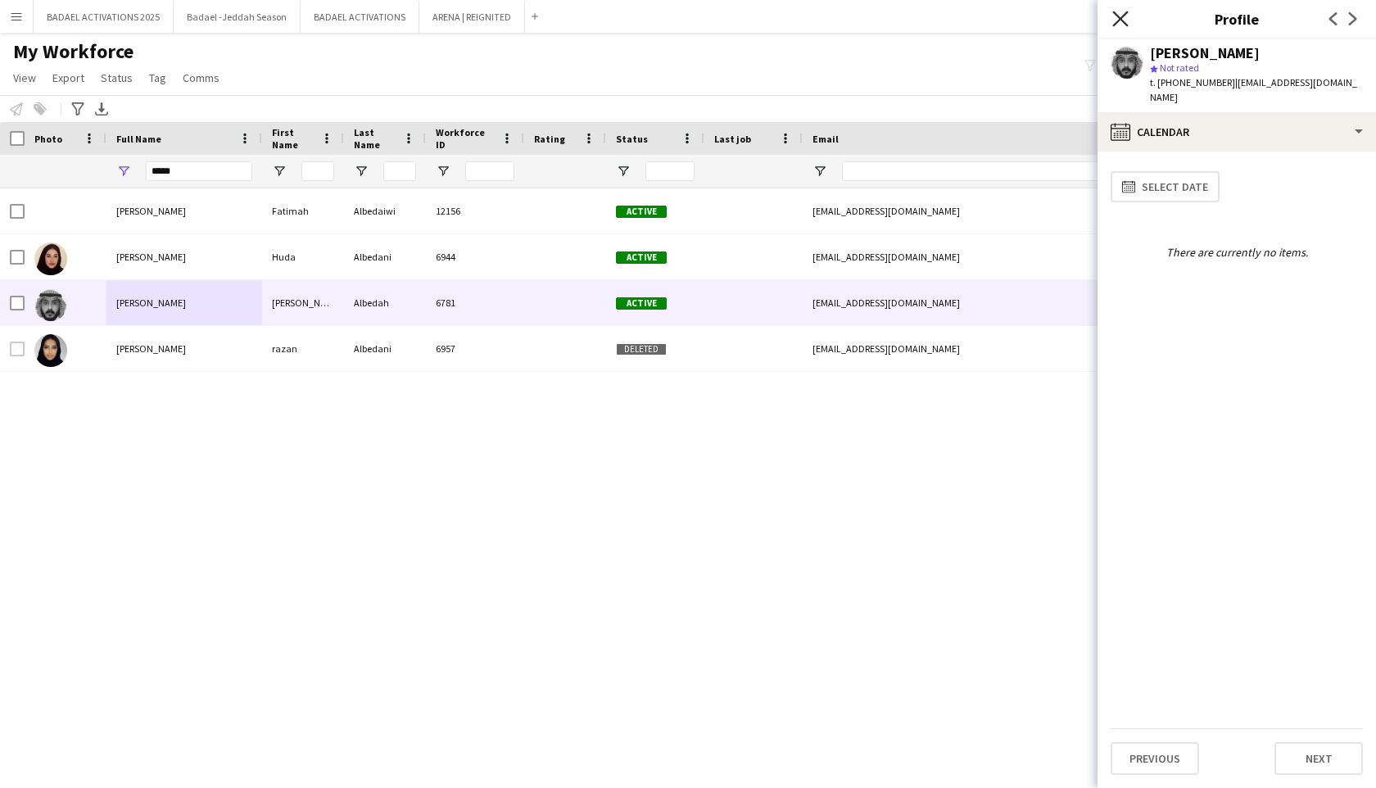
click at [1118, 16] on icon at bounding box center [1120, 19] width 16 height 16
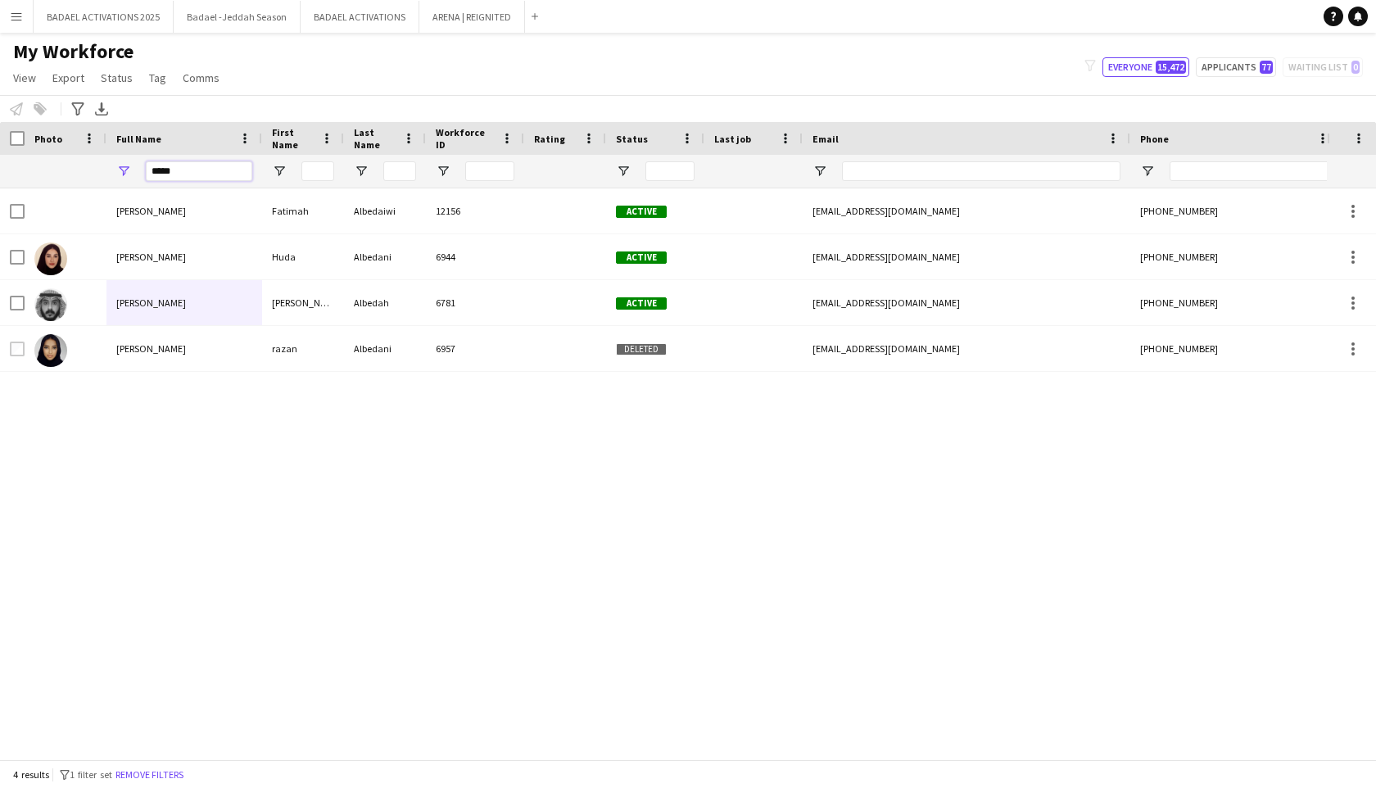
click at [194, 167] on input "*****" at bounding box center [199, 171] width 106 height 20
click at [174, 170] on input "*****" at bounding box center [199, 171] width 106 height 20
click at [171, 170] on input "*****" at bounding box center [199, 171] width 106 height 20
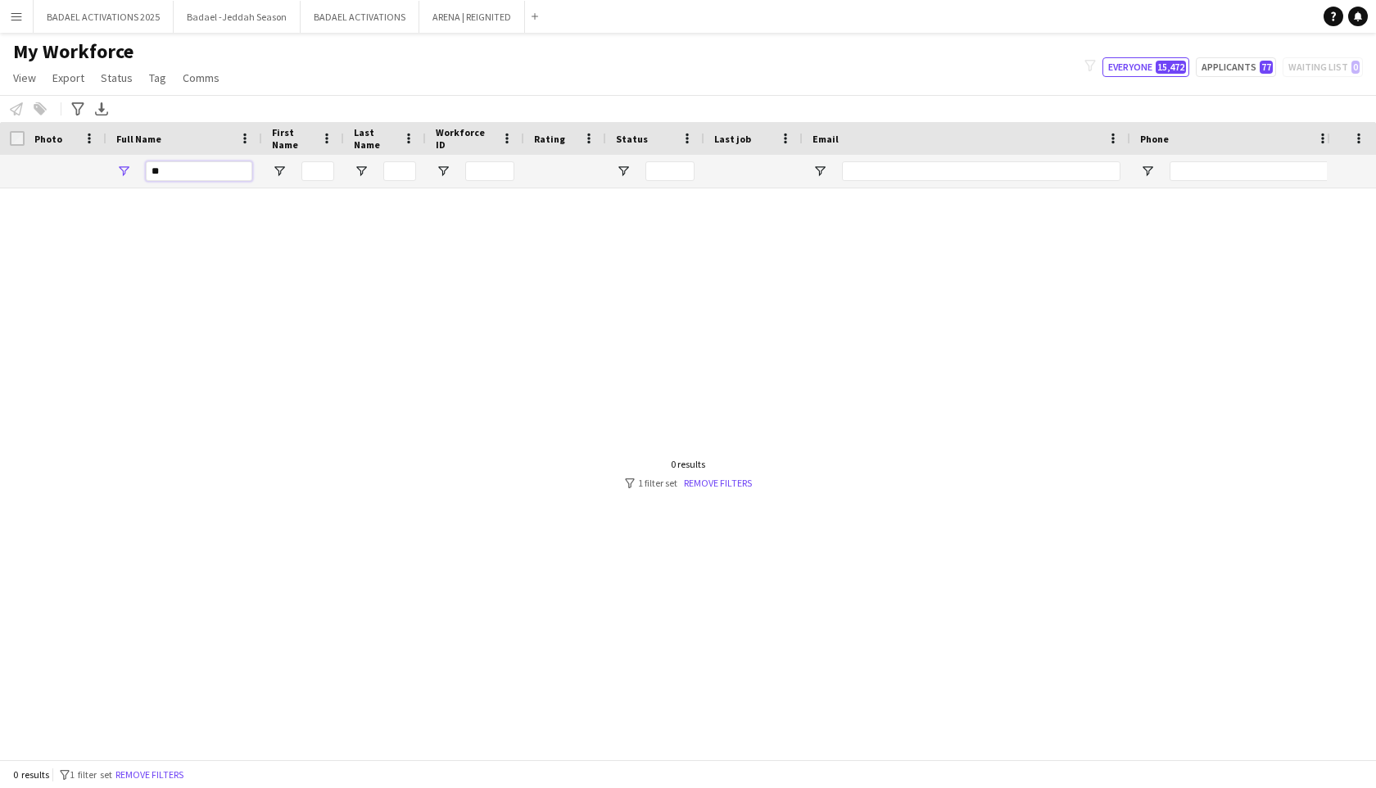
type input "*"
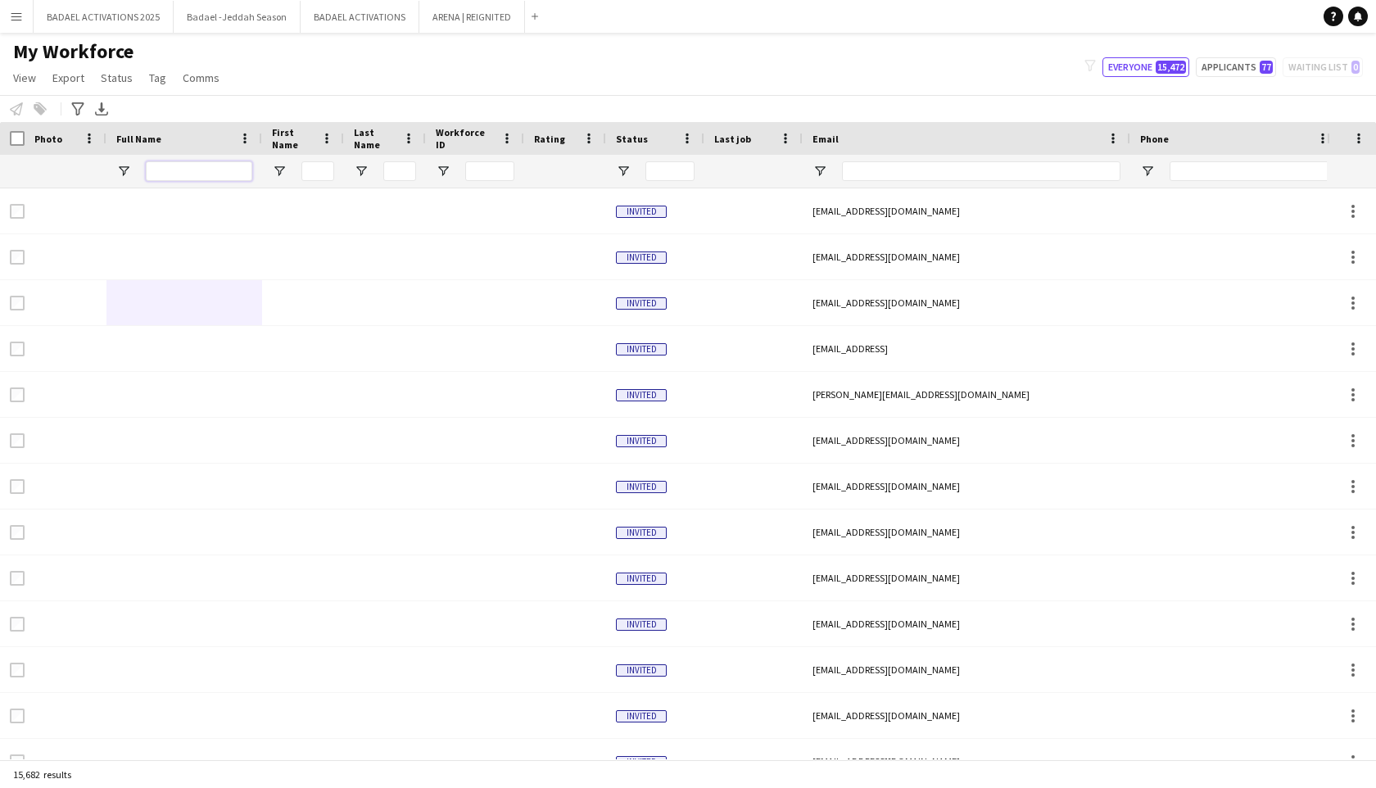
paste input "**********"
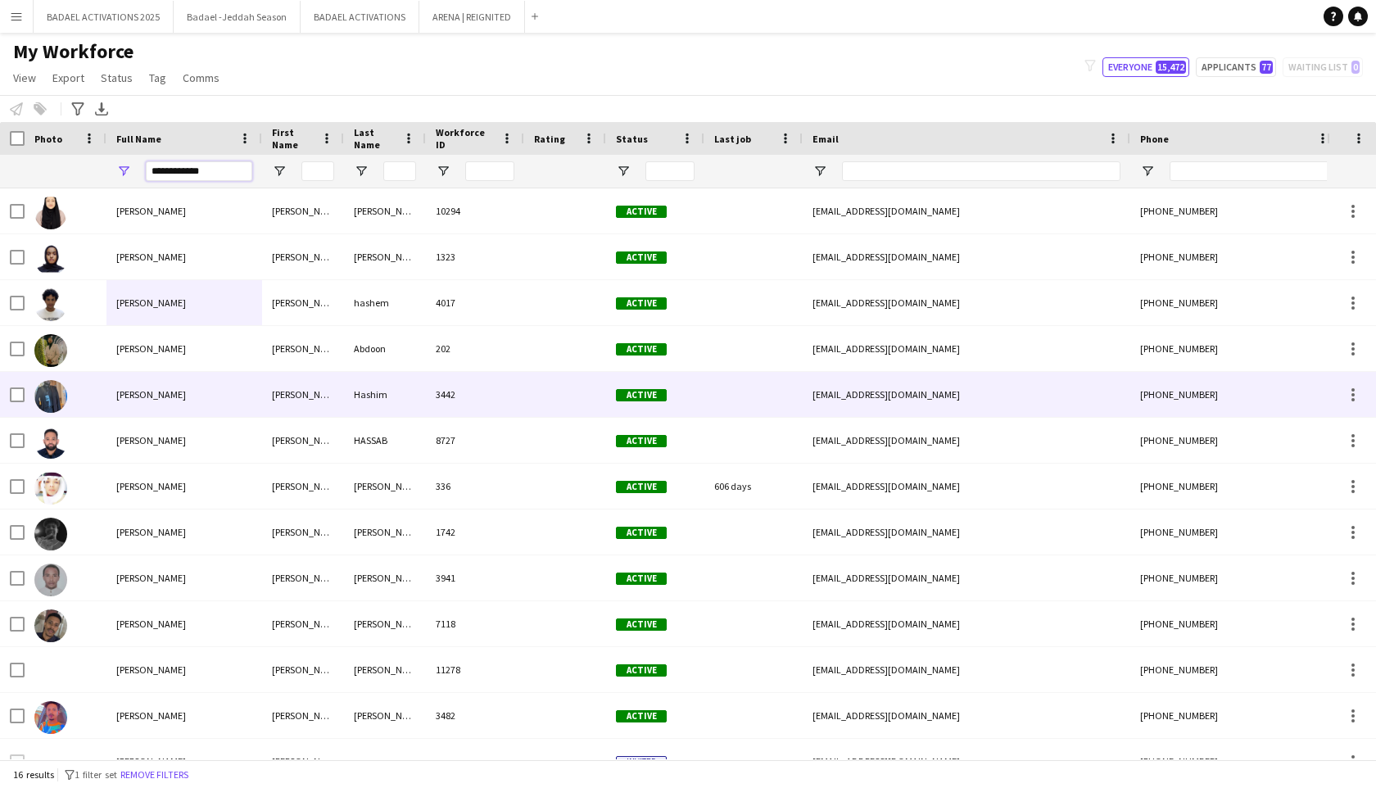
scroll to position [163, 0]
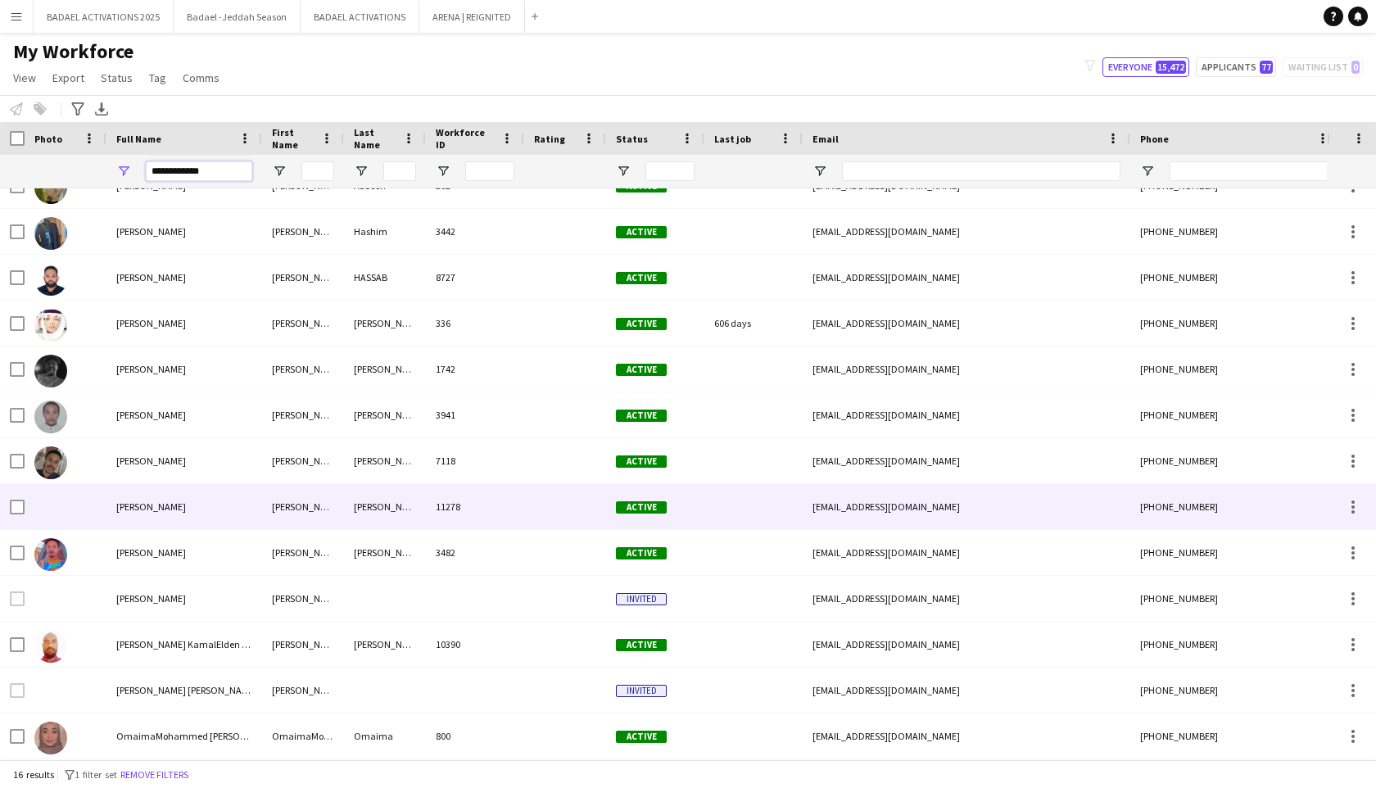
type input "**********"
click at [237, 514] on div "[PERSON_NAME]" at bounding box center [184, 506] width 156 height 45
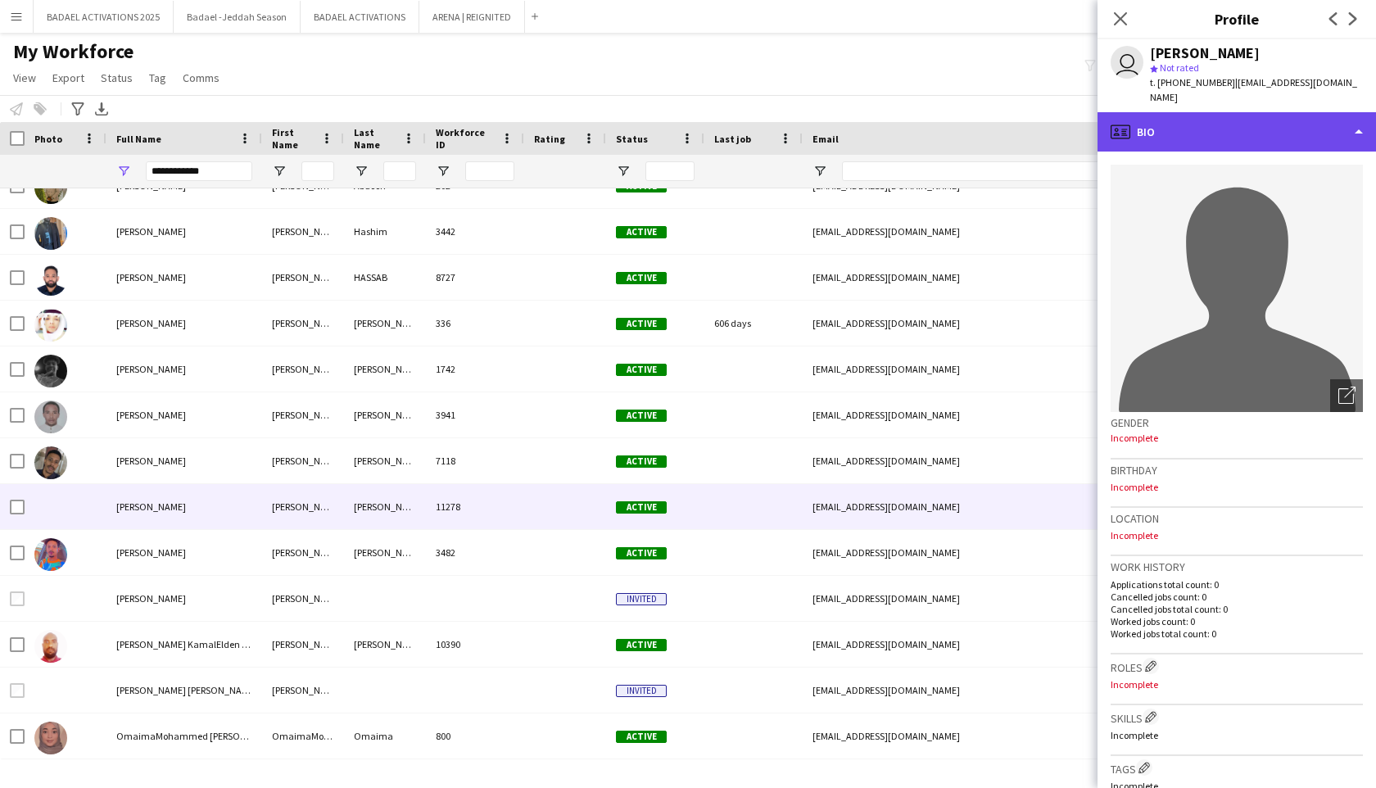
click at [1229, 112] on div "profile Bio" at bounding box center [1237, 131] width 279 height 39
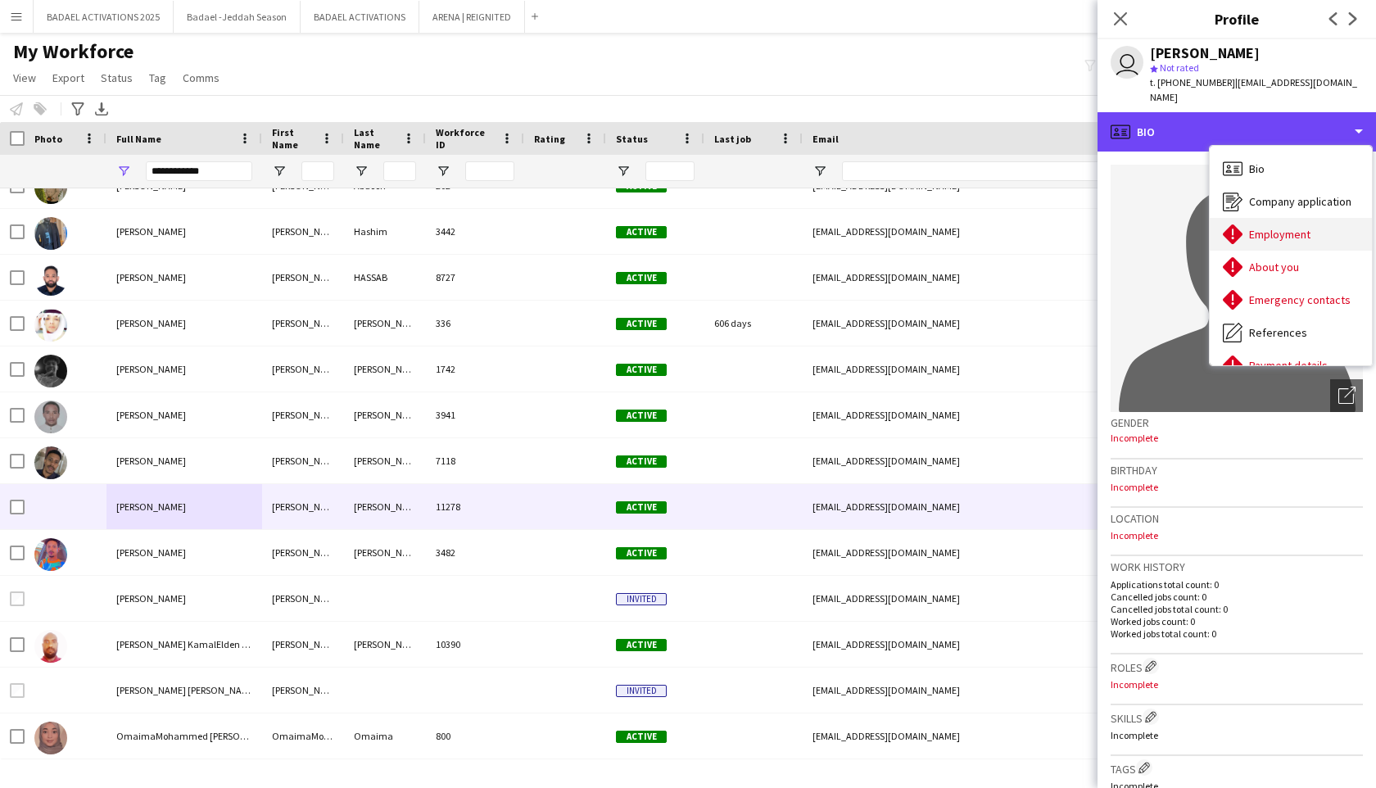
scroll to position [121, 0]
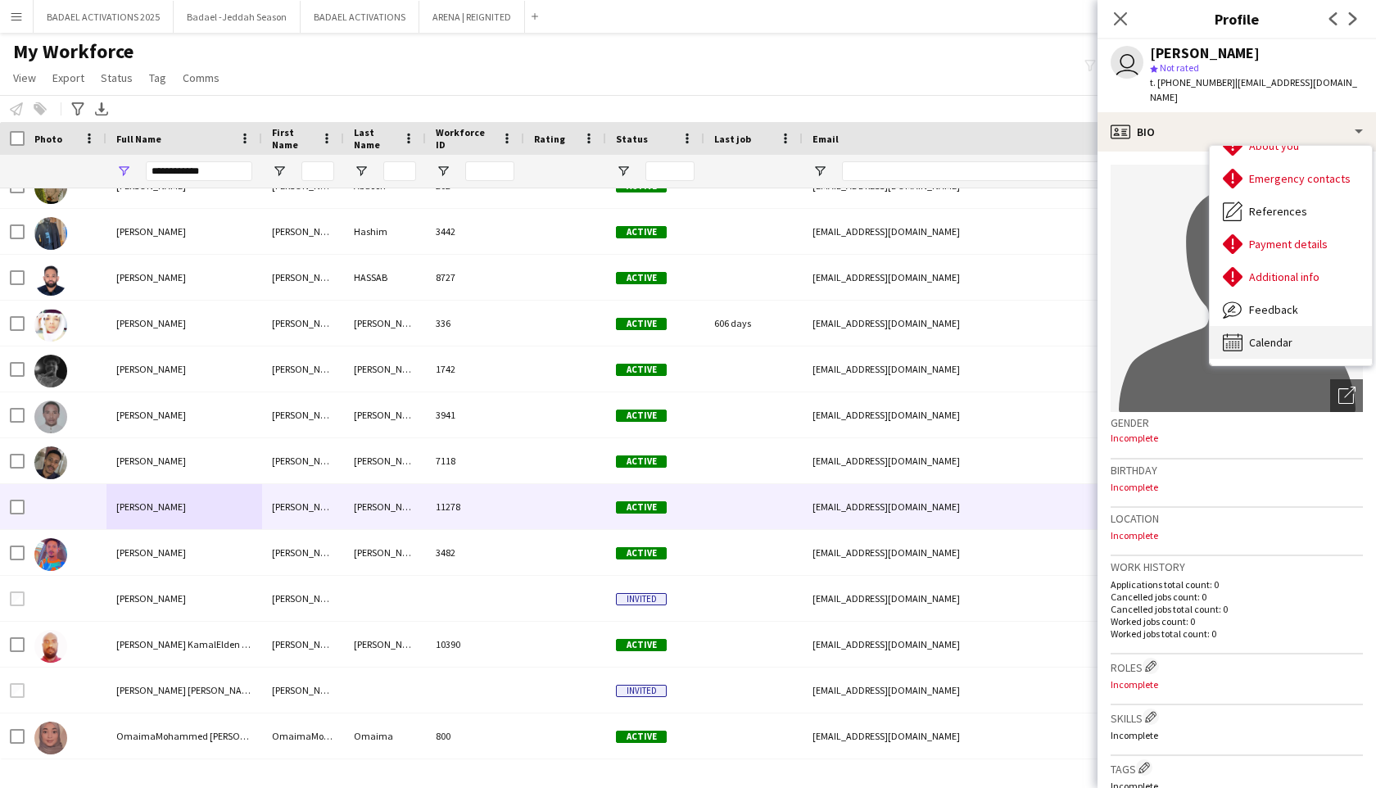
click at [1253, 335] on span "Calendar" at bounding box center [1270, 342] width 43 height 15
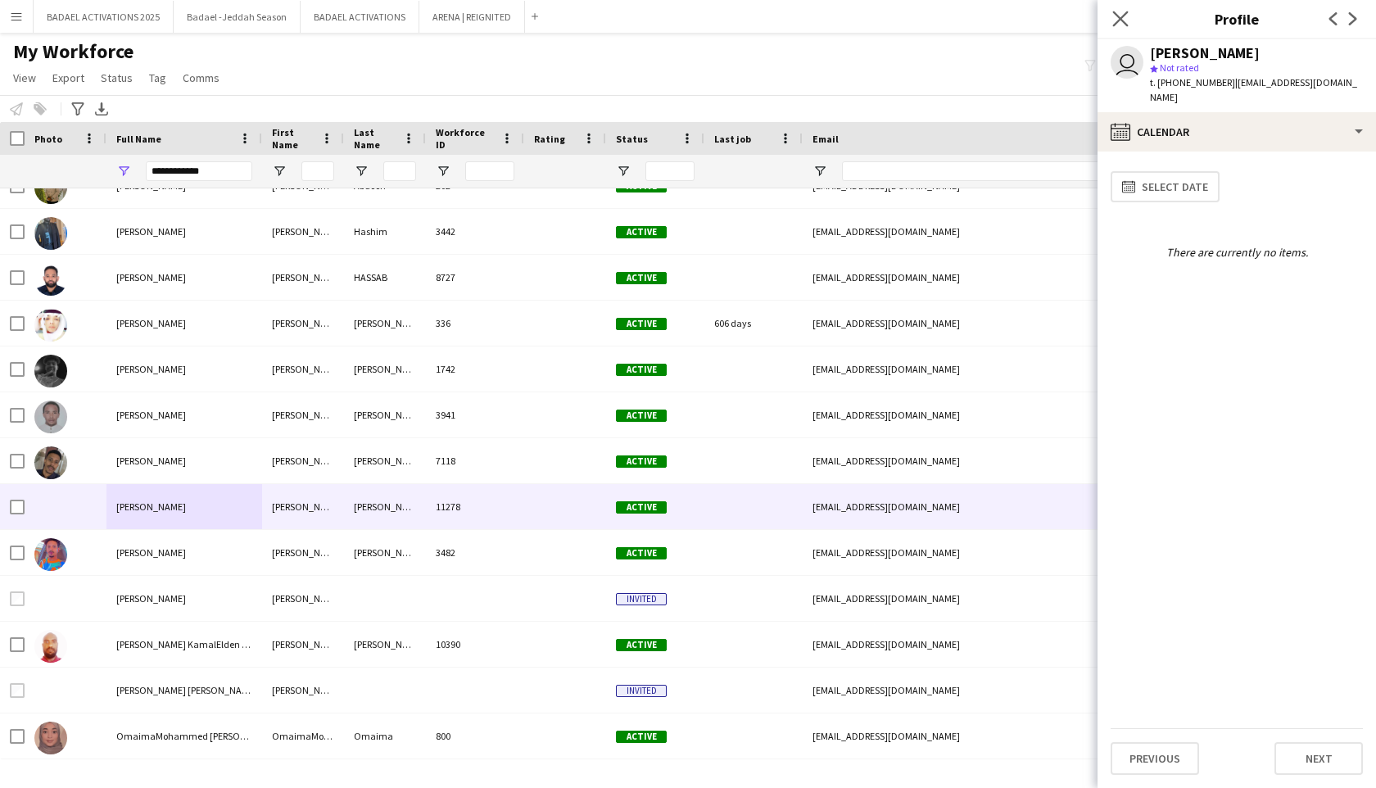
click at [1119, 28] on app-icon "Close pop-in" at bounding box center [1121, 19] width 24 height 24
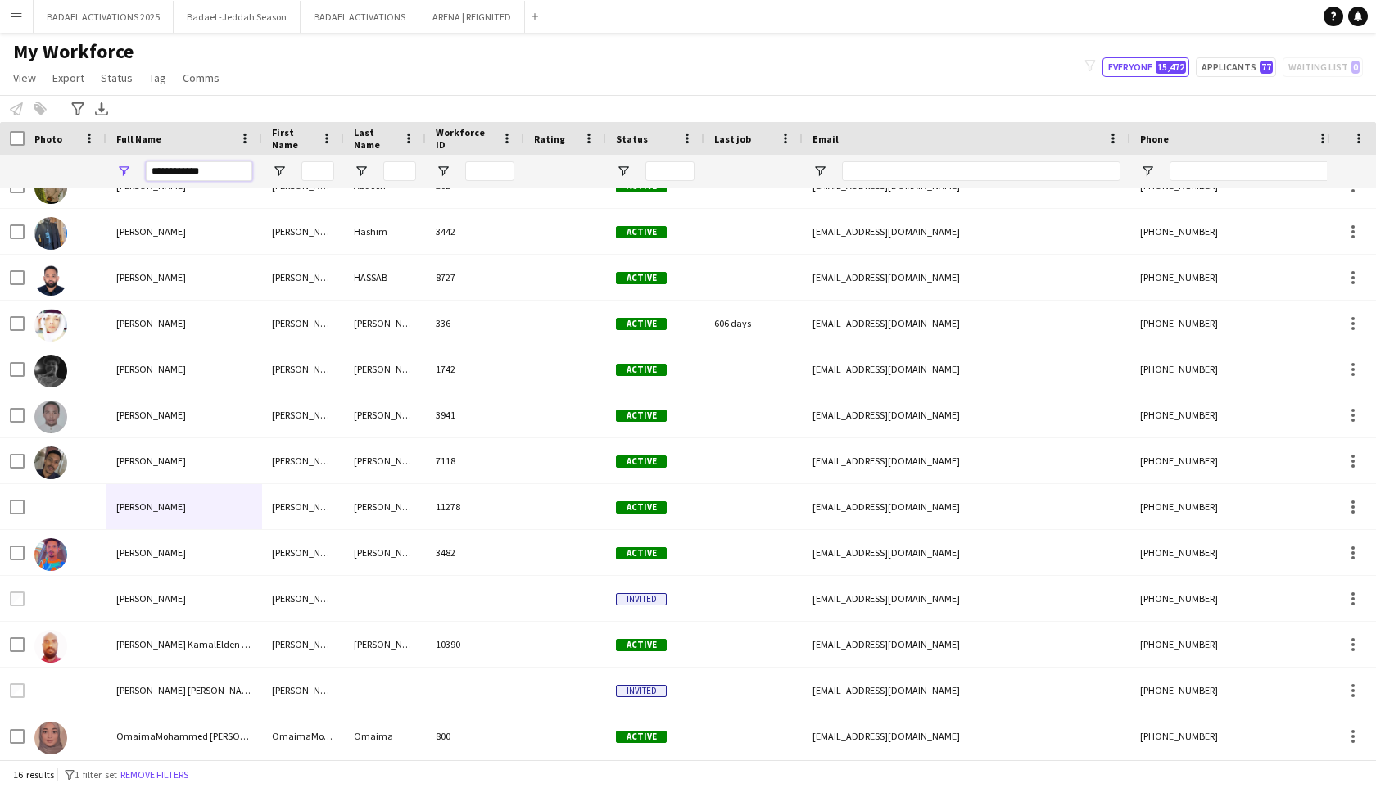
click at [233, 165] on input "**********" at bounding box center [199, 171] width 106 height 20
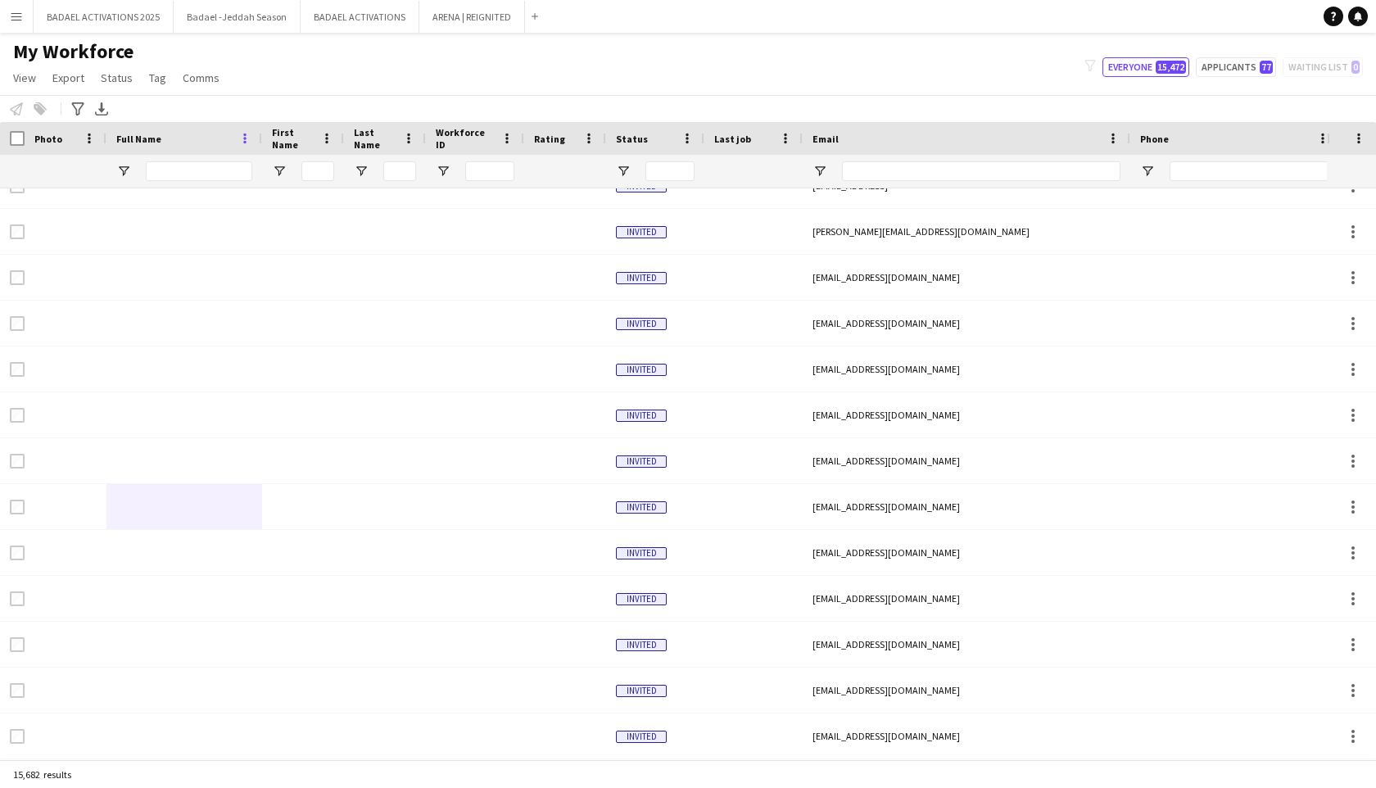
click at [250, 143] on span at bounding box center [245, 138] width 15 height 15
click at [25, 79] on span "View" at bounding box center [24, 77] width 23 height 15
click at [93, 154] on span "Customise view" at bounding box center [59, 161] width 78 height 15
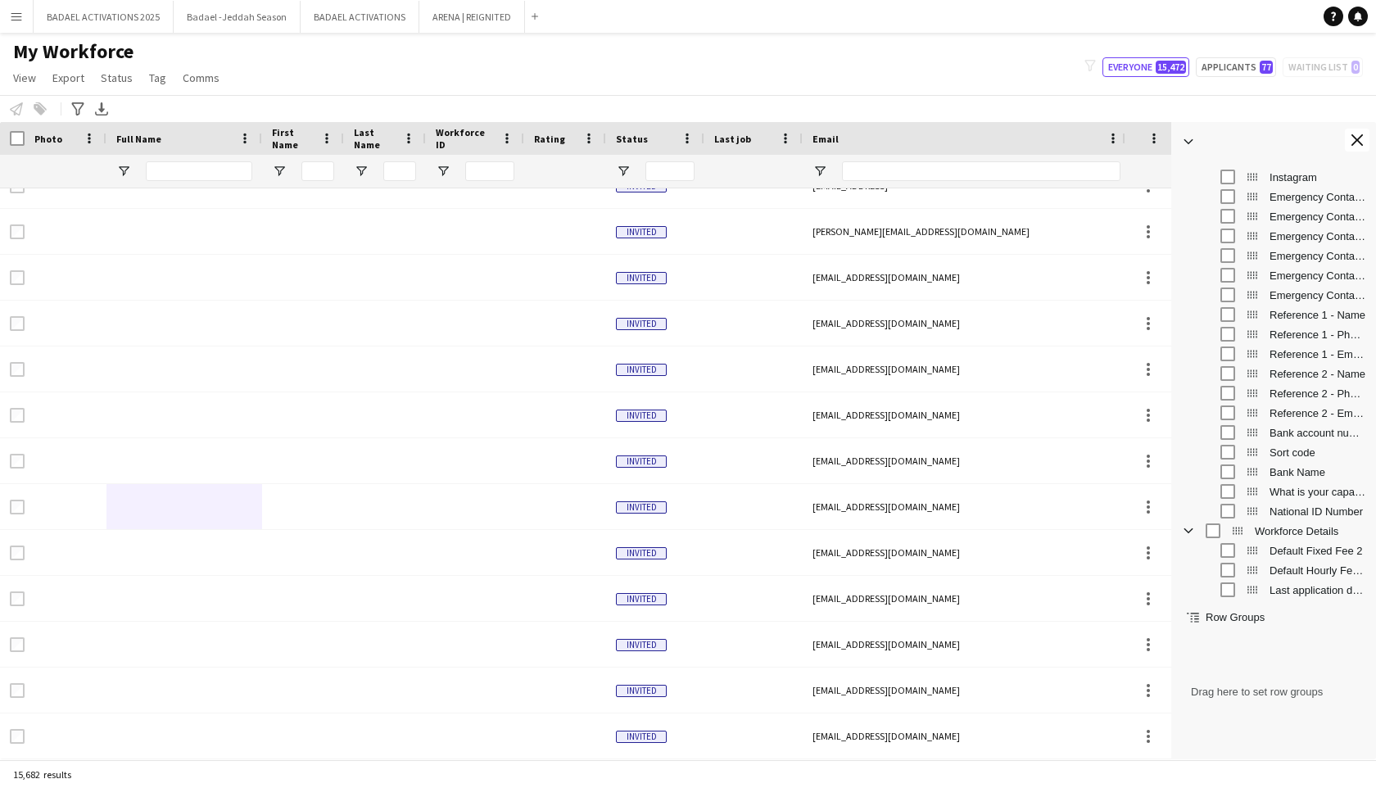
scroll to position [750, 0]
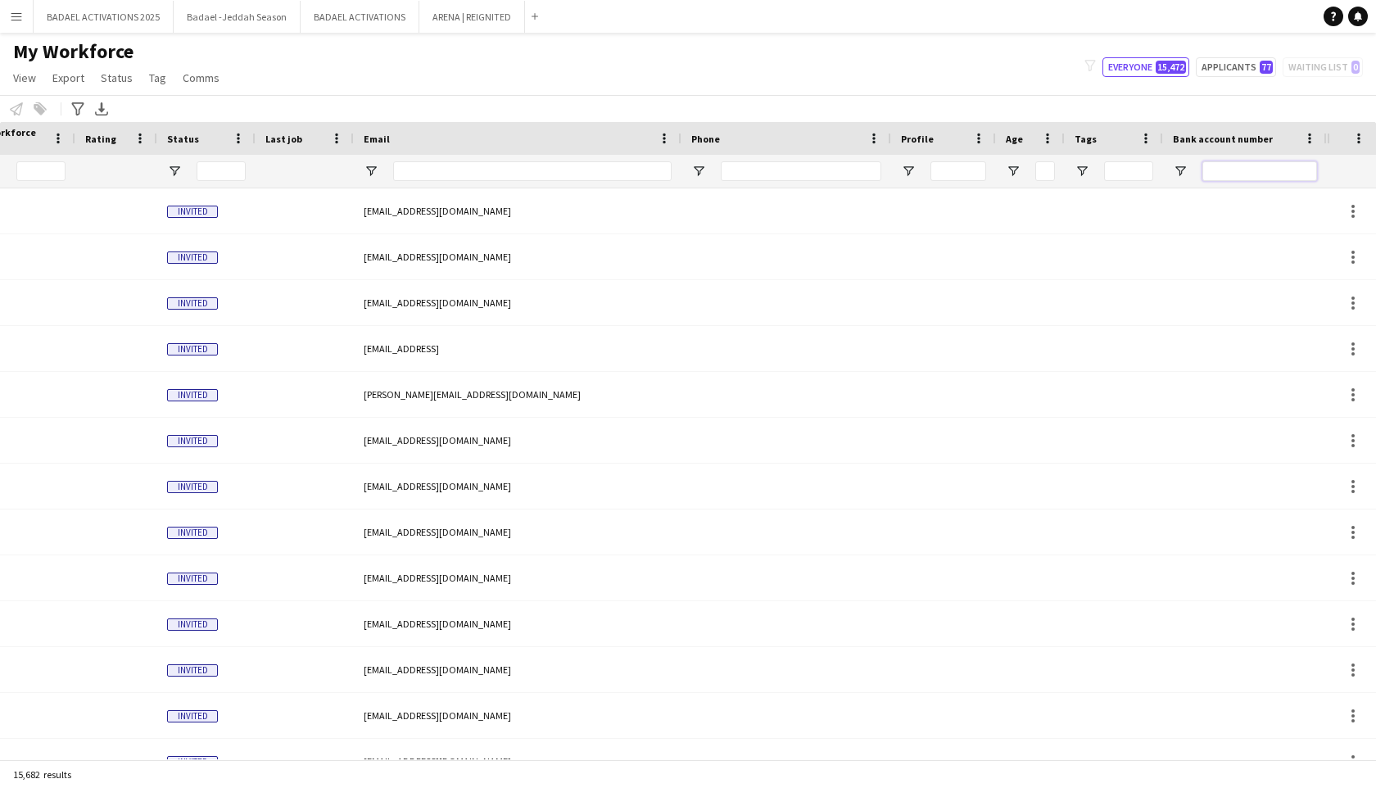
click at [1230, 172] on input "Bank account number Filter Input" at bounding box center [1260, 171] width 115 height 20
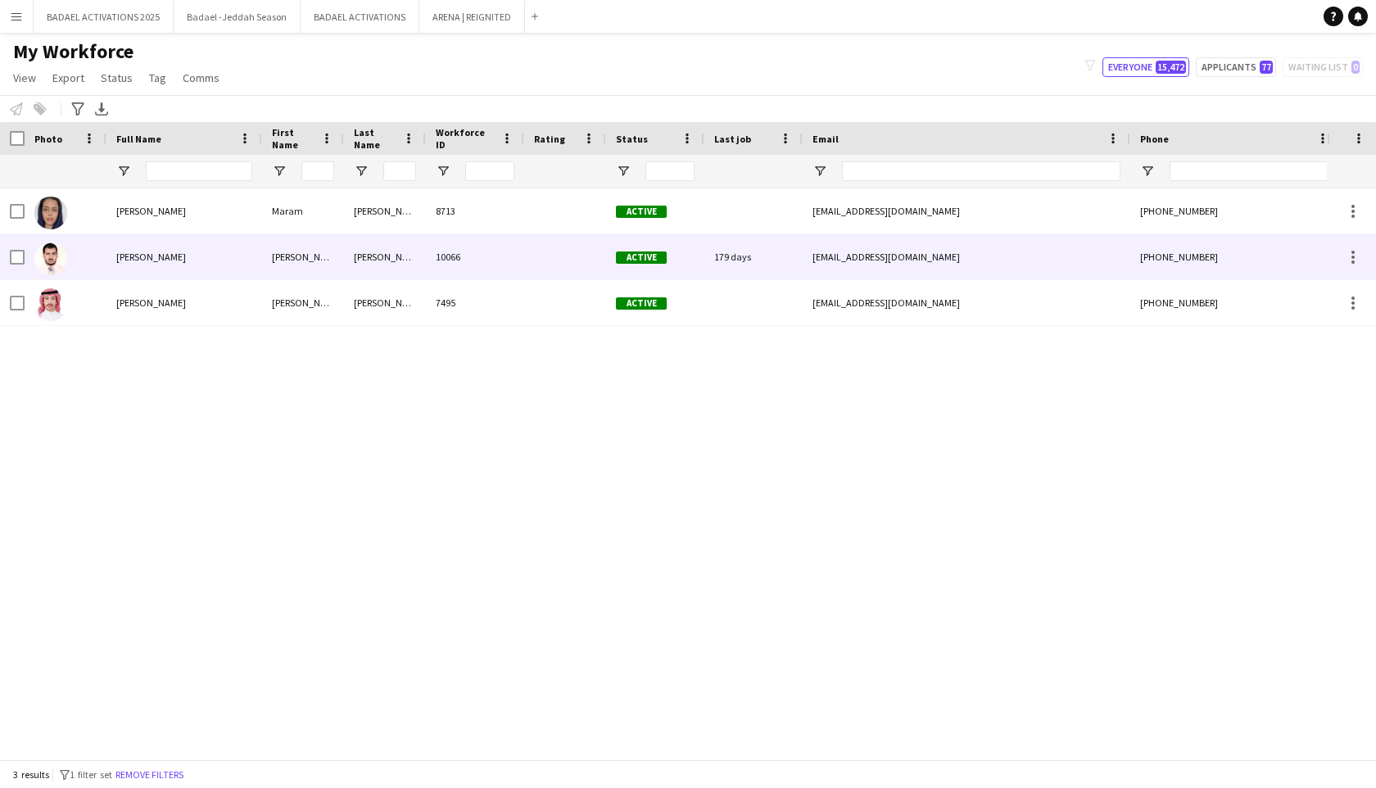
type input "****"
click at [430, 251] on div "10066" at bounding box center [475, 256] width 98 height 45
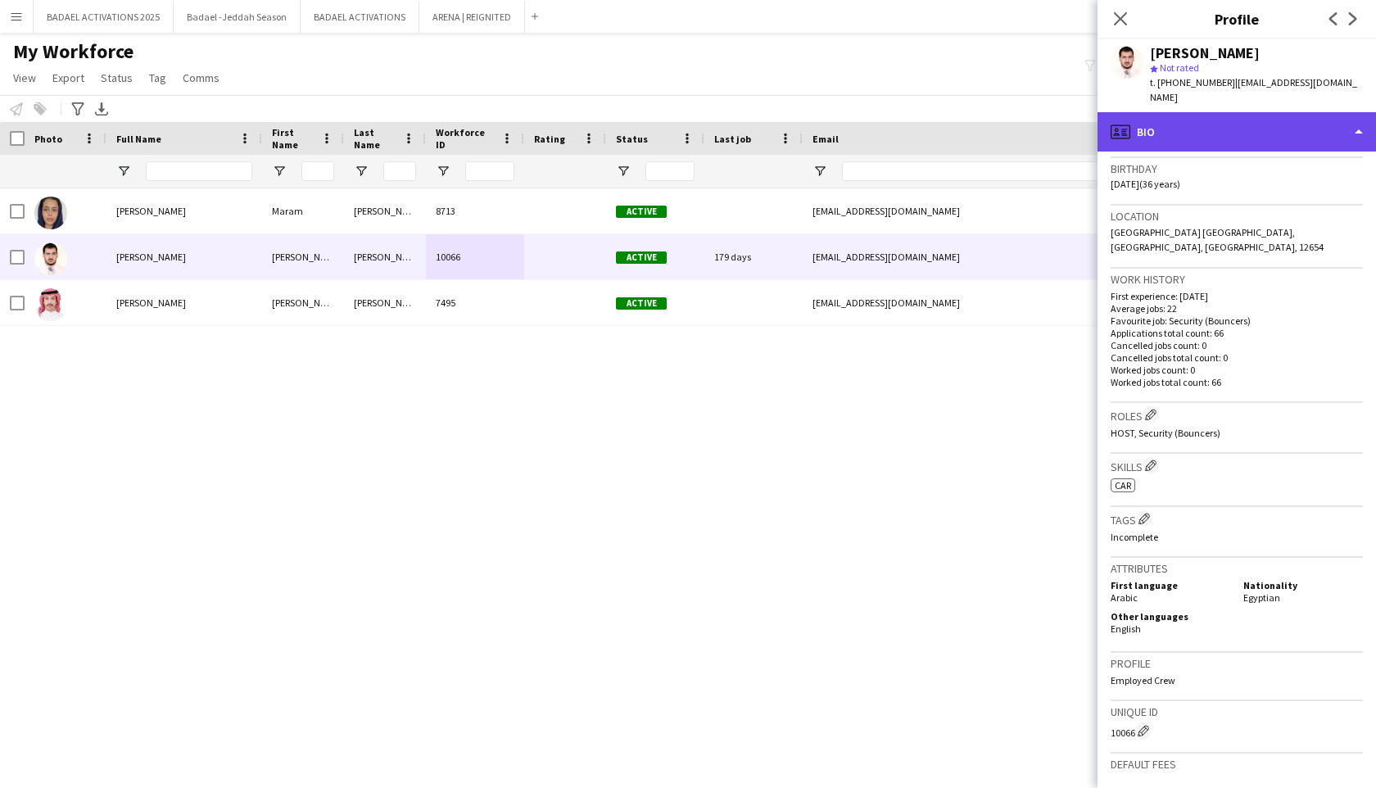
click at [1275, 117] on div "profile Bio" at bounding box center [1237, 131] width 279 height 39
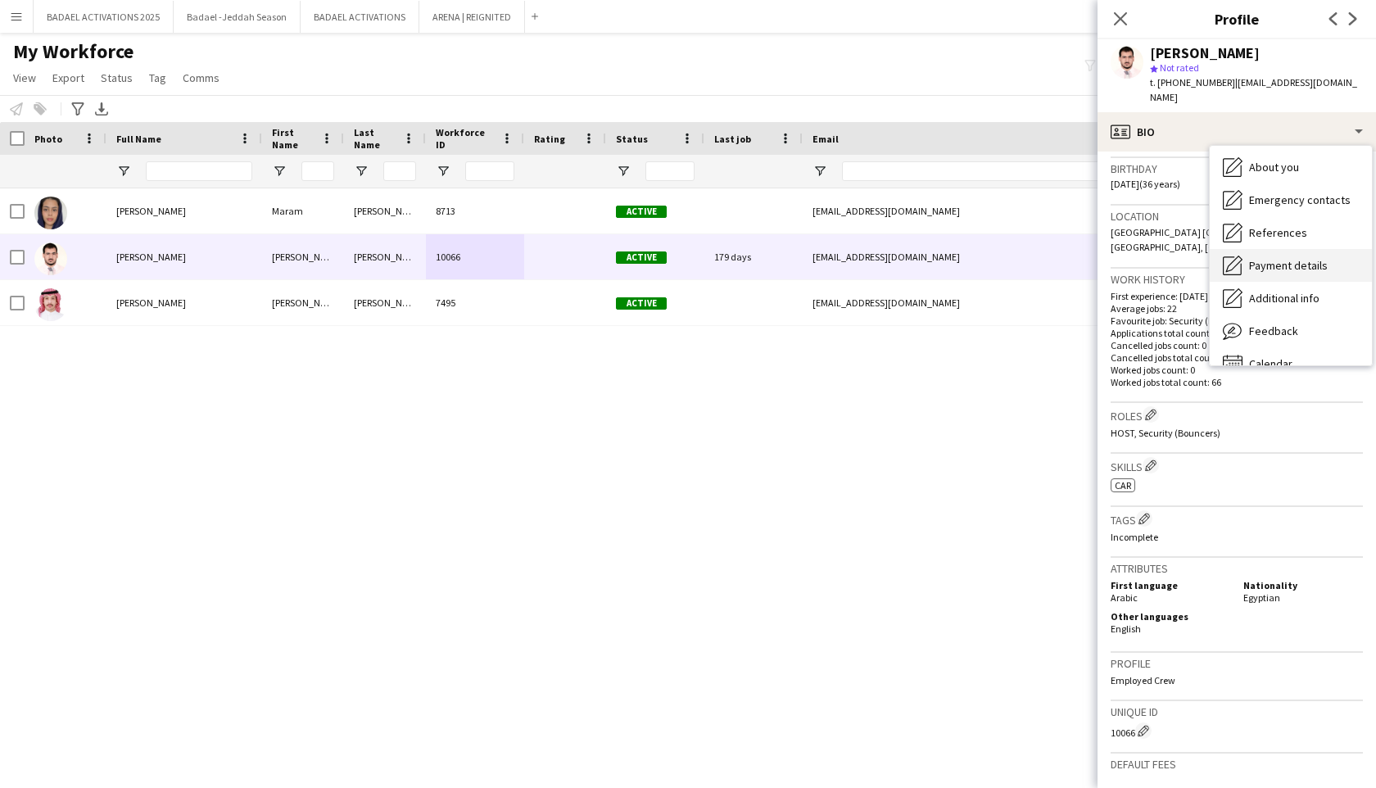
click at [1293, 258] on span "Payment details" at bounding box center [1288, 265] width 79 height 15
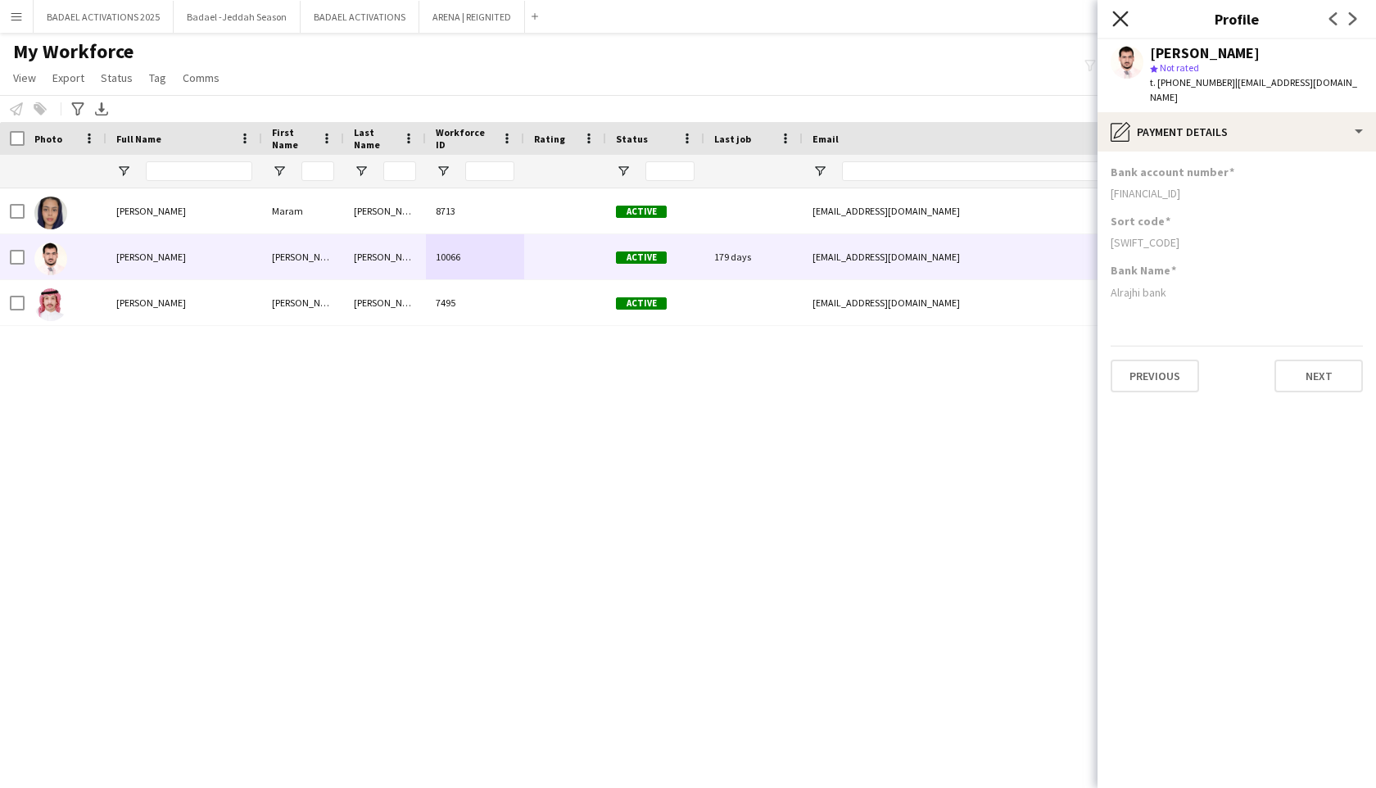
click at [1123, 16] on icon at bounding box center [1120, 19] width 16 height 16
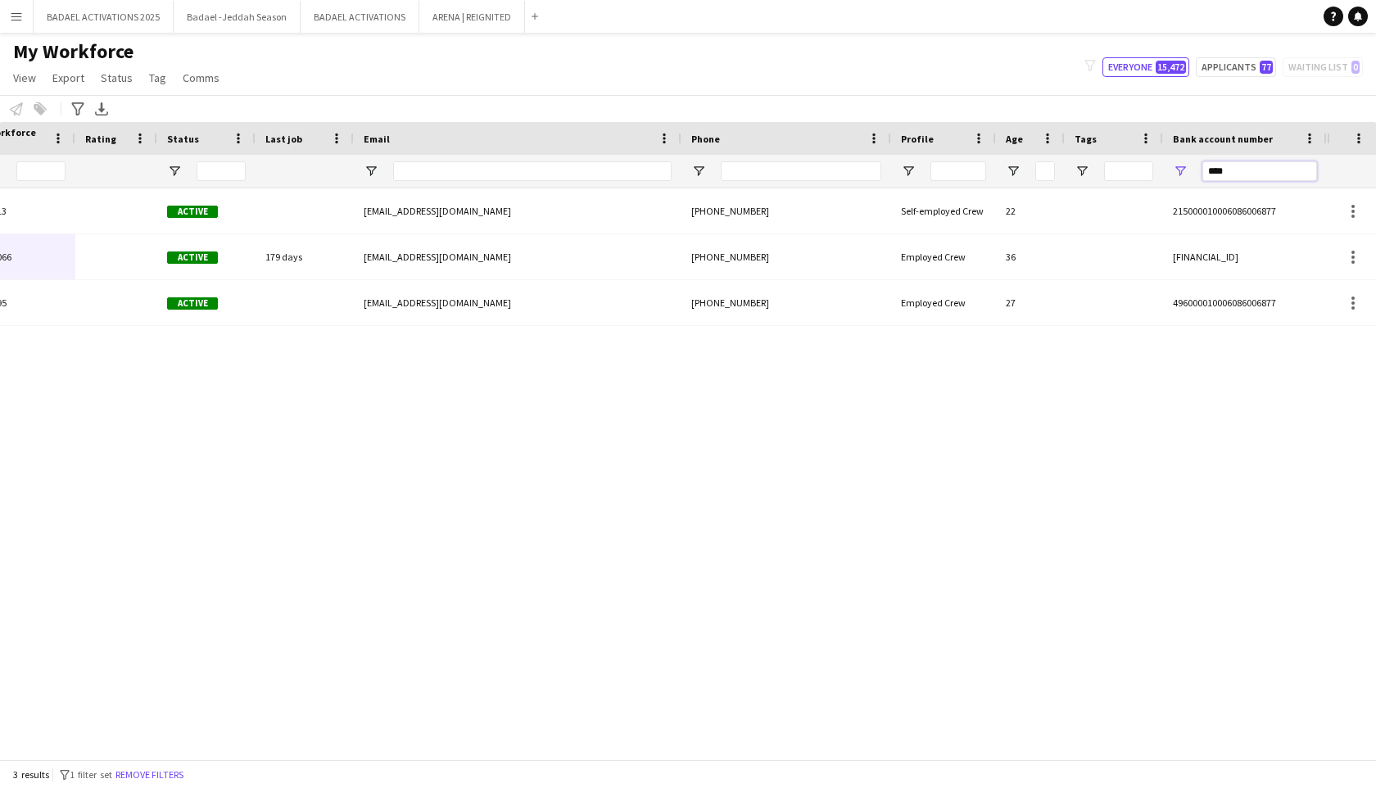
click at [1225, 171] on input "****" at bounding box center [1260, 171] width 115 height 20
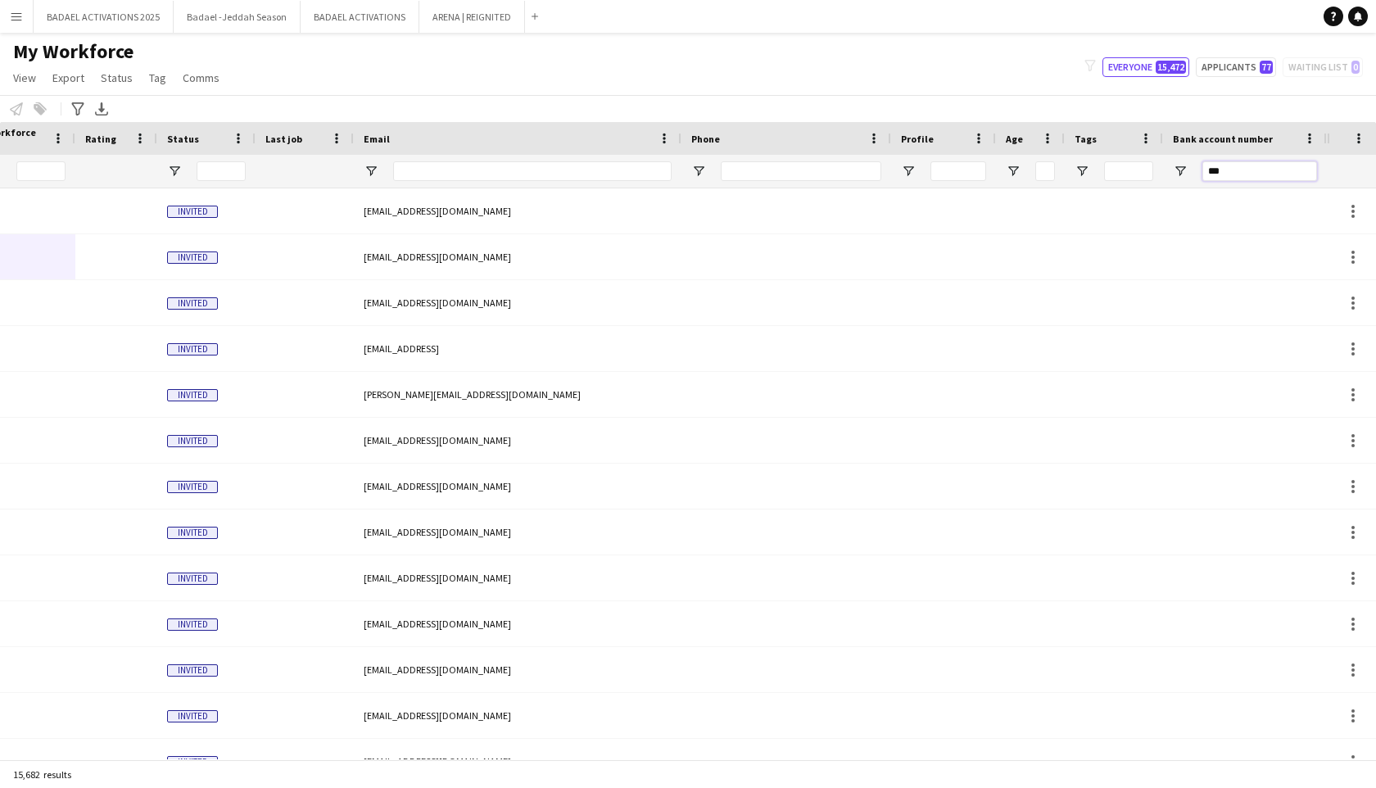
type input "****"
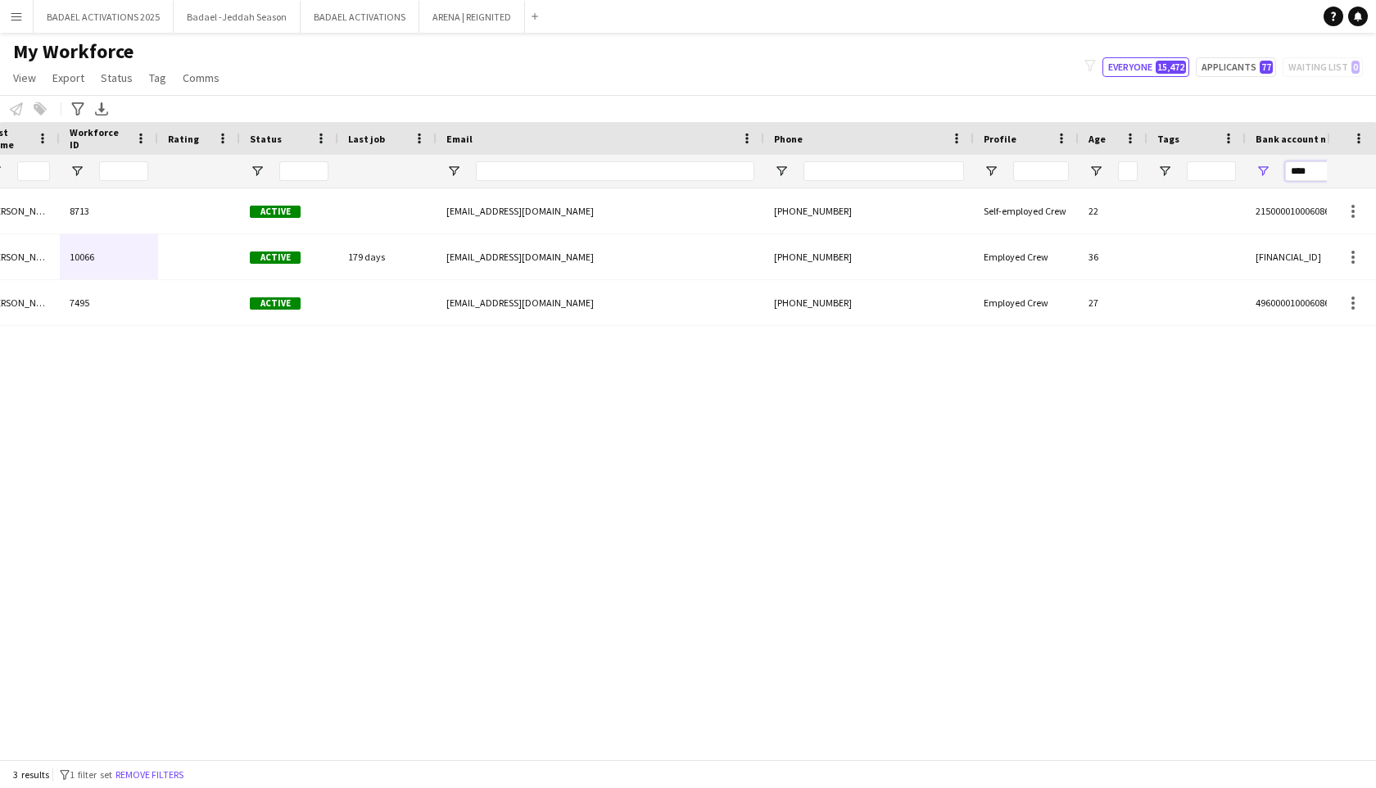
scroll to position [0, 270]
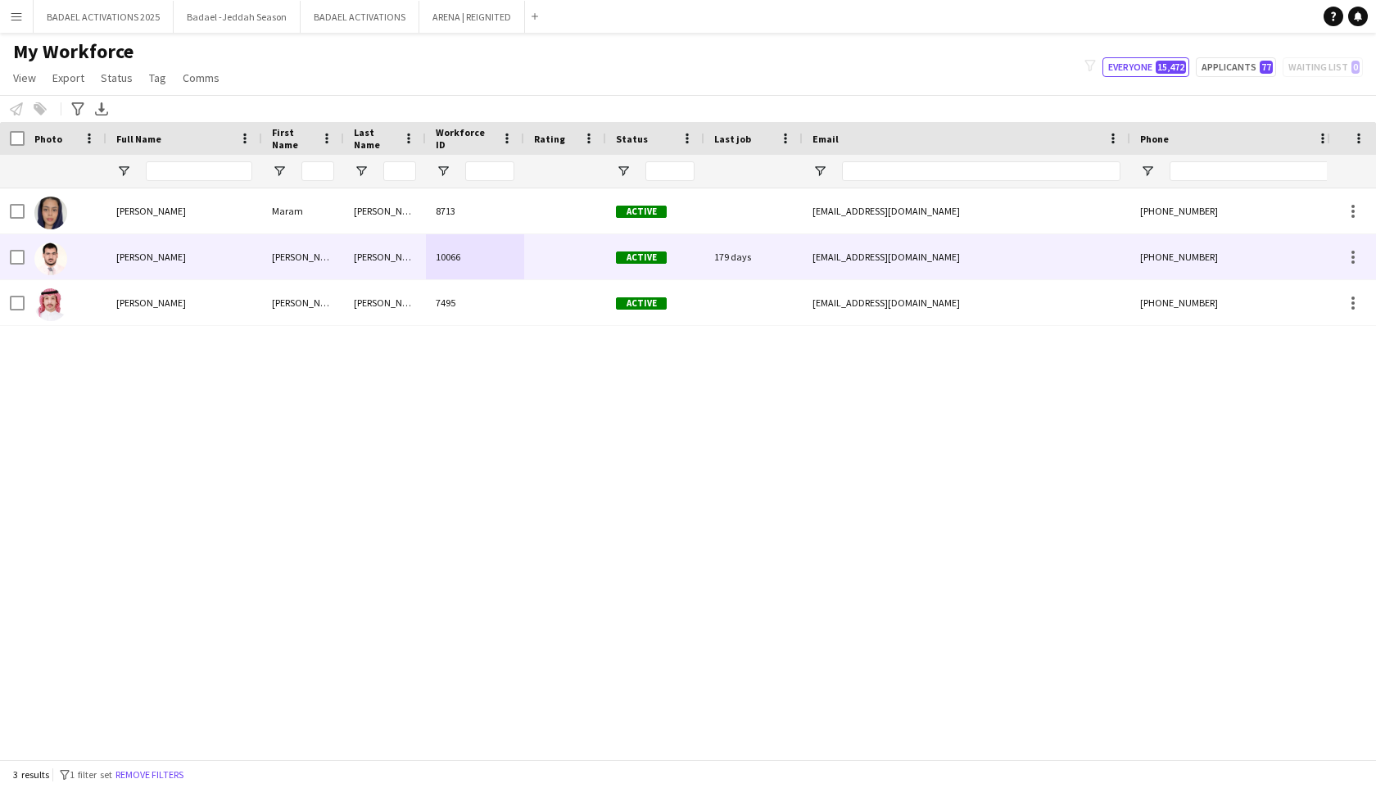
click at [877, 257] on div "elsokary47@gmail.com" at bounding box center [967, 256] width 328 height 45
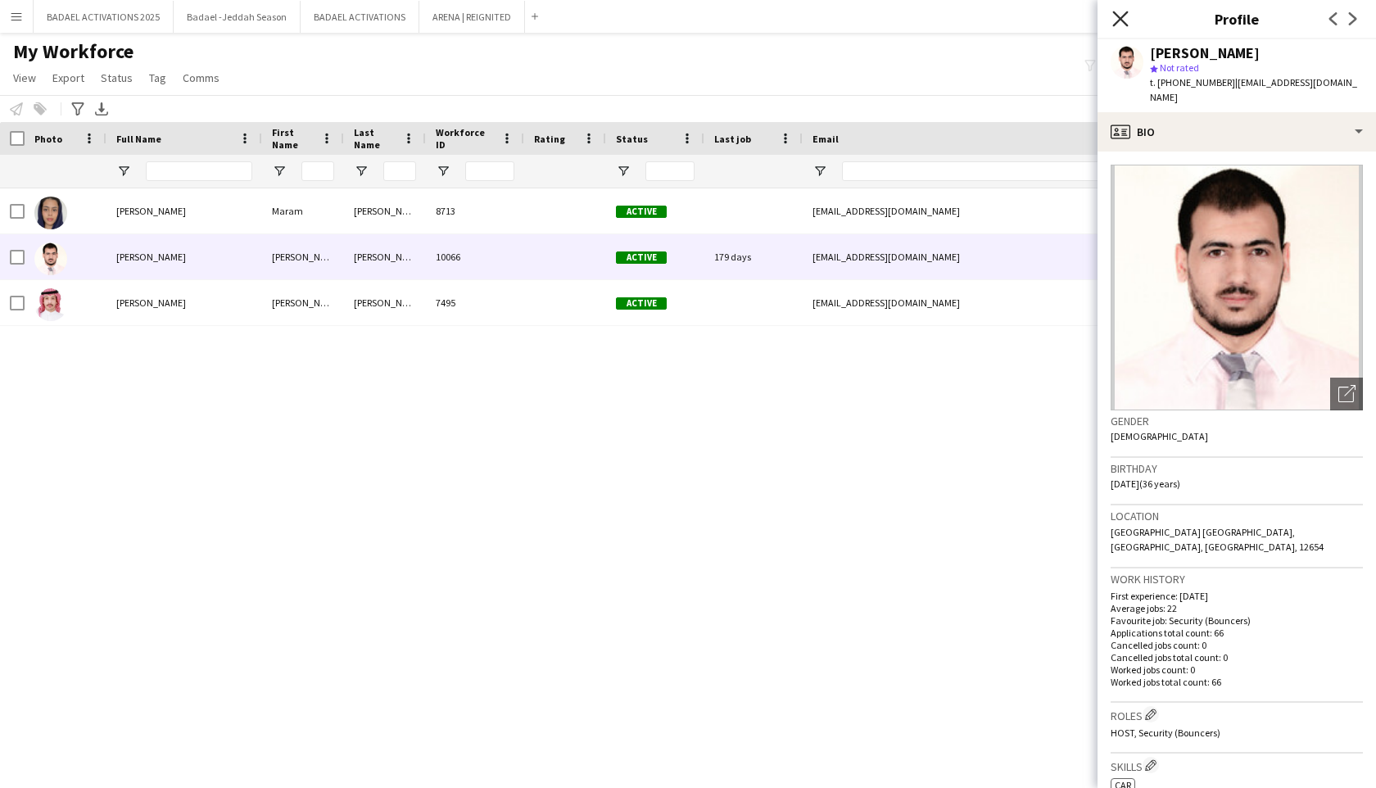
click at [1126, 17] on icon "Close pop-in" at bounding box center [1120, 19] width 16 height 16
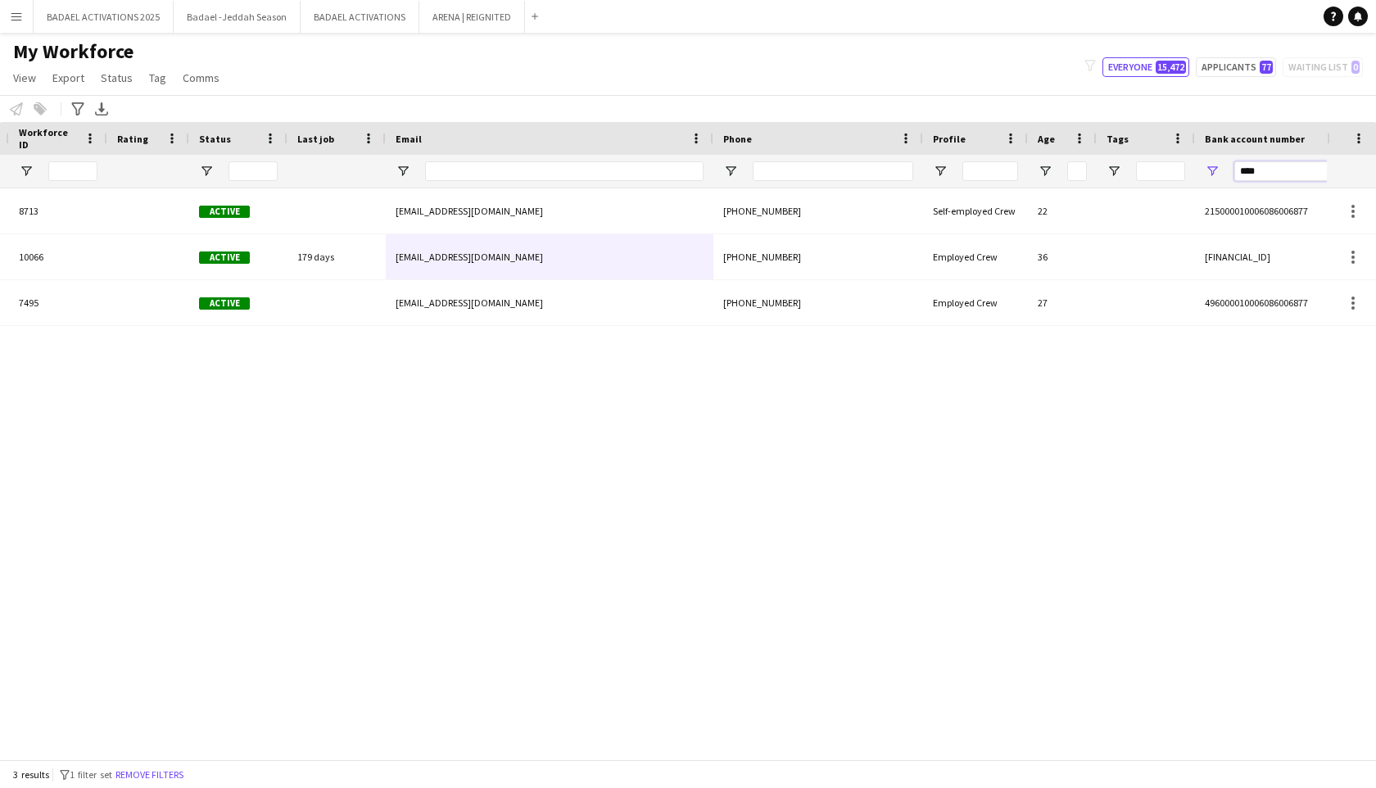
click at [1264, 170] on input "****" at bounding box center [1292, 171] width 115 height 20
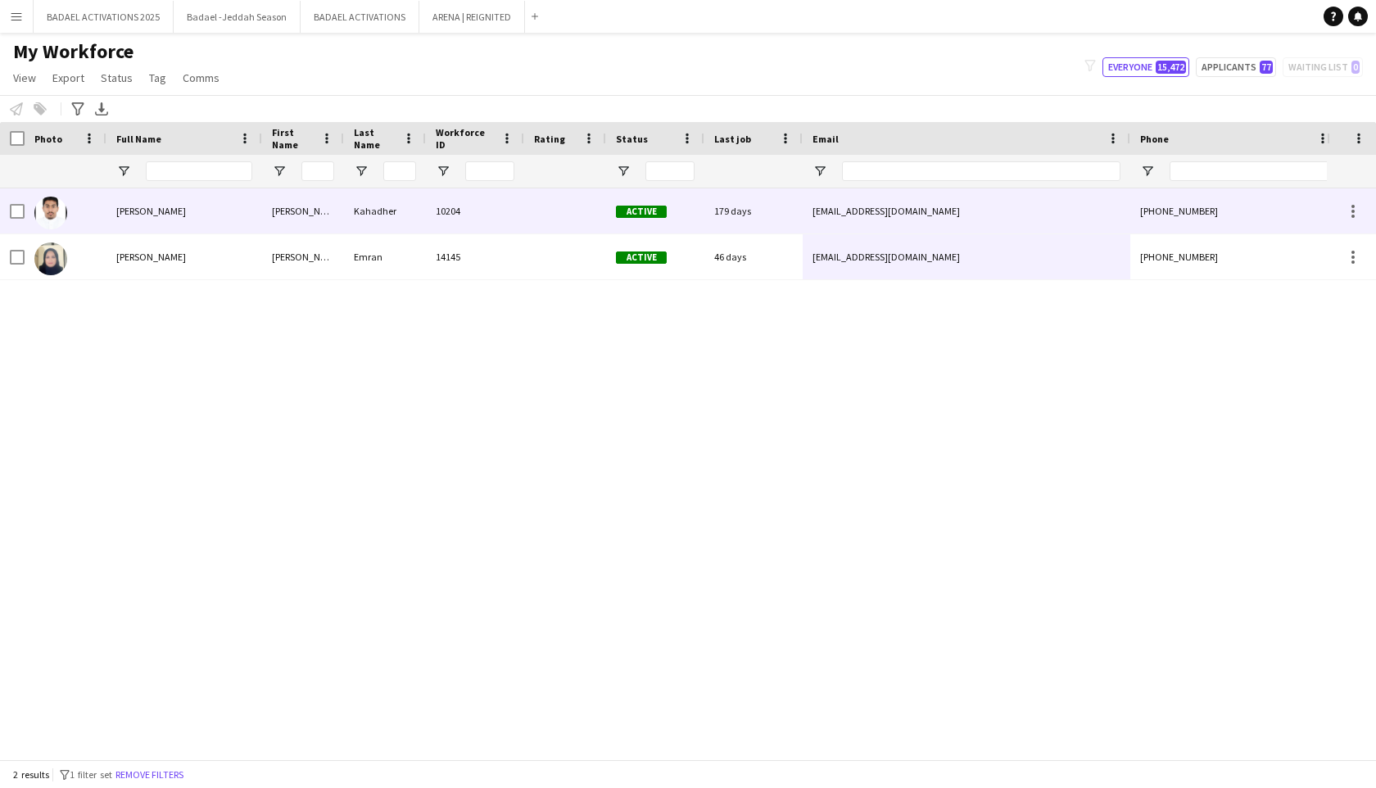
type input "****"
click at [837, 213] on div "mohammedkhadher10@gmail.com" at bounding box center [967, 210] width 328 height 45
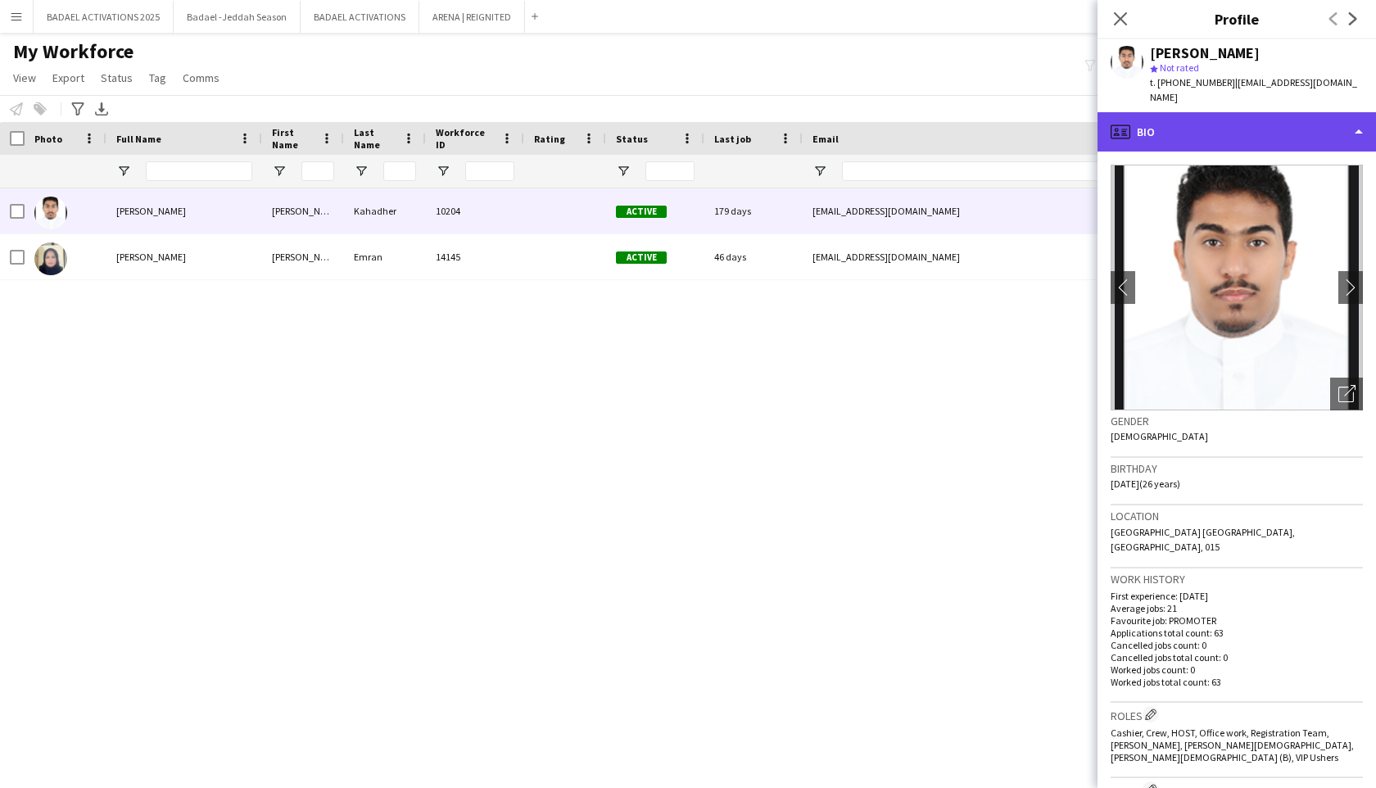
click at [1256, 143] on div "profile Bio" at bounding box center [1237, 131] width 279 height 39
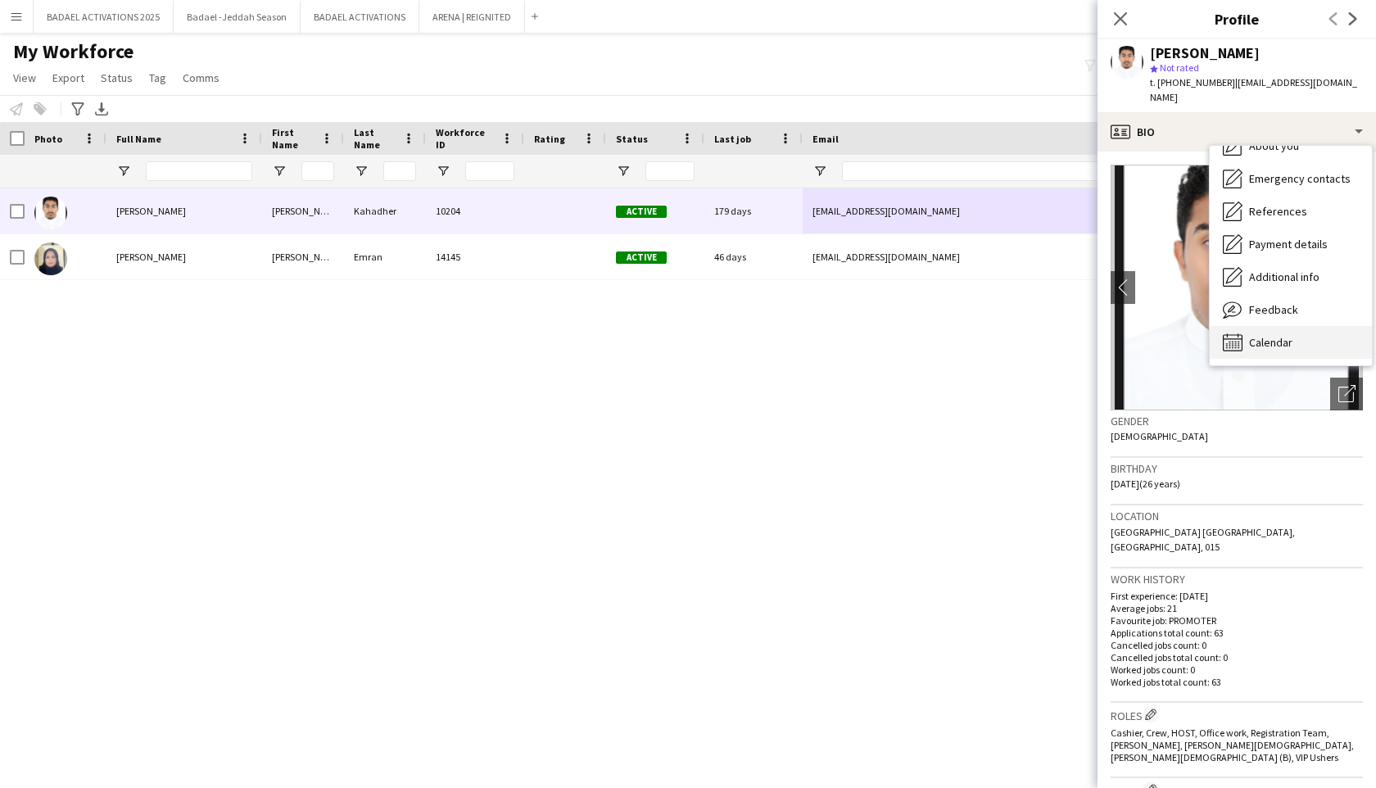
click at [1266, 342] on span "Calendar" at bounding box center [1270, 342] width 43 height 15
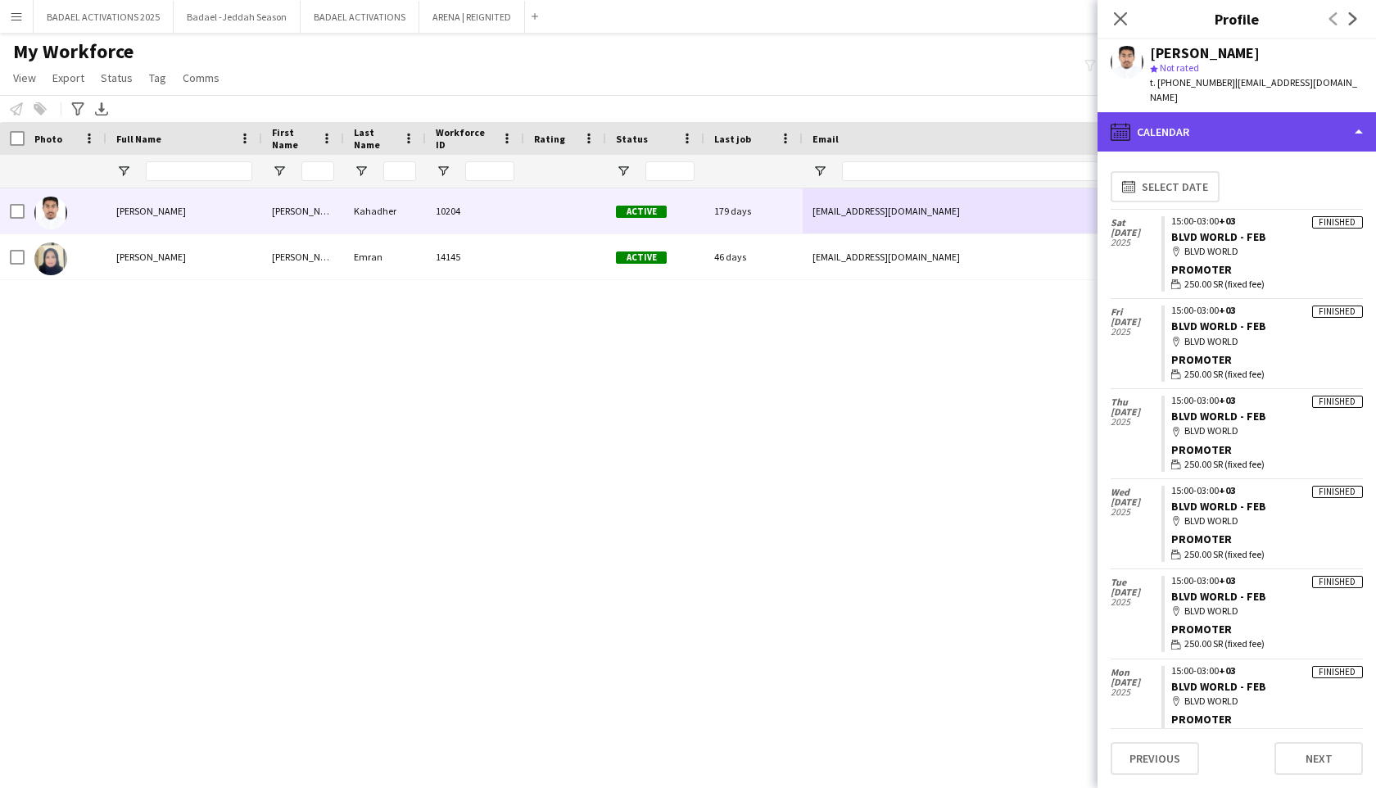
click at [1243, 136] on div "calendar-full Calendar" at bounding box center [1237, 131] width 279 height 39
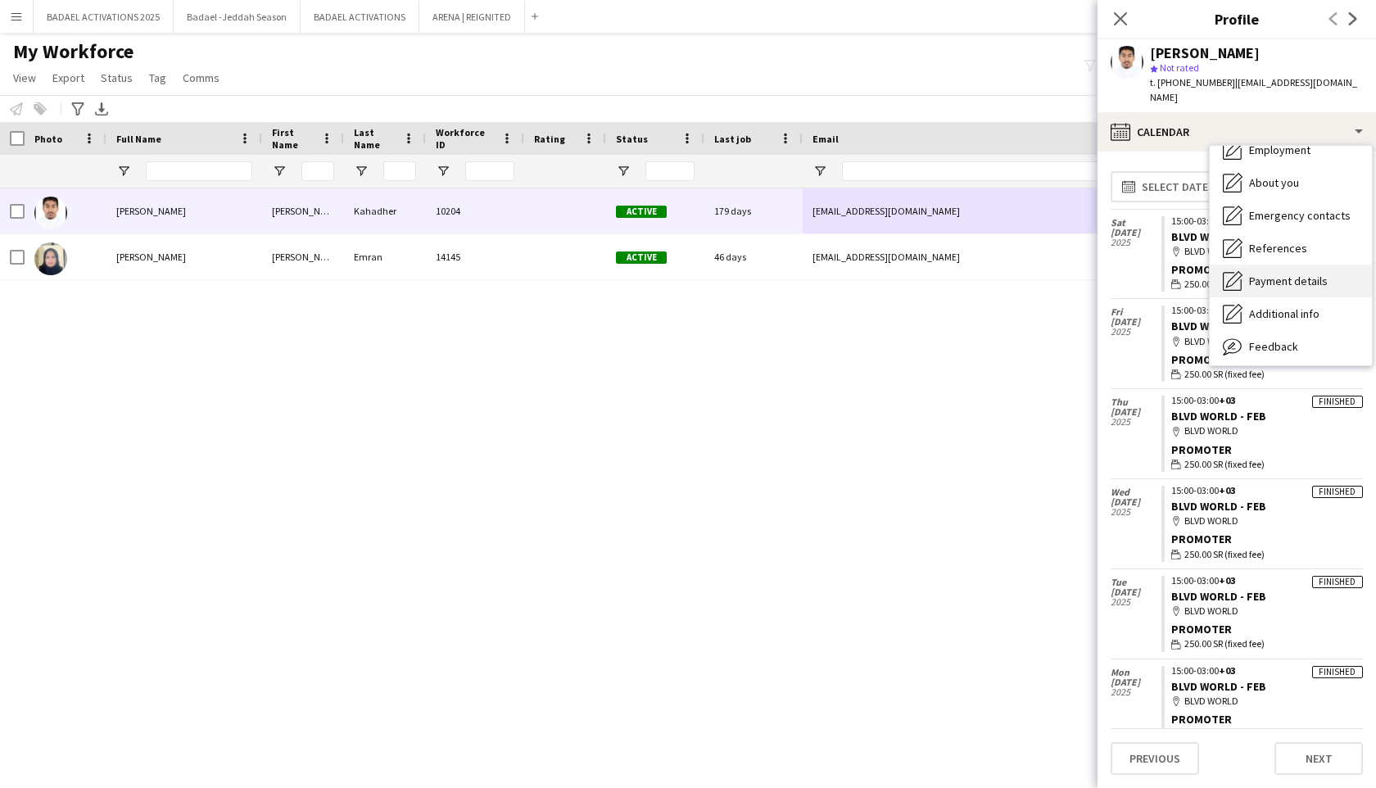
click at [1312, 287] on span "Payment details" at bounding box center [1288, 281] width 79 height 15
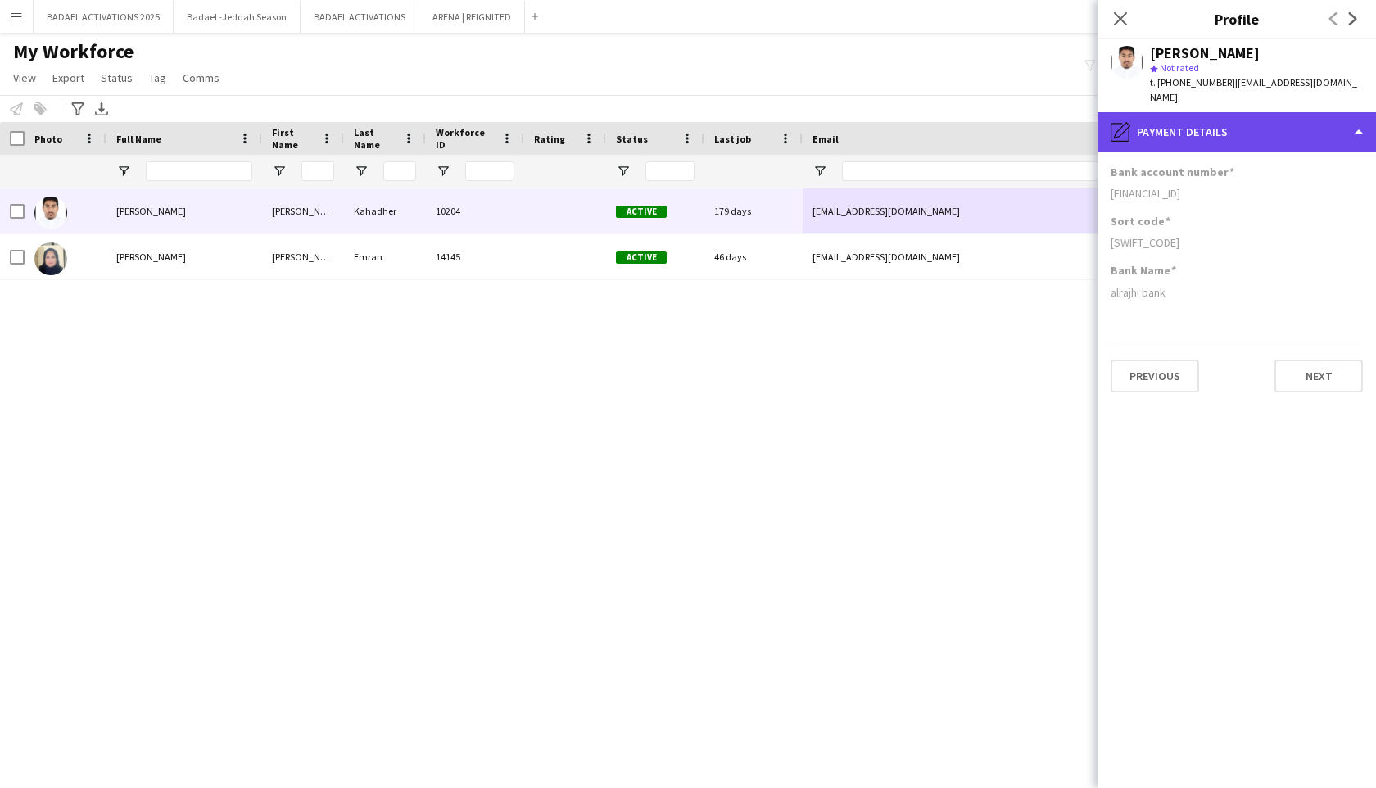
click at [1190, 129] on div "pencil4 Payment details" at bounding box center [1237, 131] width 279 height 39
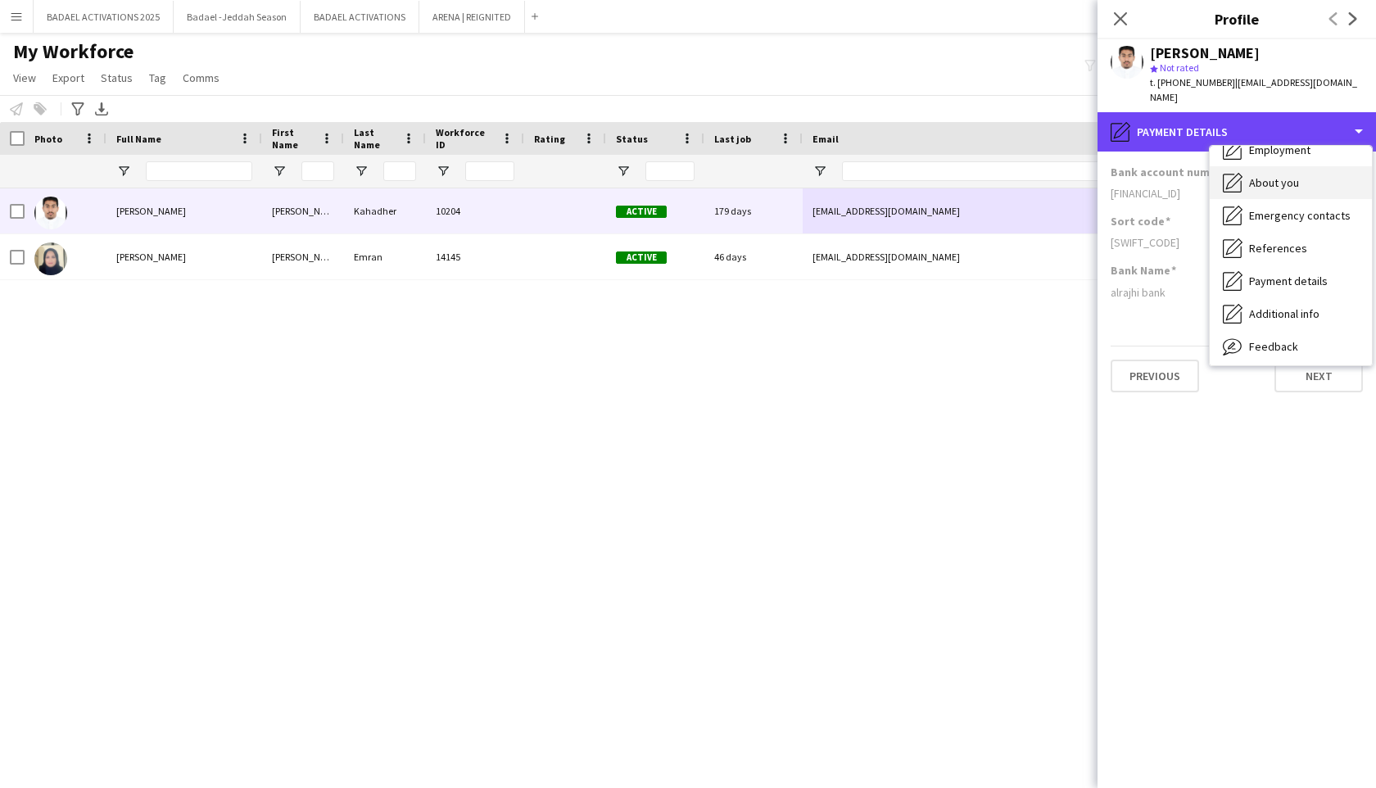
scroll to position [0, 0]
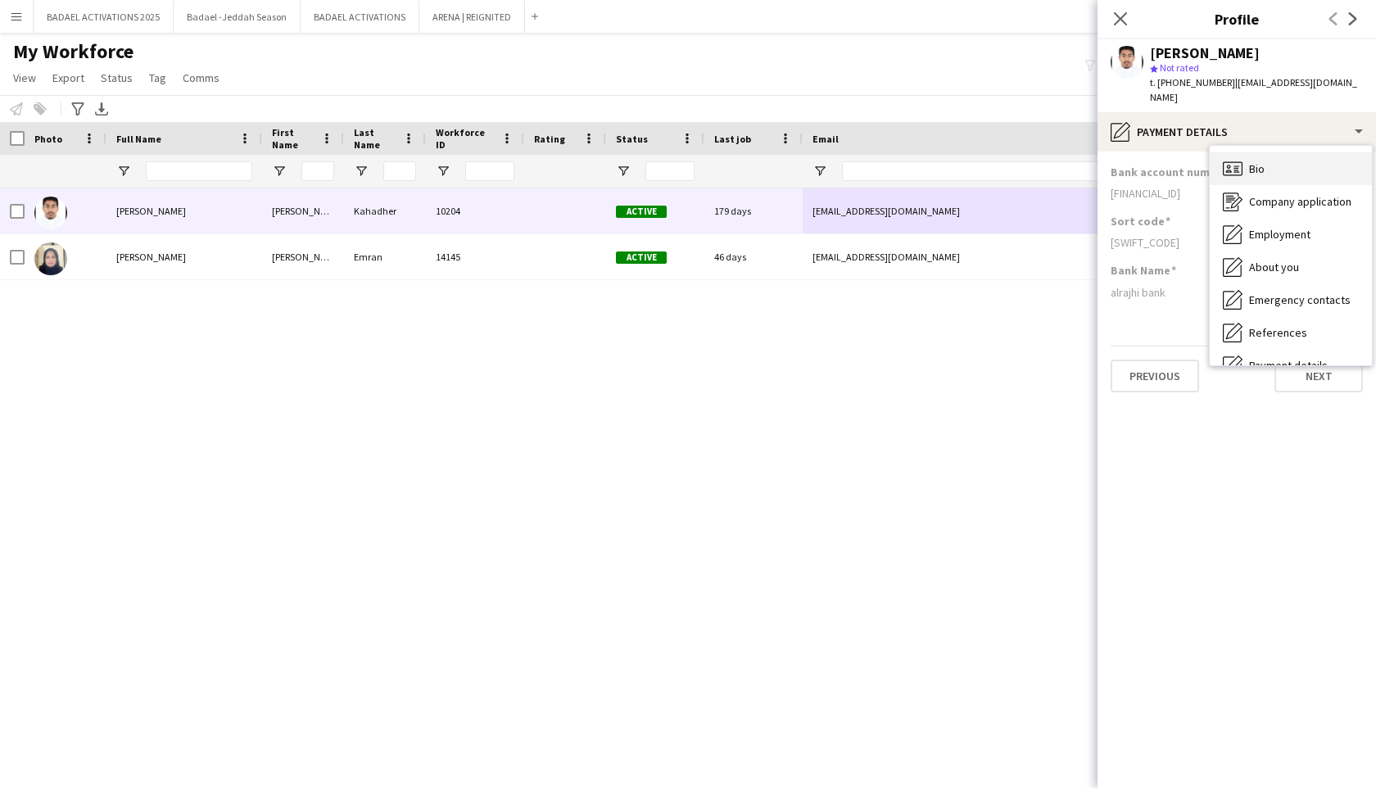
click at [1235, 165] on icon at bounding box center [1237, 165] width 6 height 1
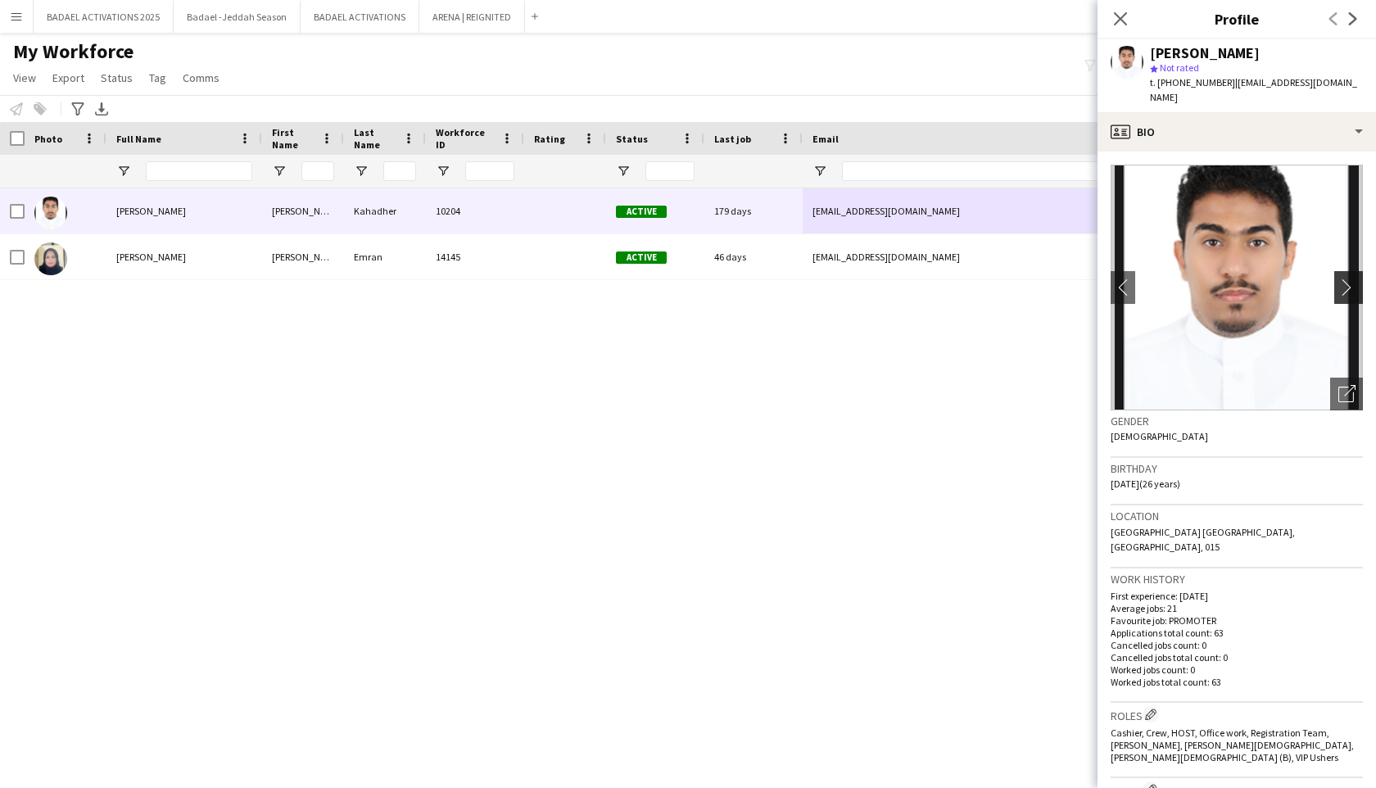
click at [1345, 292] on app-icon "chevron-right" at bounding box center [1351, 287] width 25 height 17
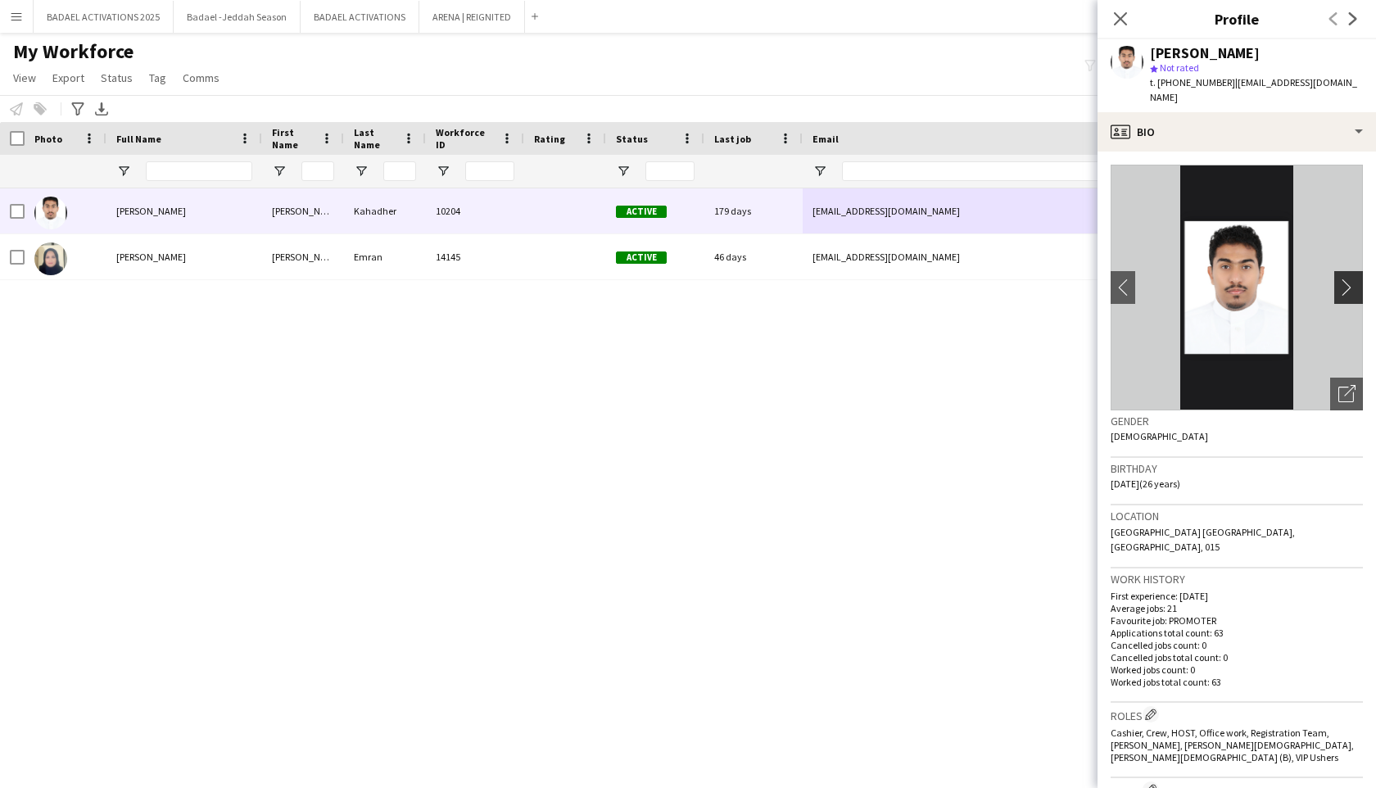
click at [1345, 292] on app-icon "chevron-right" at bounding box center [1351, 287] width 25 height 17
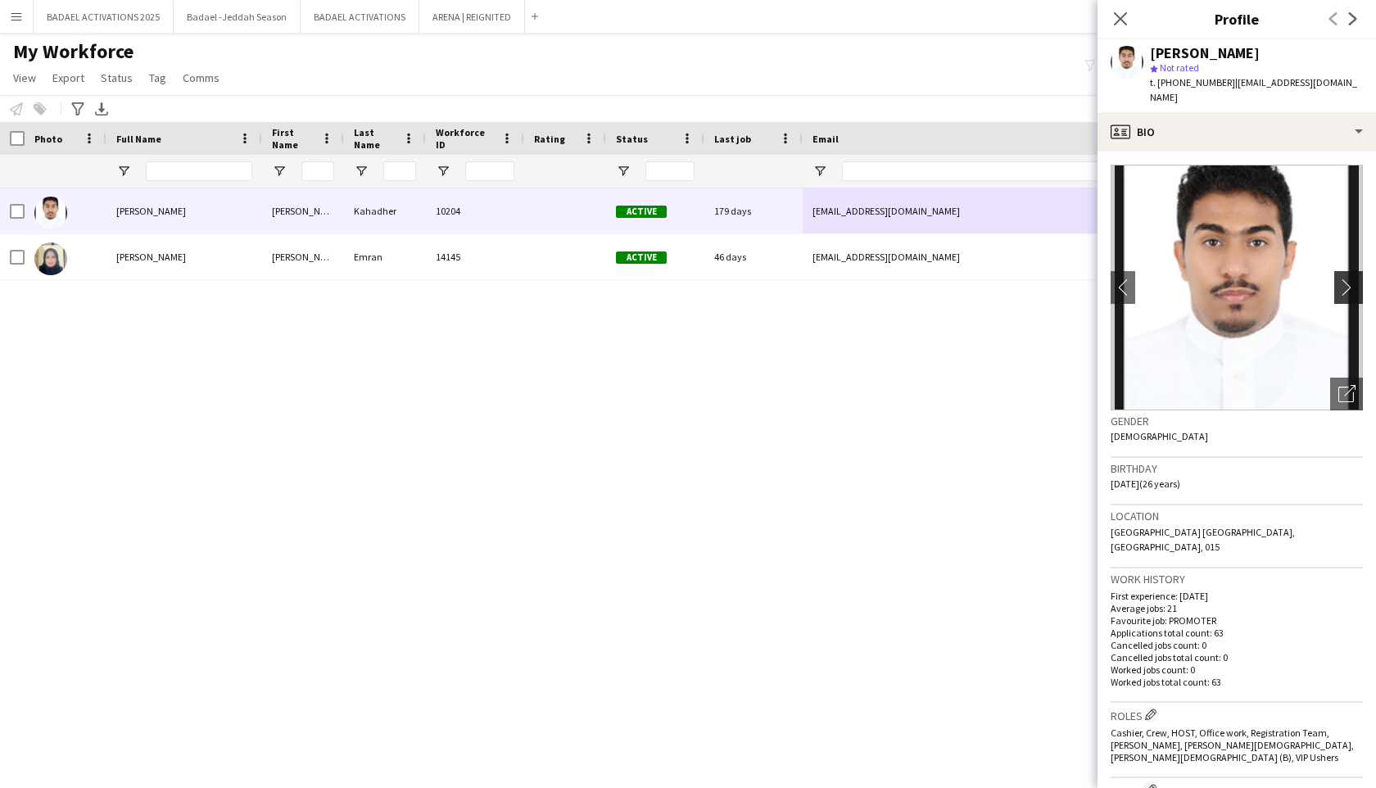
click at [1345, 292] on app-icon "chevron-right" at bounding box center [1351, 287] width 25 height 17
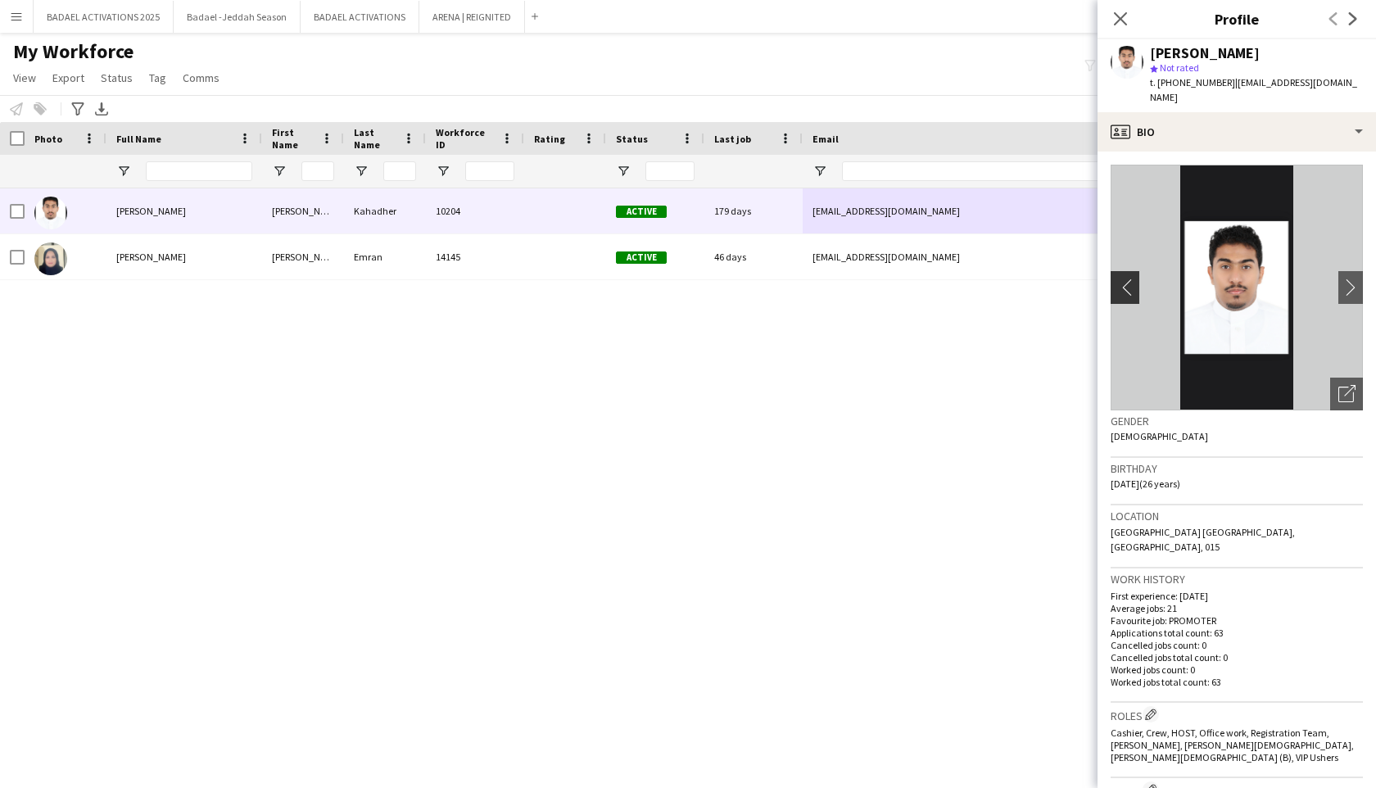
click at [1116, 286] on app-icon "chevron-left" at bounding box center [1123, 287] width 25 height 17
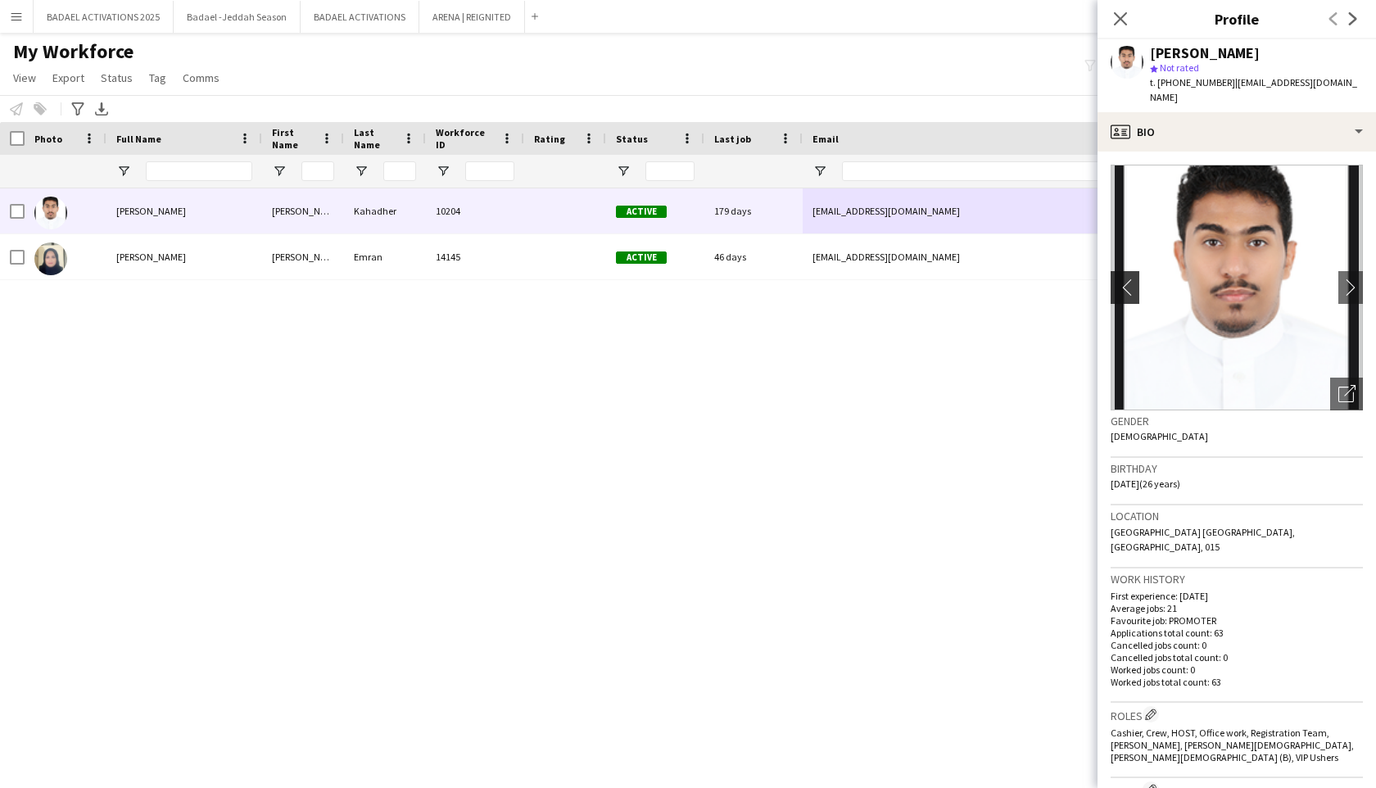
click at [1119, 286] on app-icon "chevron-left" at bounding box center [1123, 287] width 25 height 17
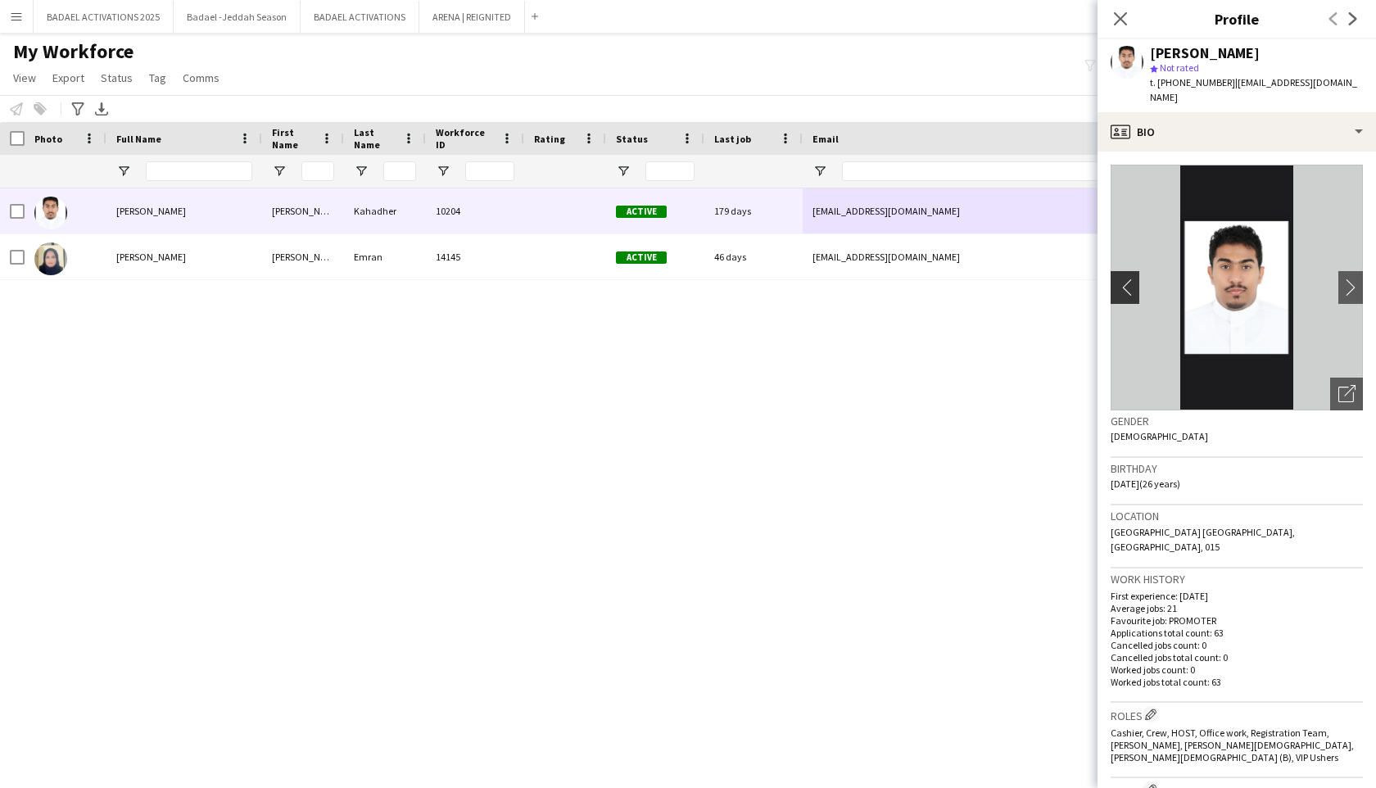
click at [1120, 286] on app-icon "chevron-left" at bounding box center [1123, 287] width 25 height 17
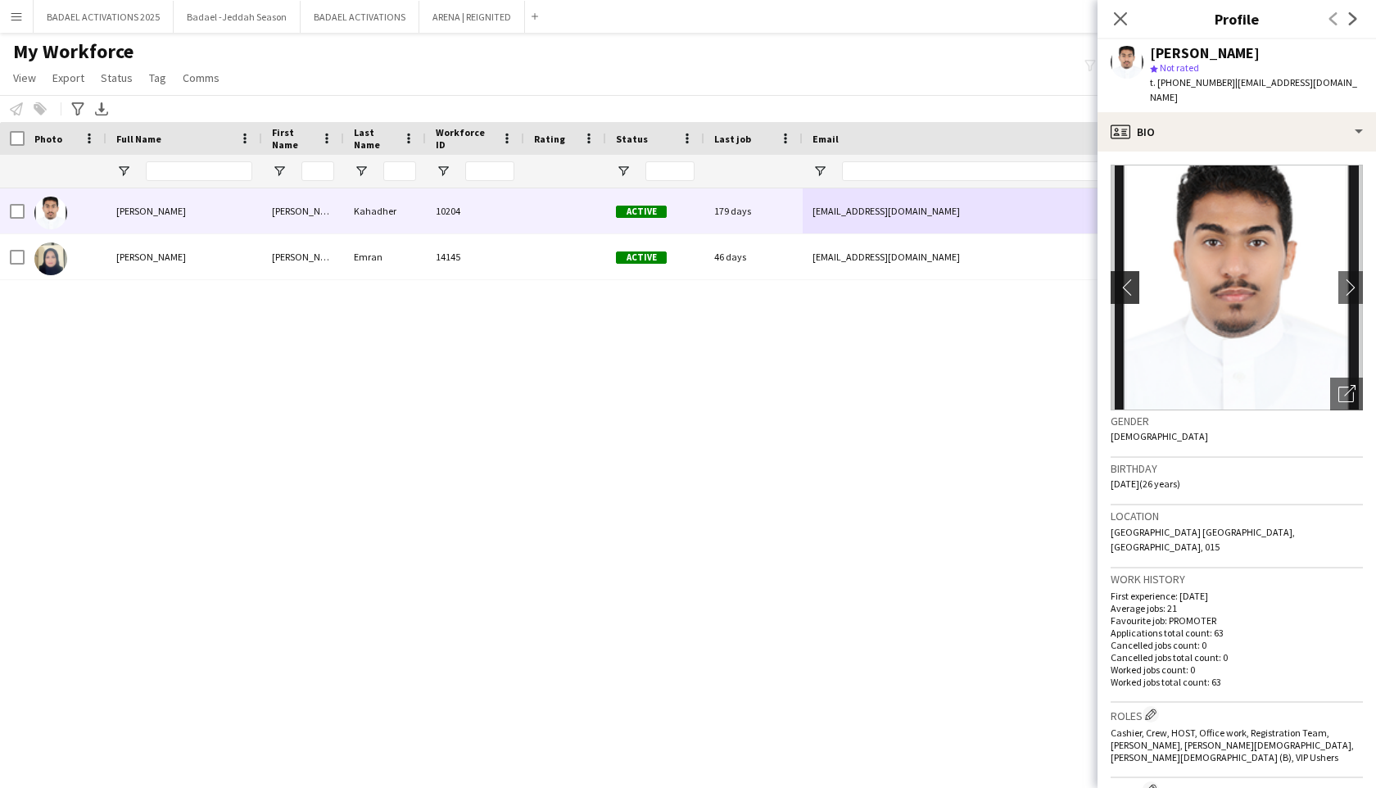
click at [1120, 286] on app-icon "chevron-left" at bounding box center [1123, 287] width 25 height 17
click at [1124, 20] on icon "Close pop-in" at bounding box center [1120, 19] width 16 height 16
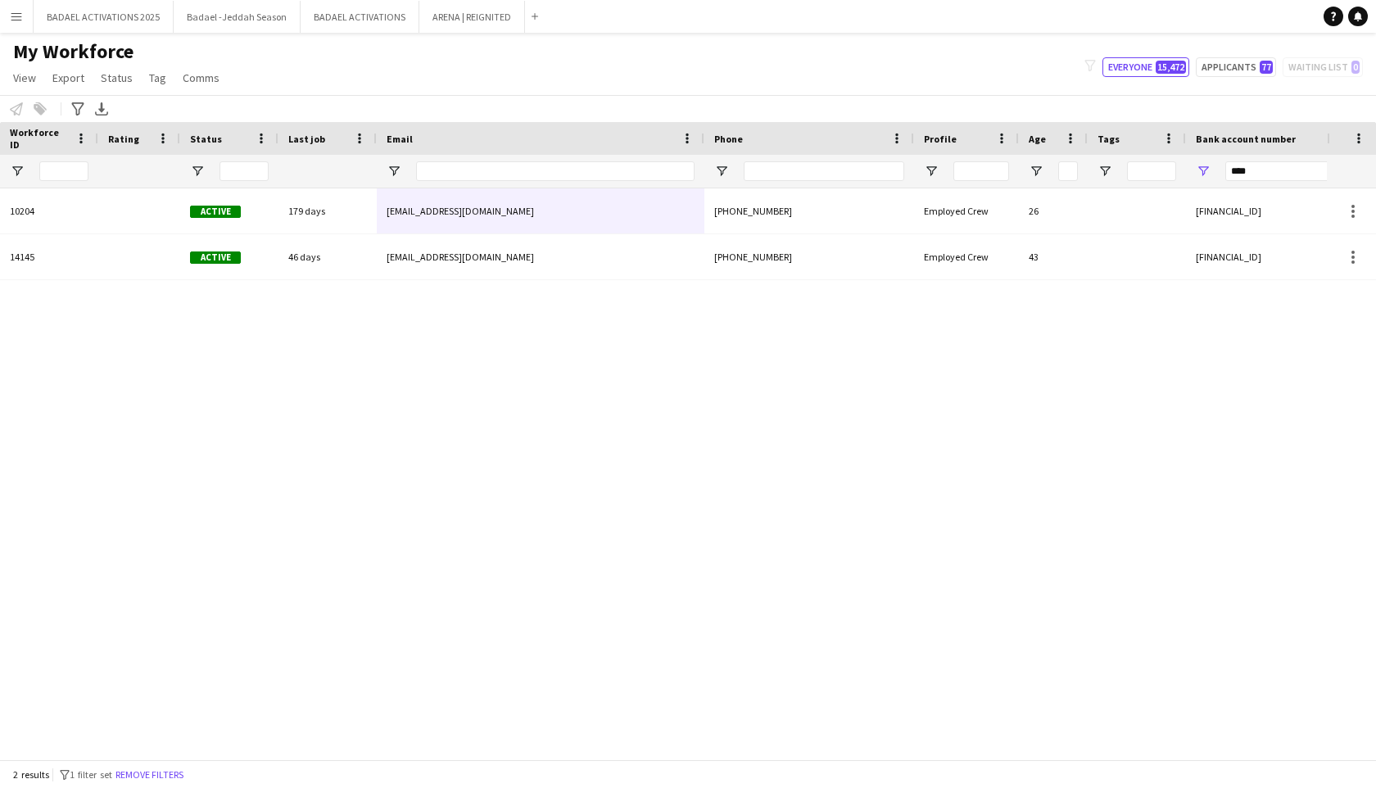
scroll to position [0, 449]
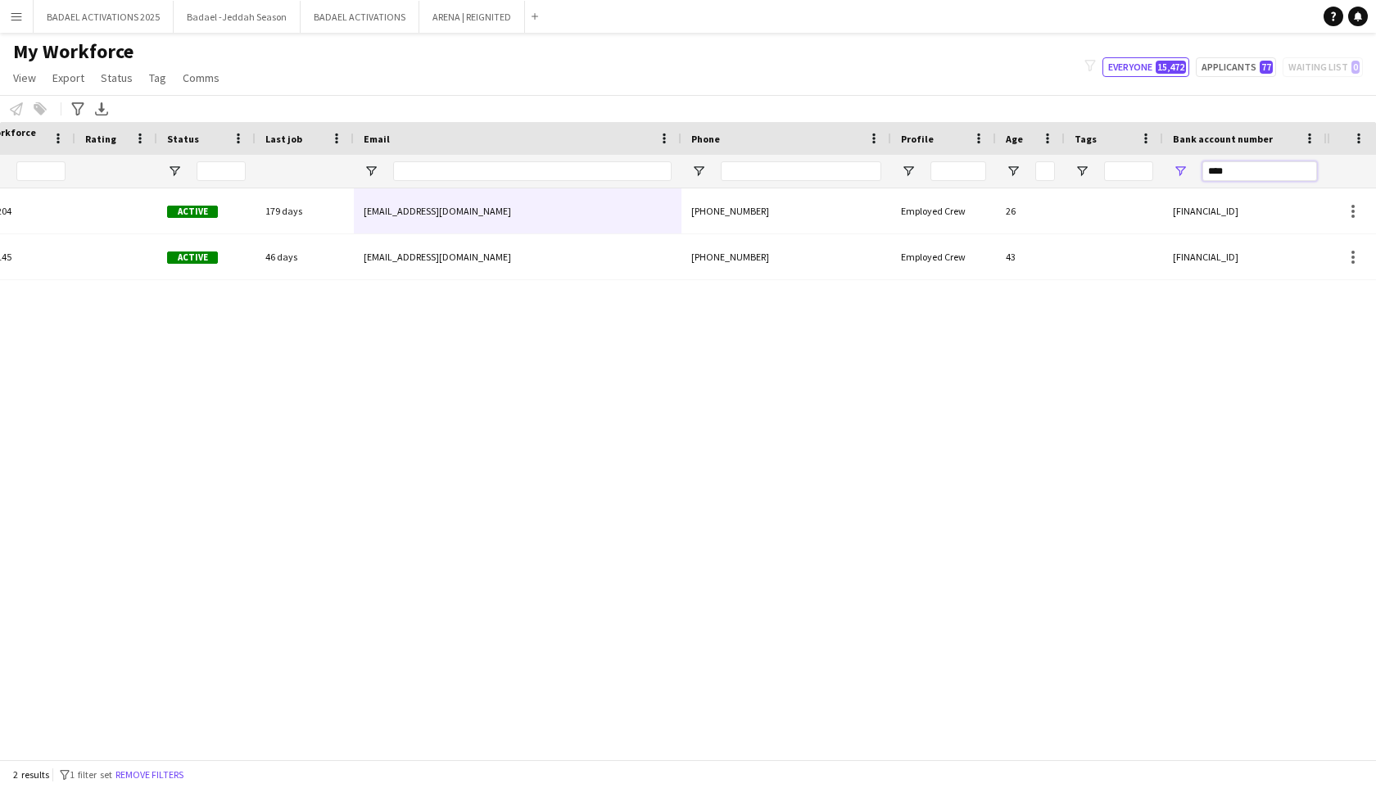
click at [1235, 173] on input "****" at bounding box center [1260, 171] width 115 height 20
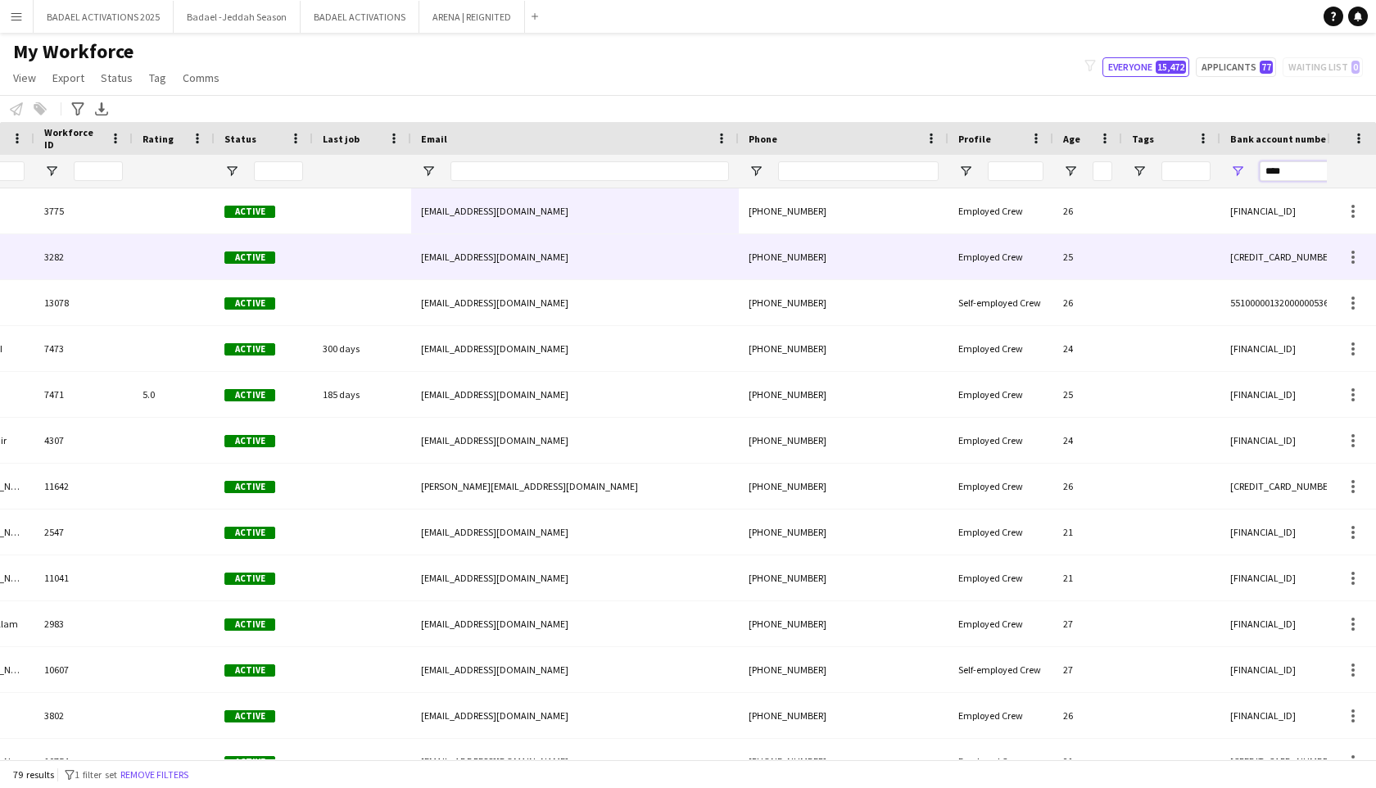
scroll to position [0, 307]
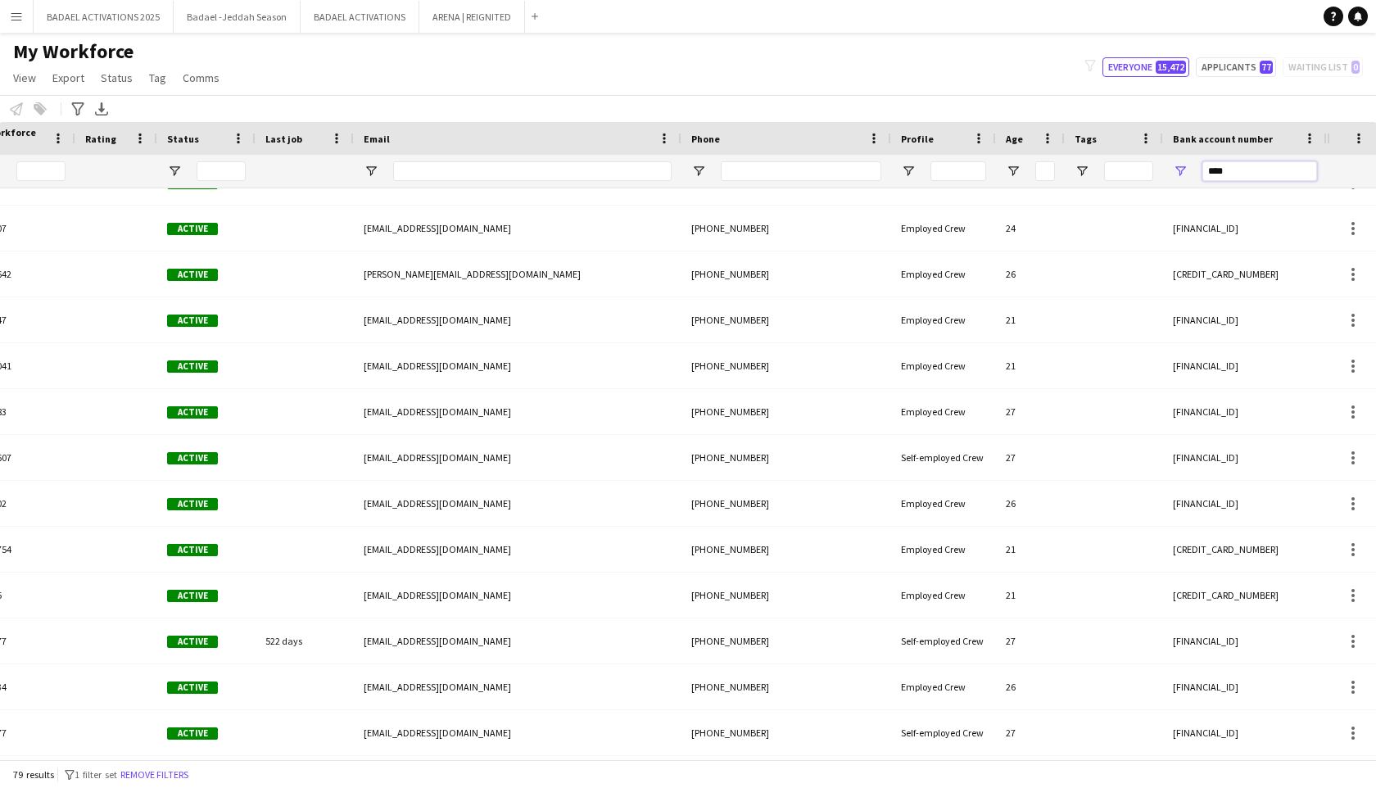
click at [1232, 176] on input "****" at bounding box center [1260, 171] width 115 height 20
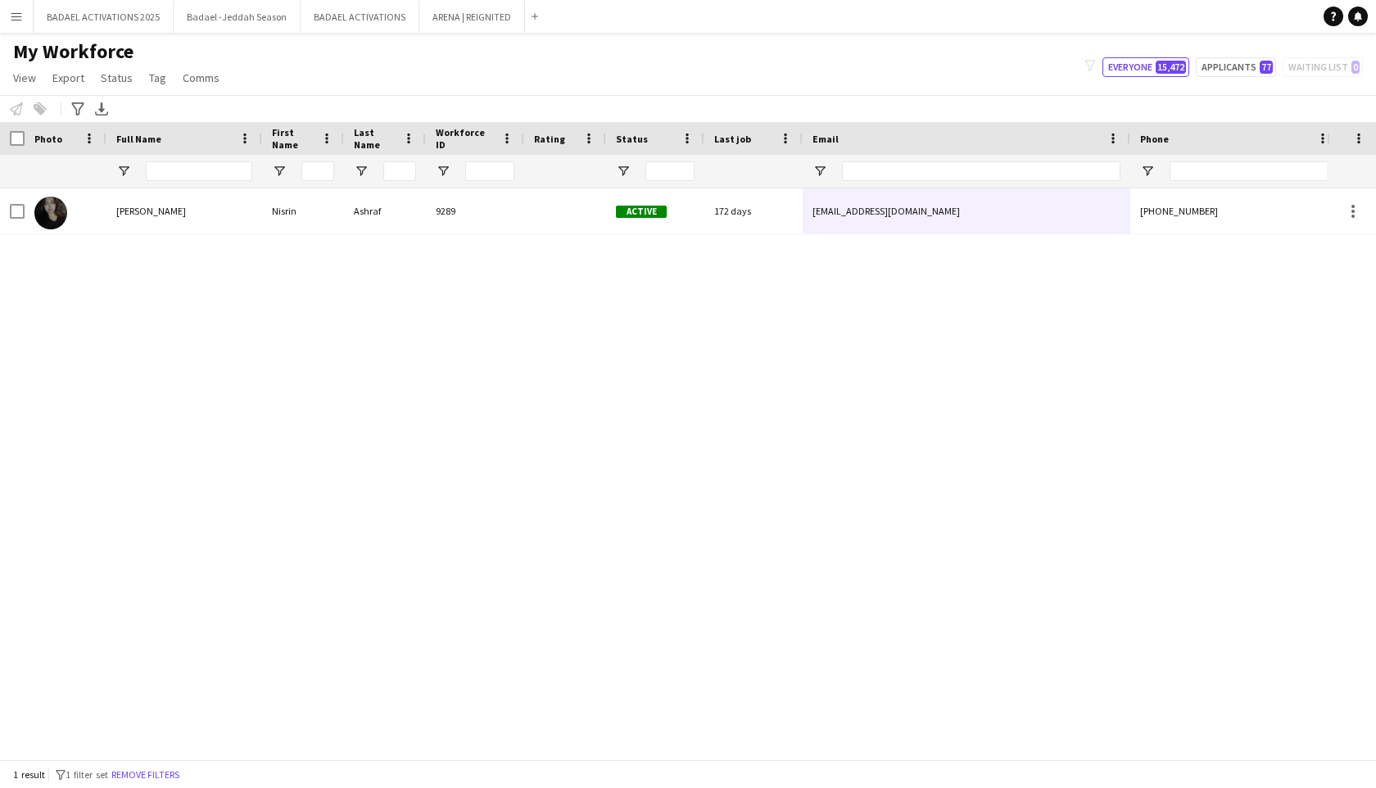
type input "********"
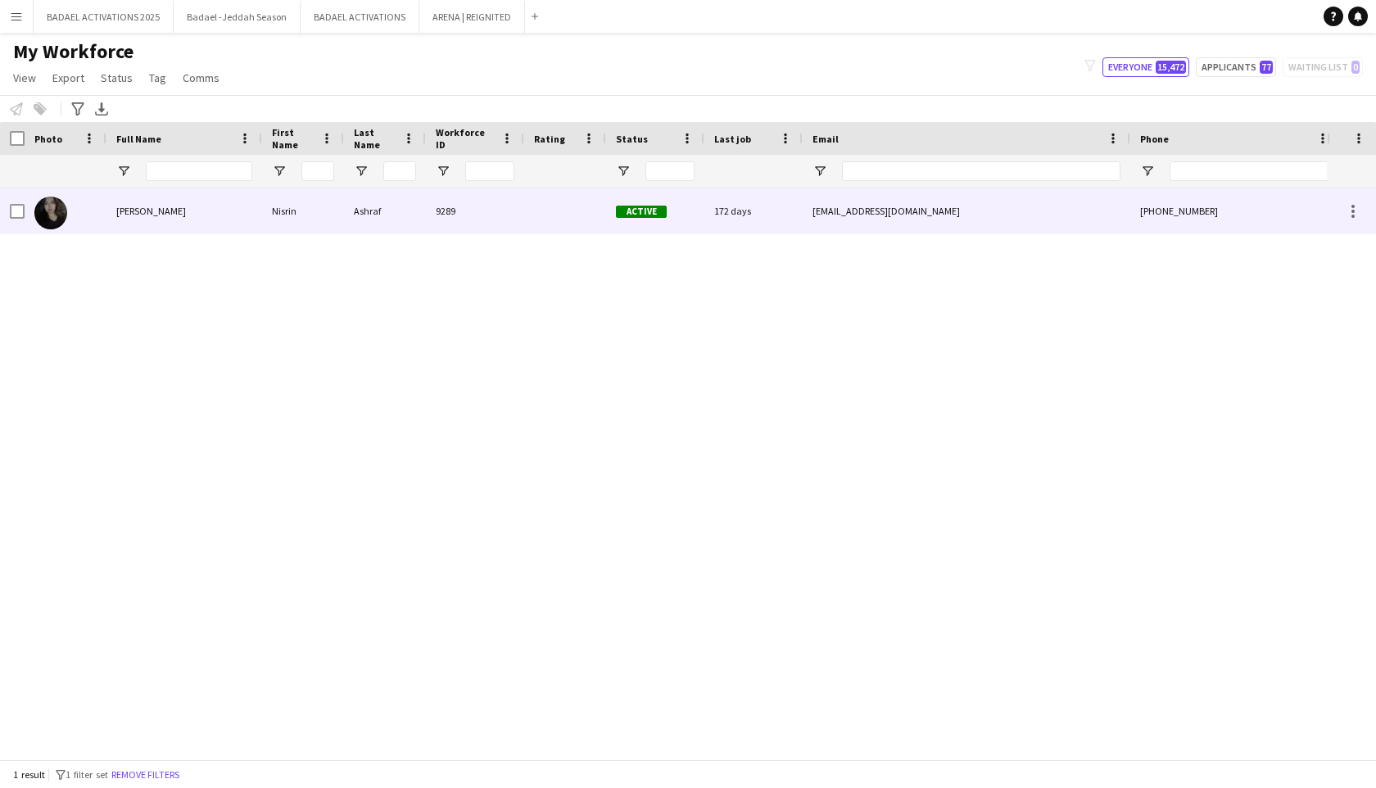
click at [930, 202] on div "shereenashraf584@gmail.com" at bounding box center [967, 210] width 328 height 45
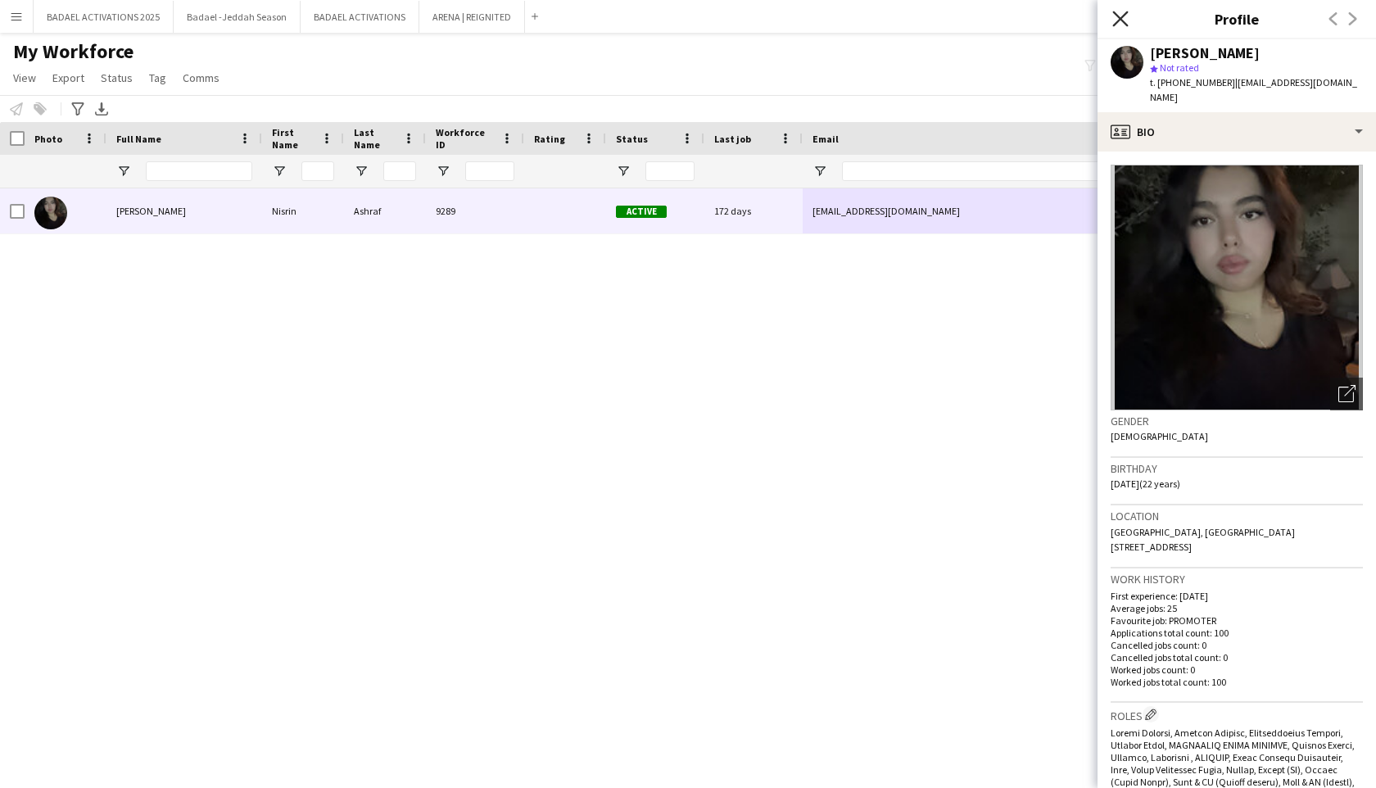
click at [1124, 11] on icon "Close pop-in" at bounding box center [1120, 19] width 16 height 16
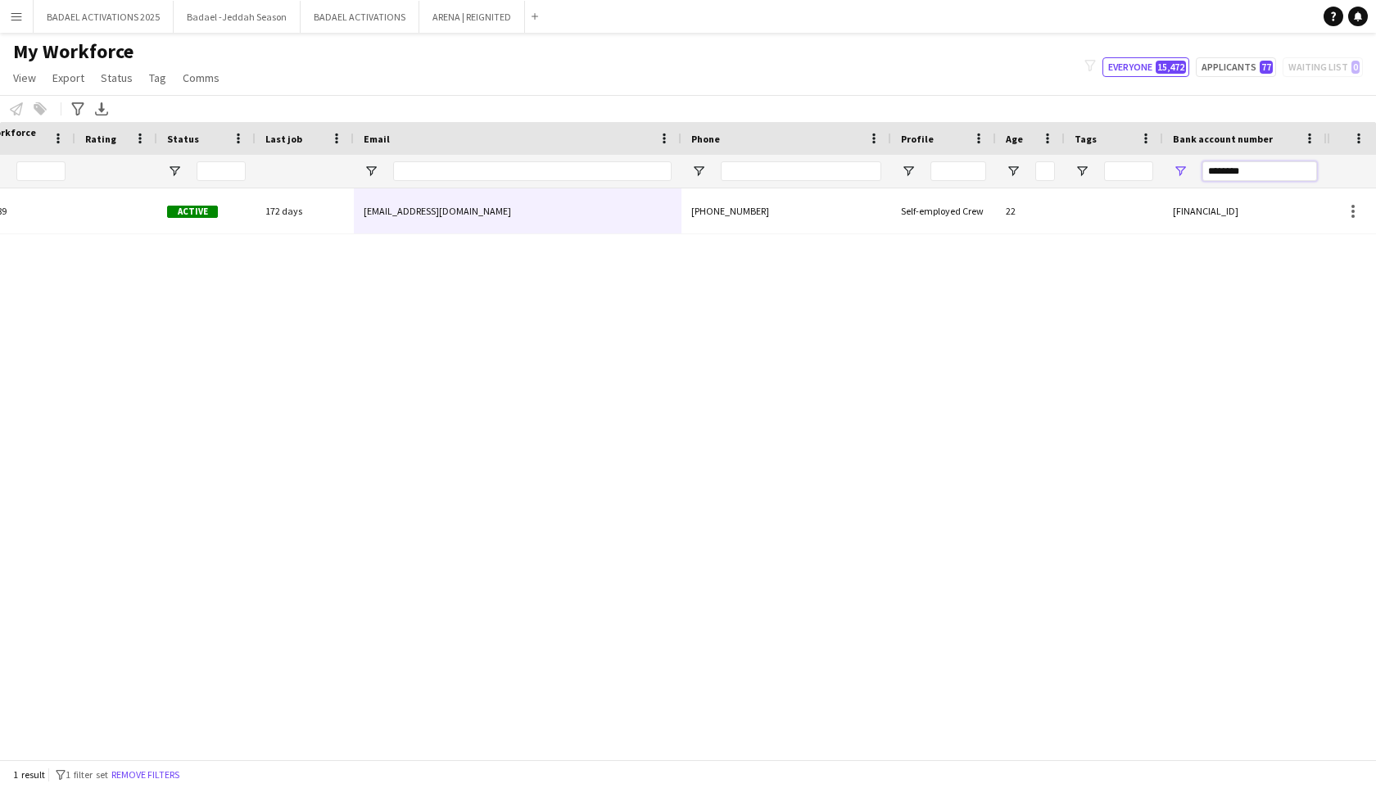
click at [1211, 164] on input "********" at bounding box center [1260, 171] width 115 height 20
type input "*****"
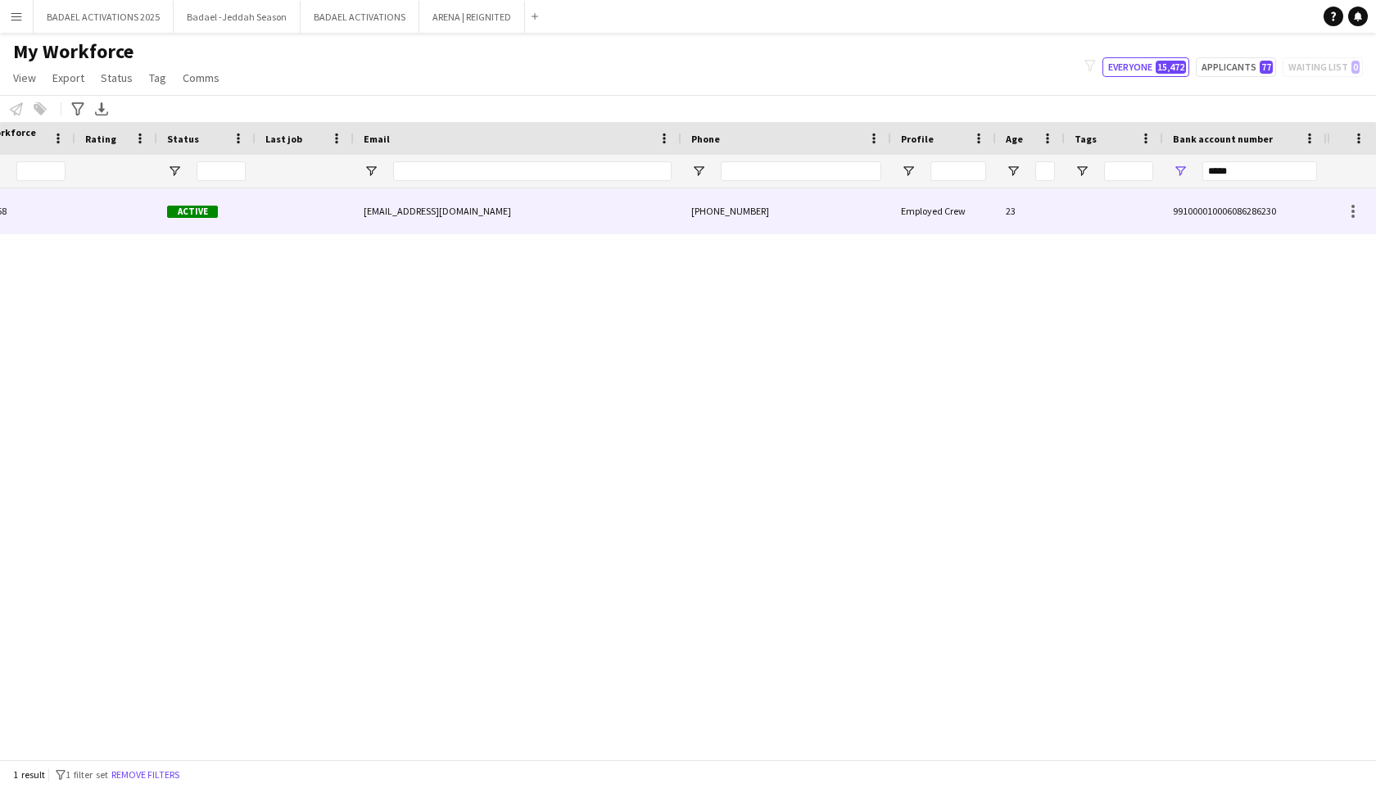
click at [992, 188] on div "Employed Crew" at bounding box center [943, 210] width 105 height 45
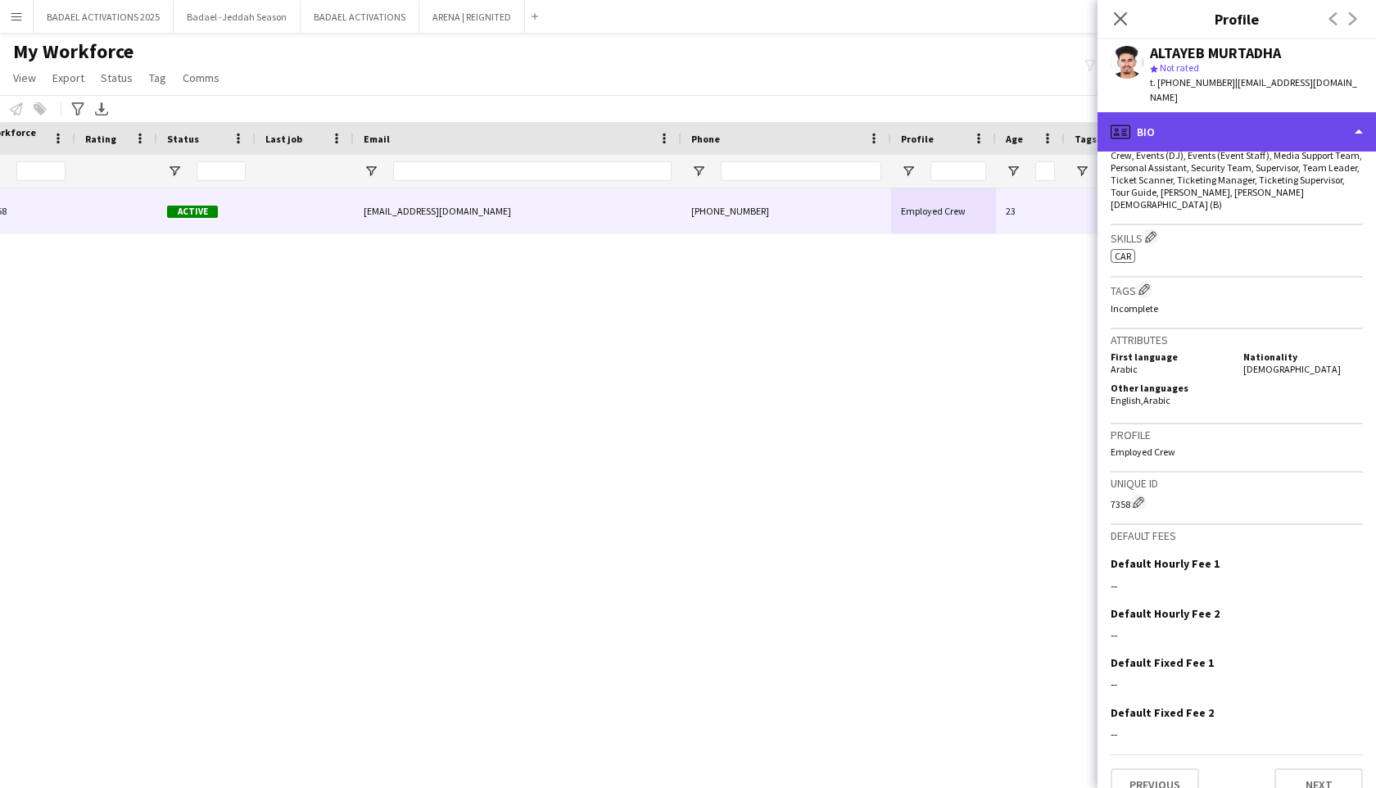
click at [1269, 125] on div "profile Bio" at bounding box center [1237, 131] width 279 height 39
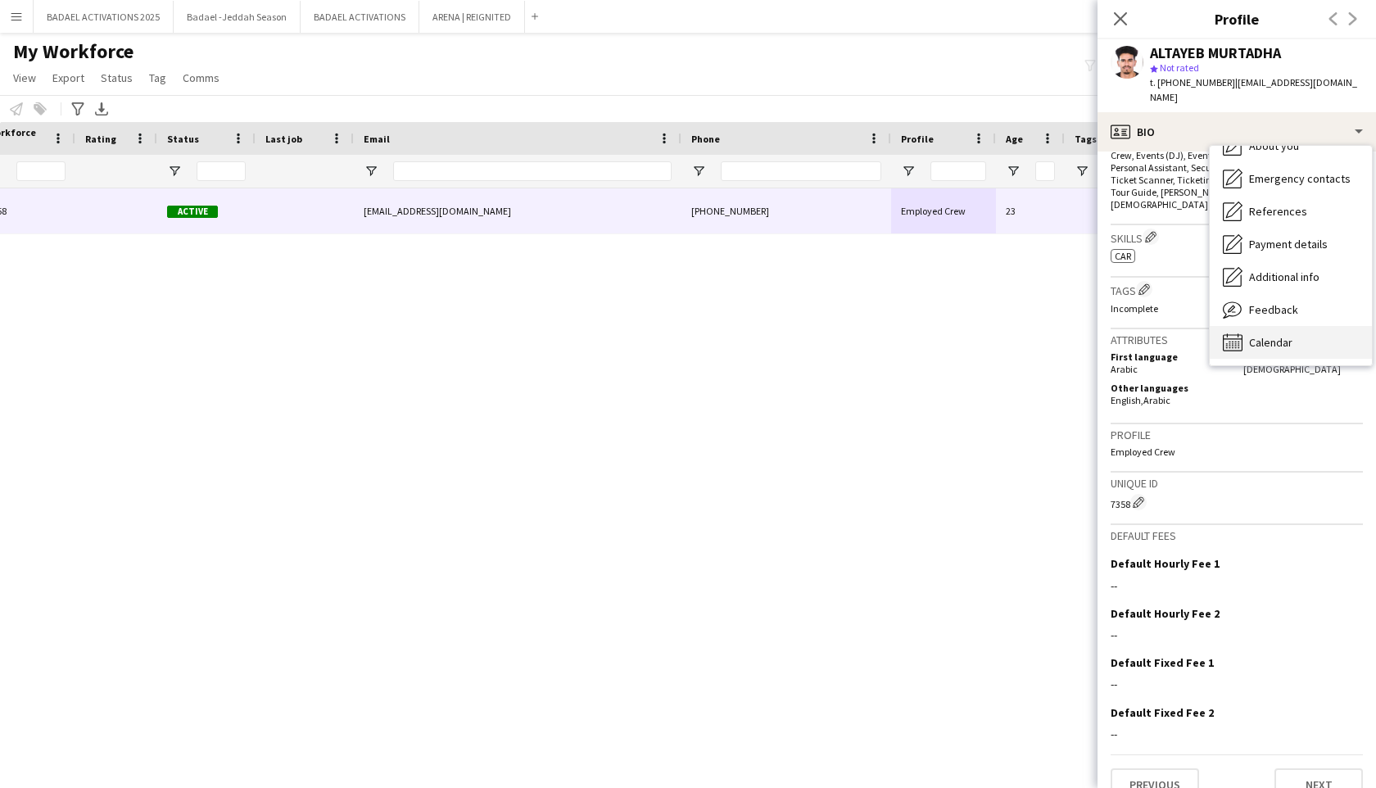
click at [1262, 335] on span "Calendar" at bounding box center [1270, 342] width 43 height 15
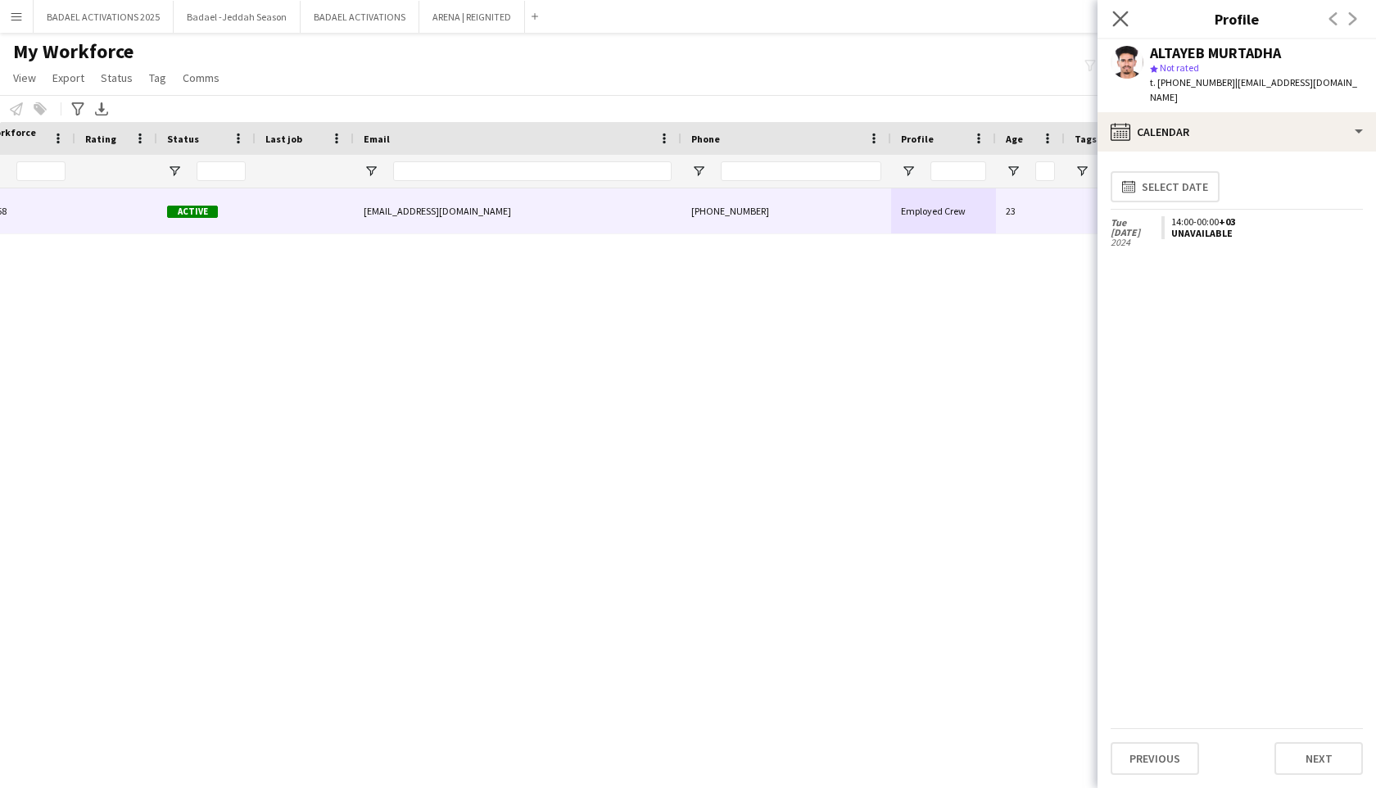
click at [1120, 9] on app-icon "Close pop-in" at bounding box center [1121, 19] width 24 height 24
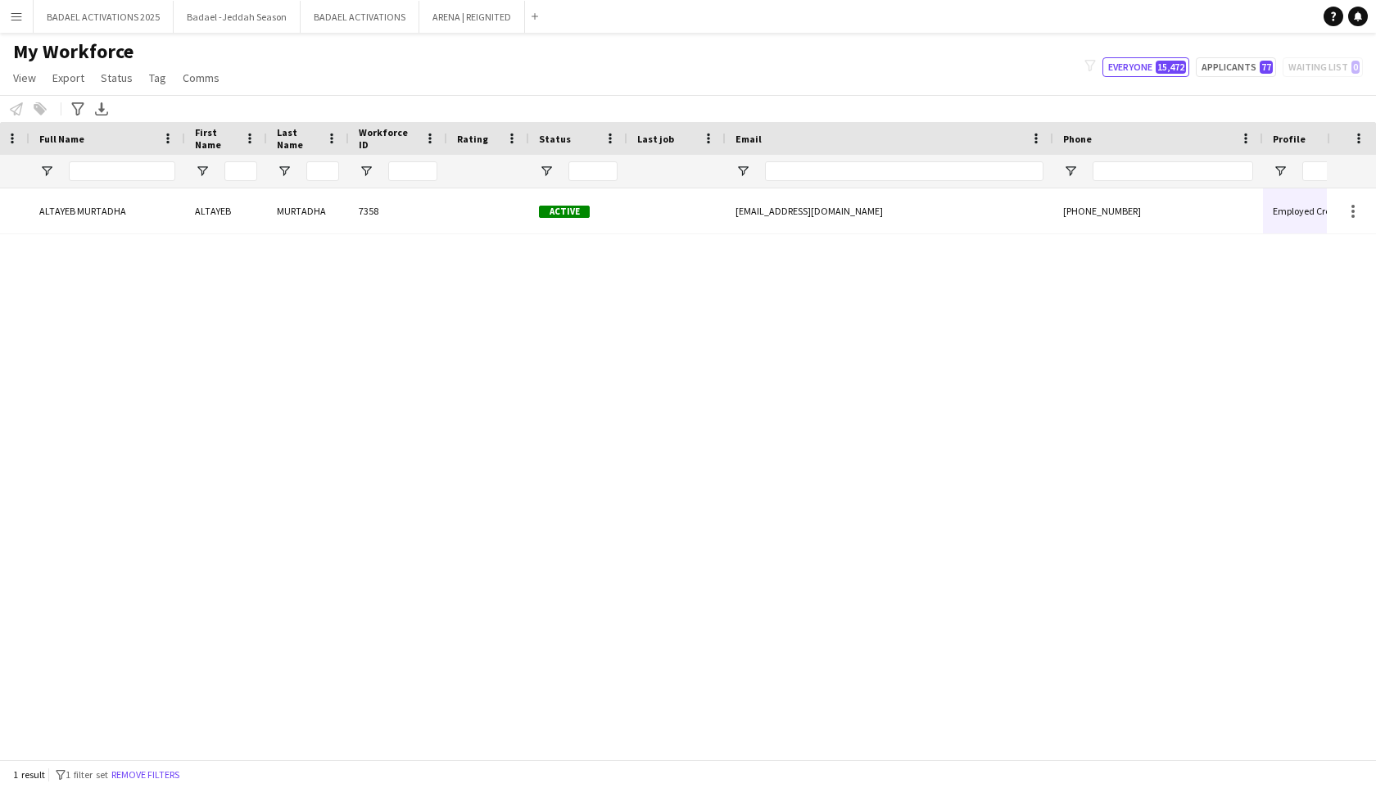
scroll to position [0, 222]
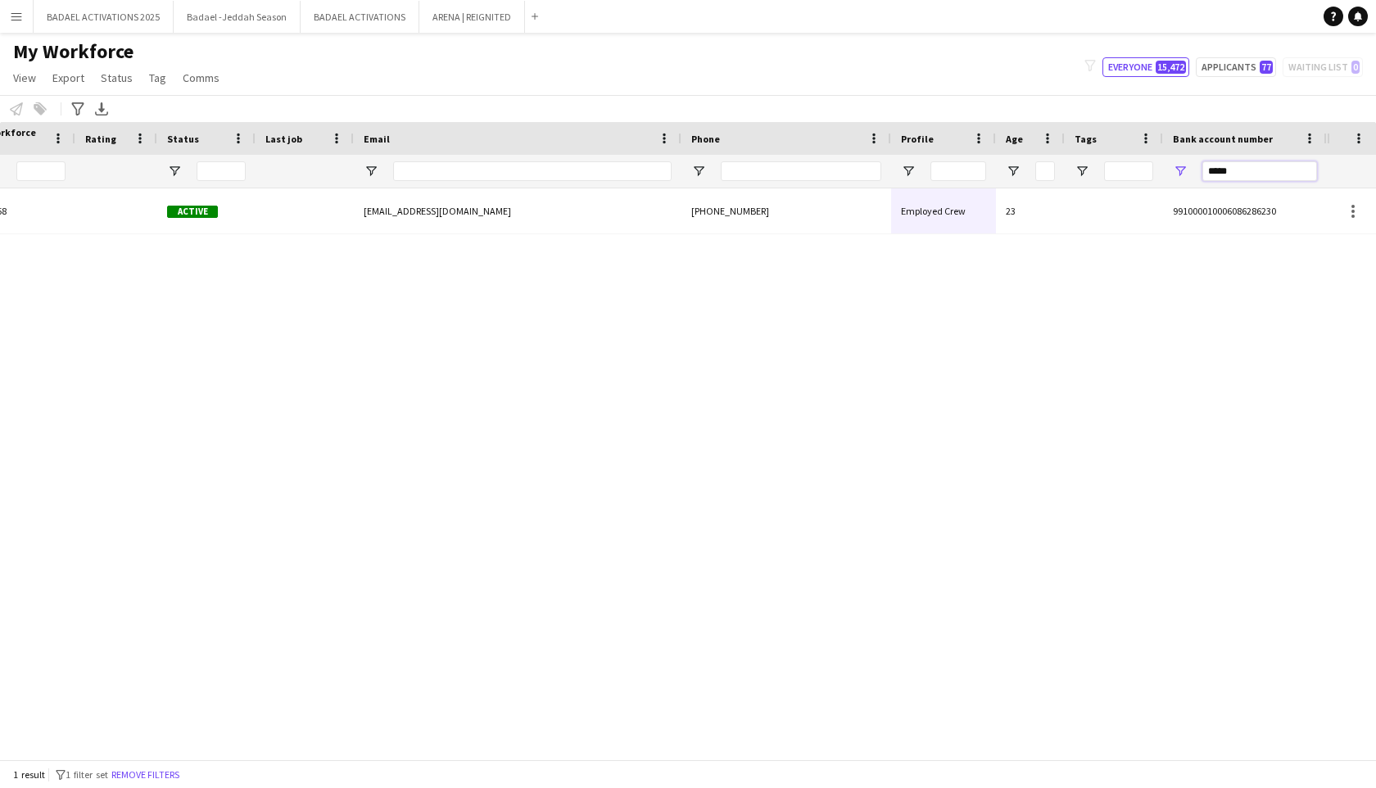
click at [1225, 176] on input "*****" at bounding box center [1260, 171] width 115 height 20
click at [1226, 175] on input "*****" at bounding box center [1260, 171] width 115 height 20
click at [794, 177] on input "Phone Filter Input" at bounding box center [801, 171] width 161 height 20
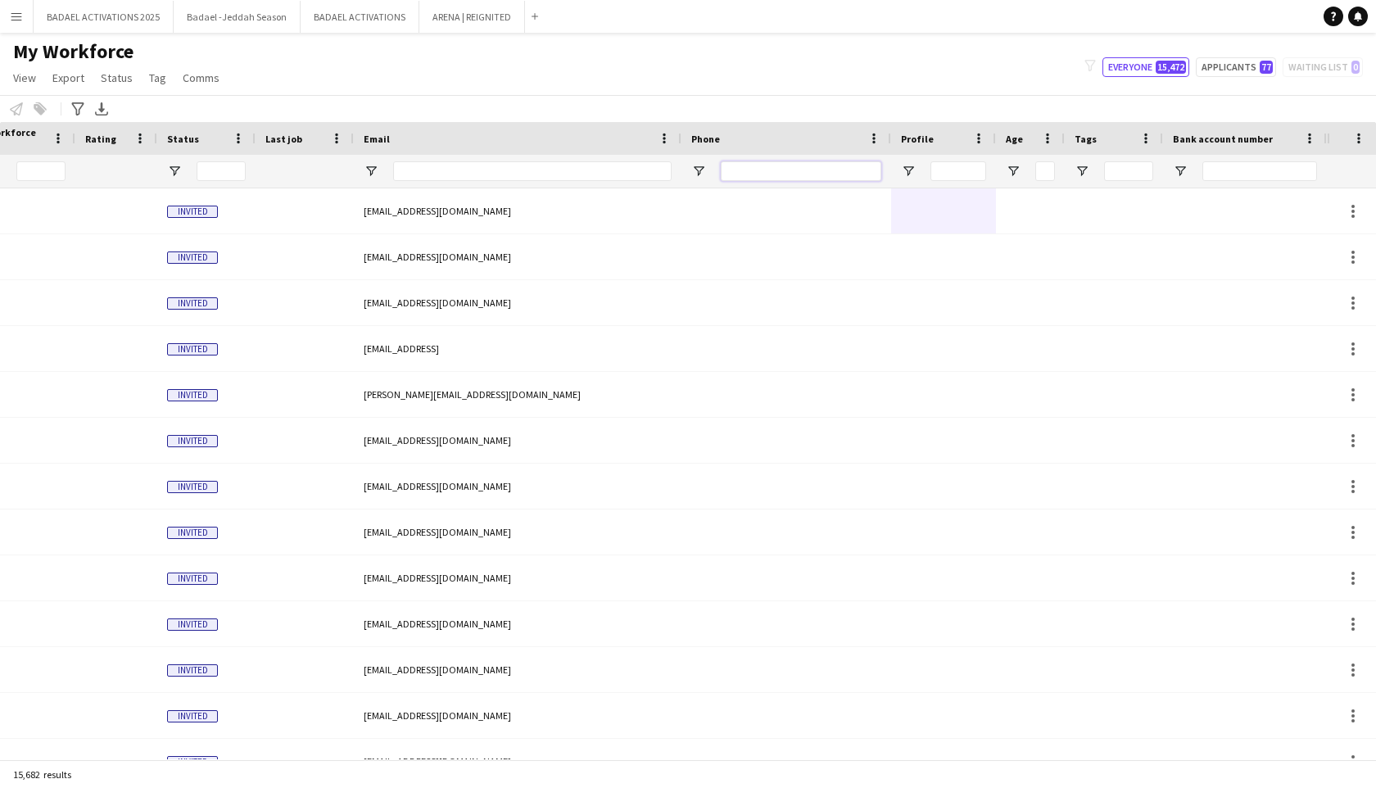
click at [786, 168] on input "Phone Filter Input" at bounding box center [801, 171] width 161 height 20
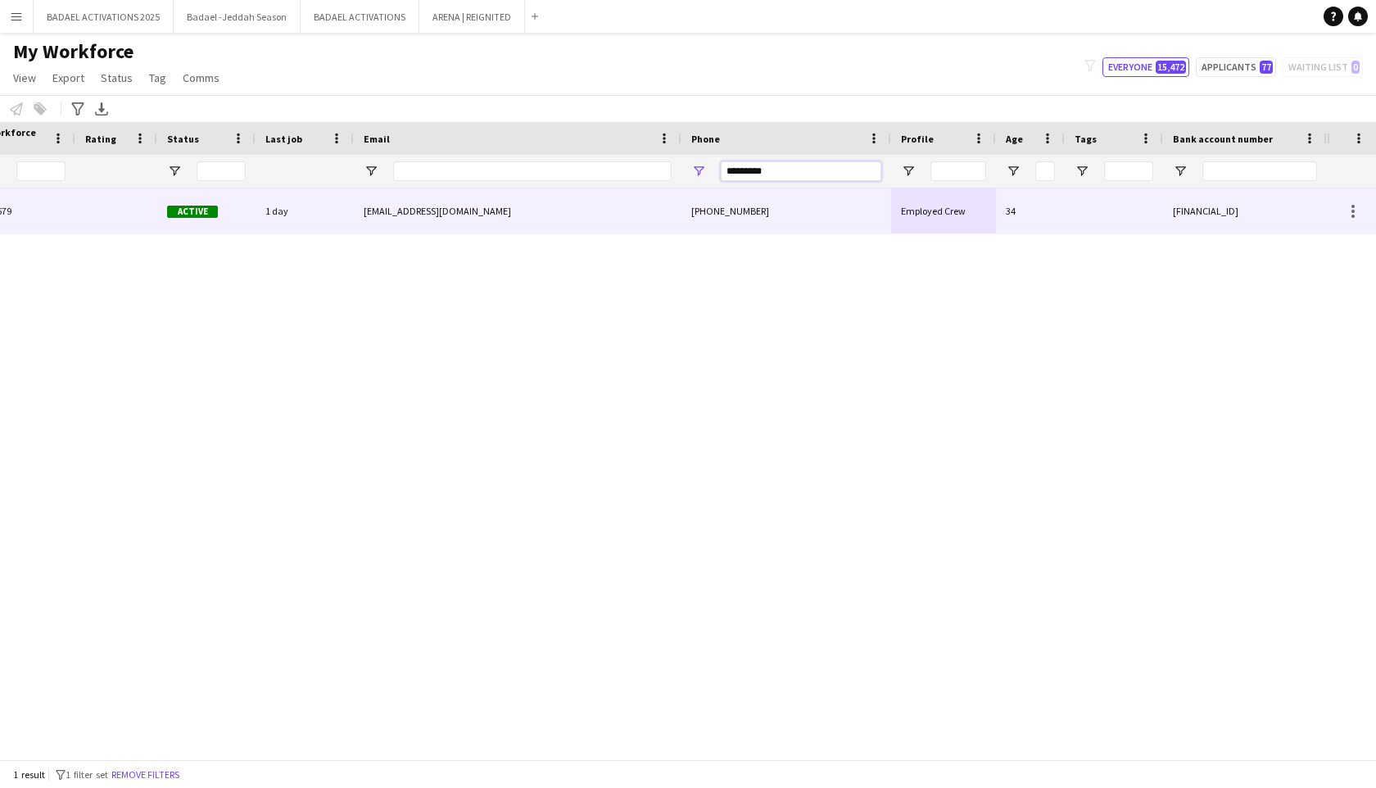
type input "*********"
click at [670, 204] on div "emanooo1990@hotmail.com" at bounding box center [518, 210] width 328 height 45
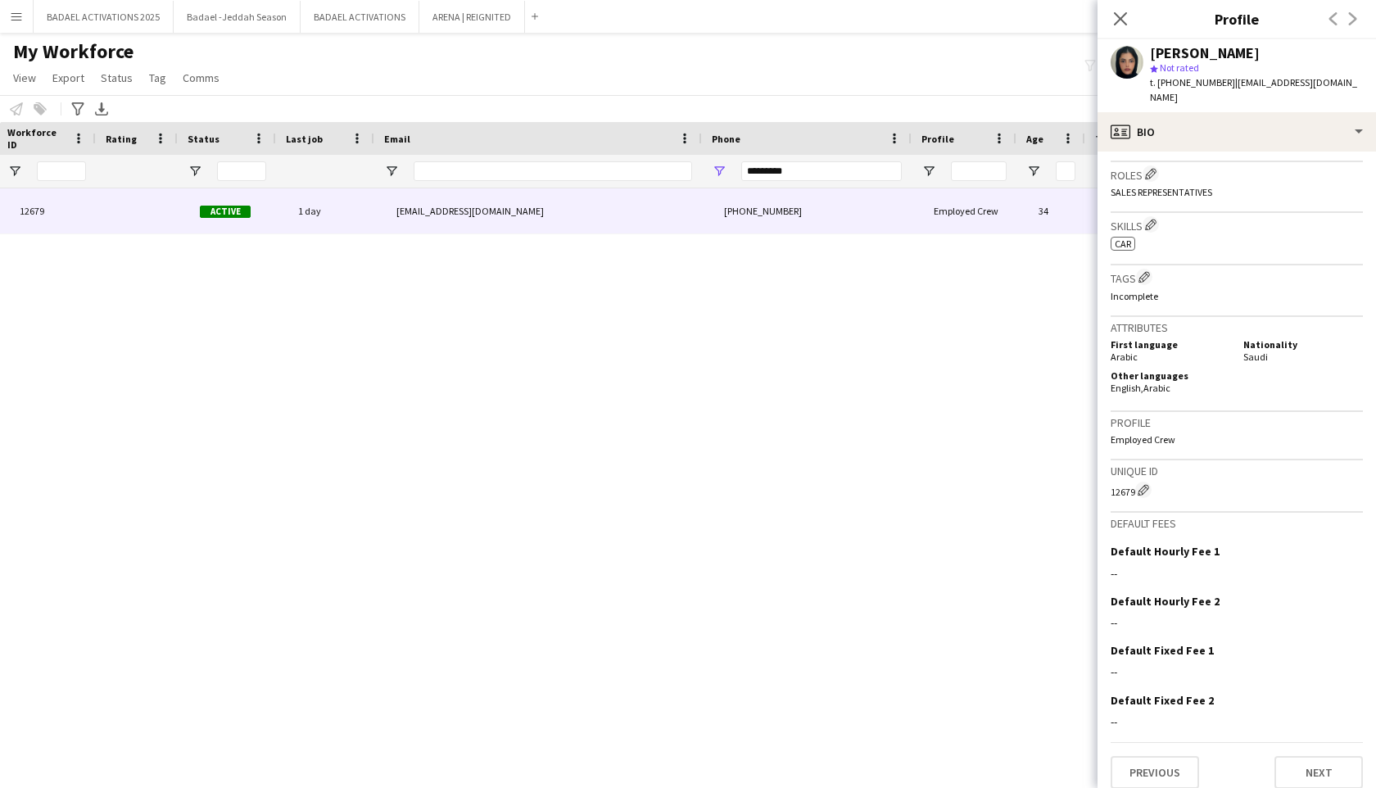
scroll to position [0, 416]
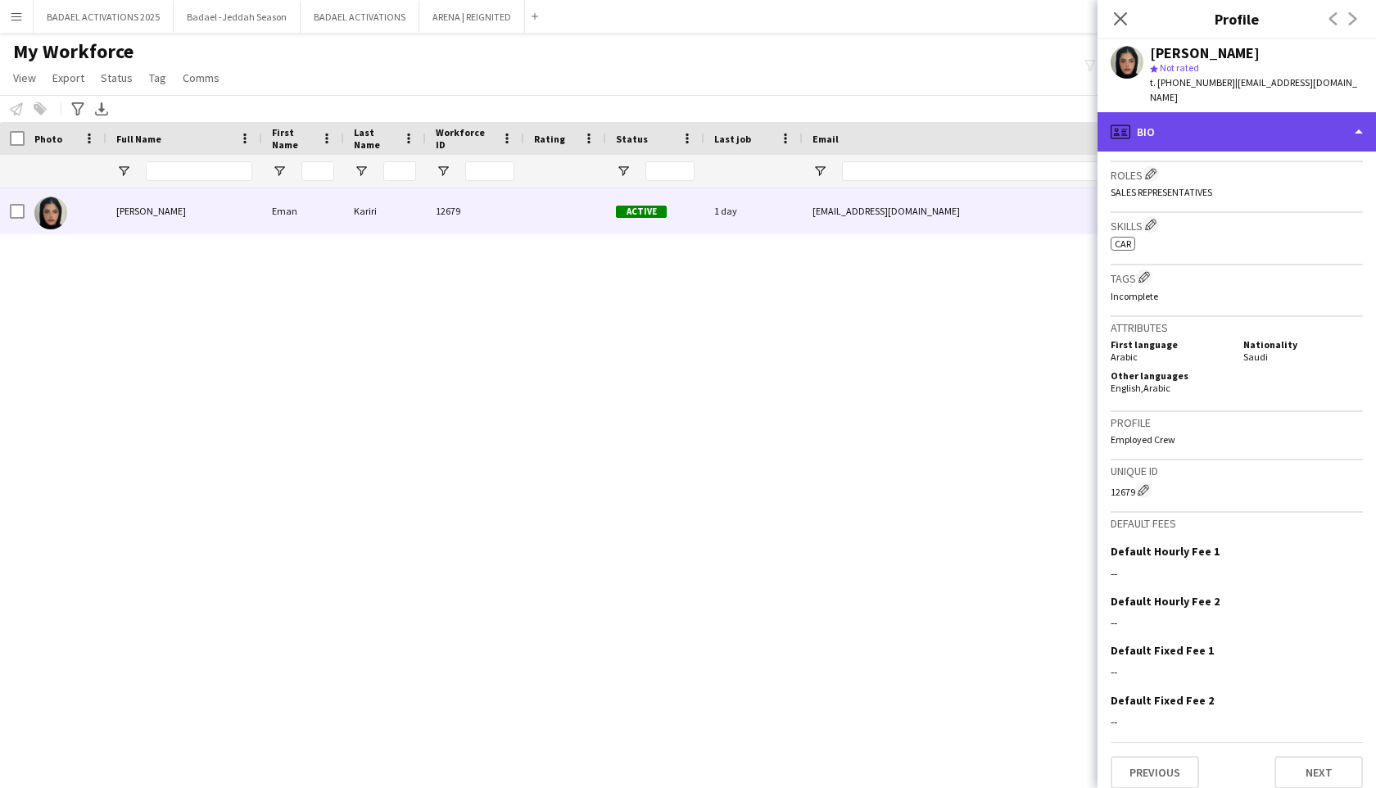
click at [1223, 112] on div "profile Bio" at bounding box center [1237, 131] width 279 height 39
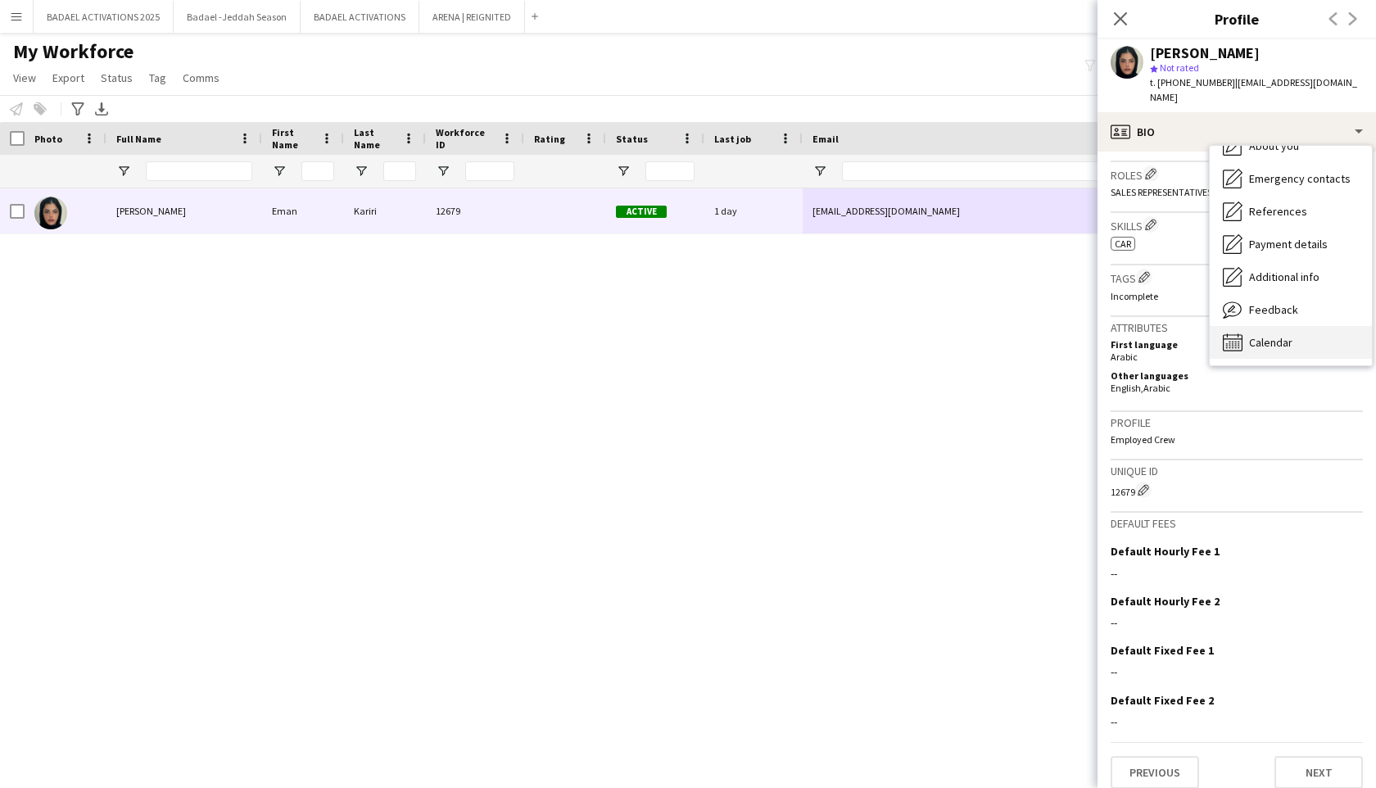
click at [1263, 335] on span "Calendar" at bounding box center [1270, 342] width 43 height 15
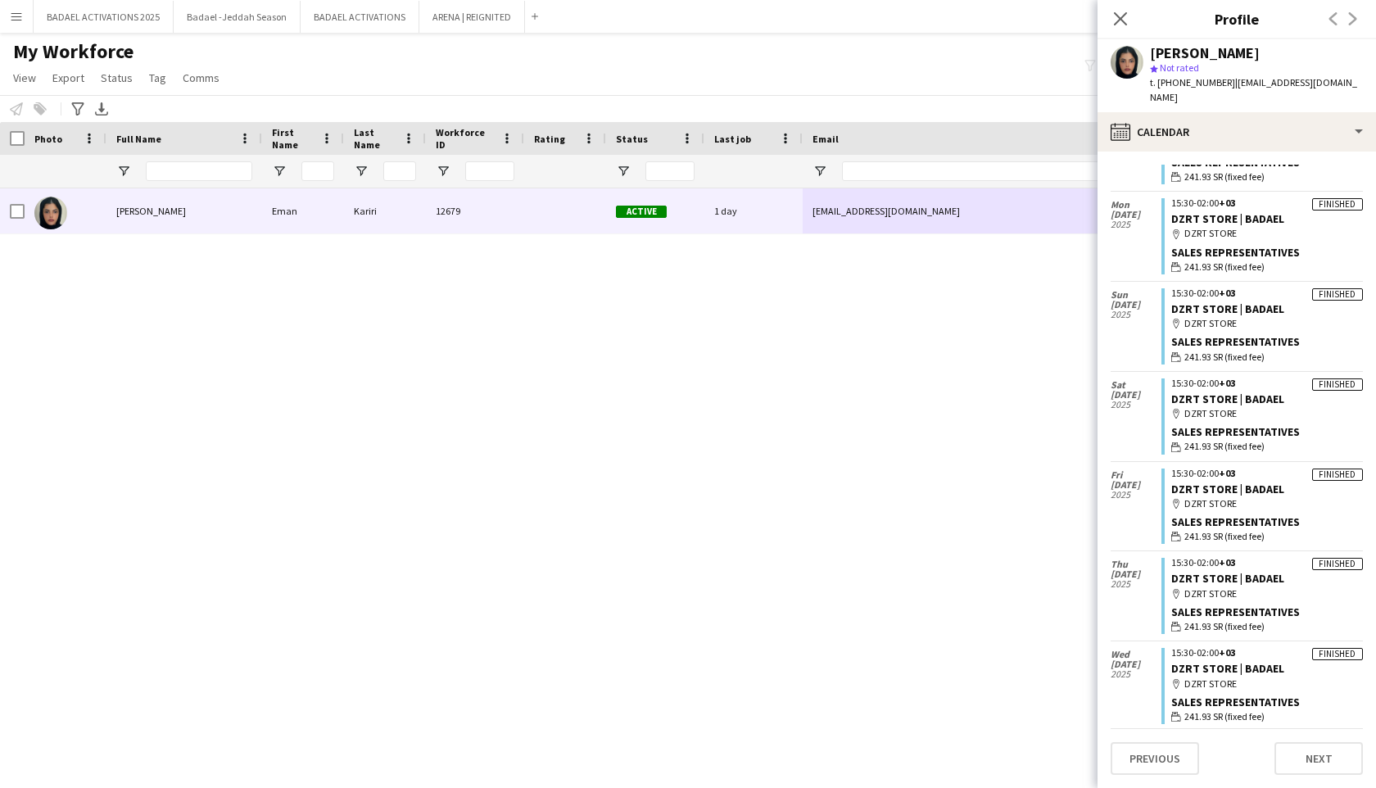
click at [1120, 17] on icon at bounding box center [1120, 18] width 13 height 13
